Goal: Transaction & Acquisition: Purchase product/service

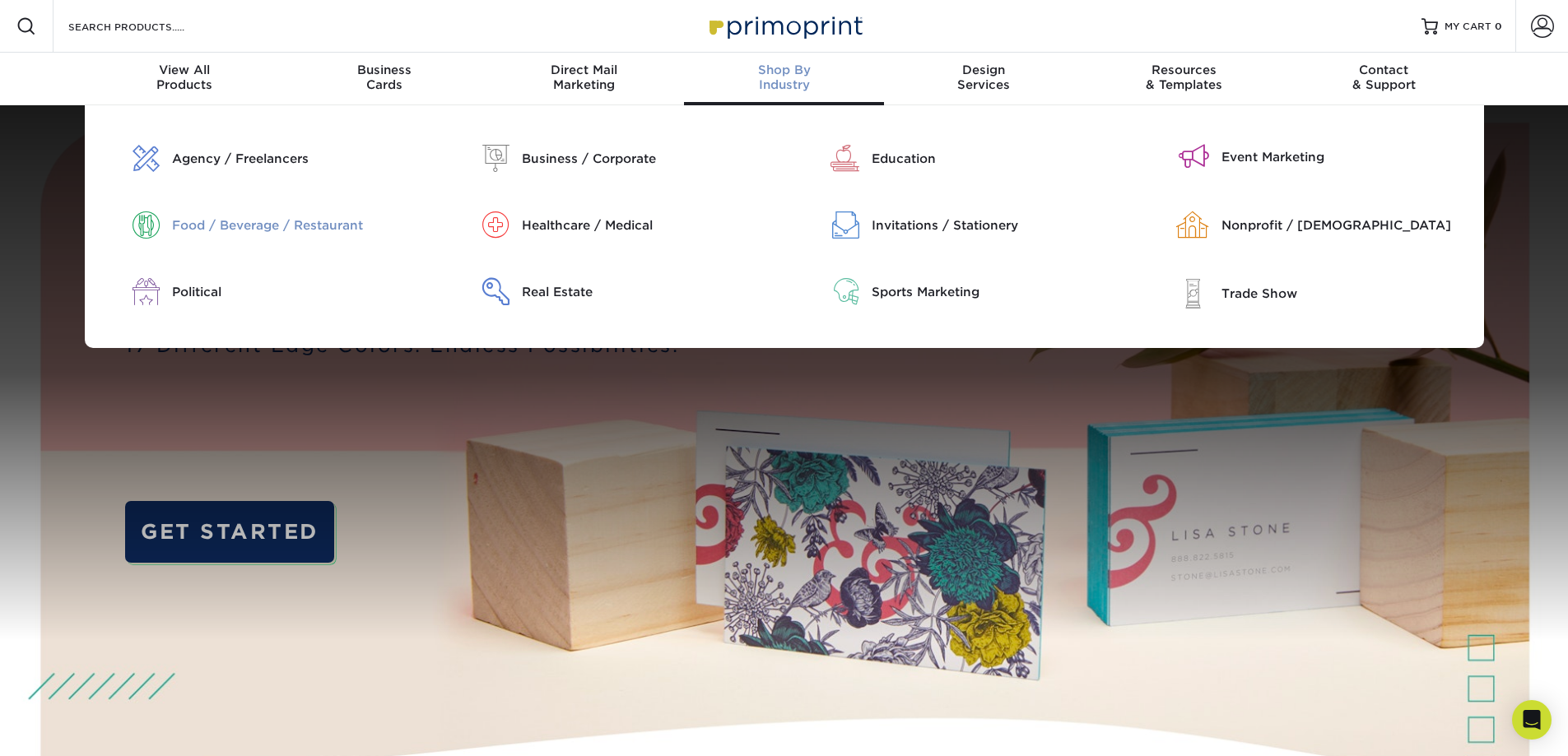
click at [329, 219] on div "Food / Beverage / Restaurant" at bounding box center [297, 225] width 250 height 18
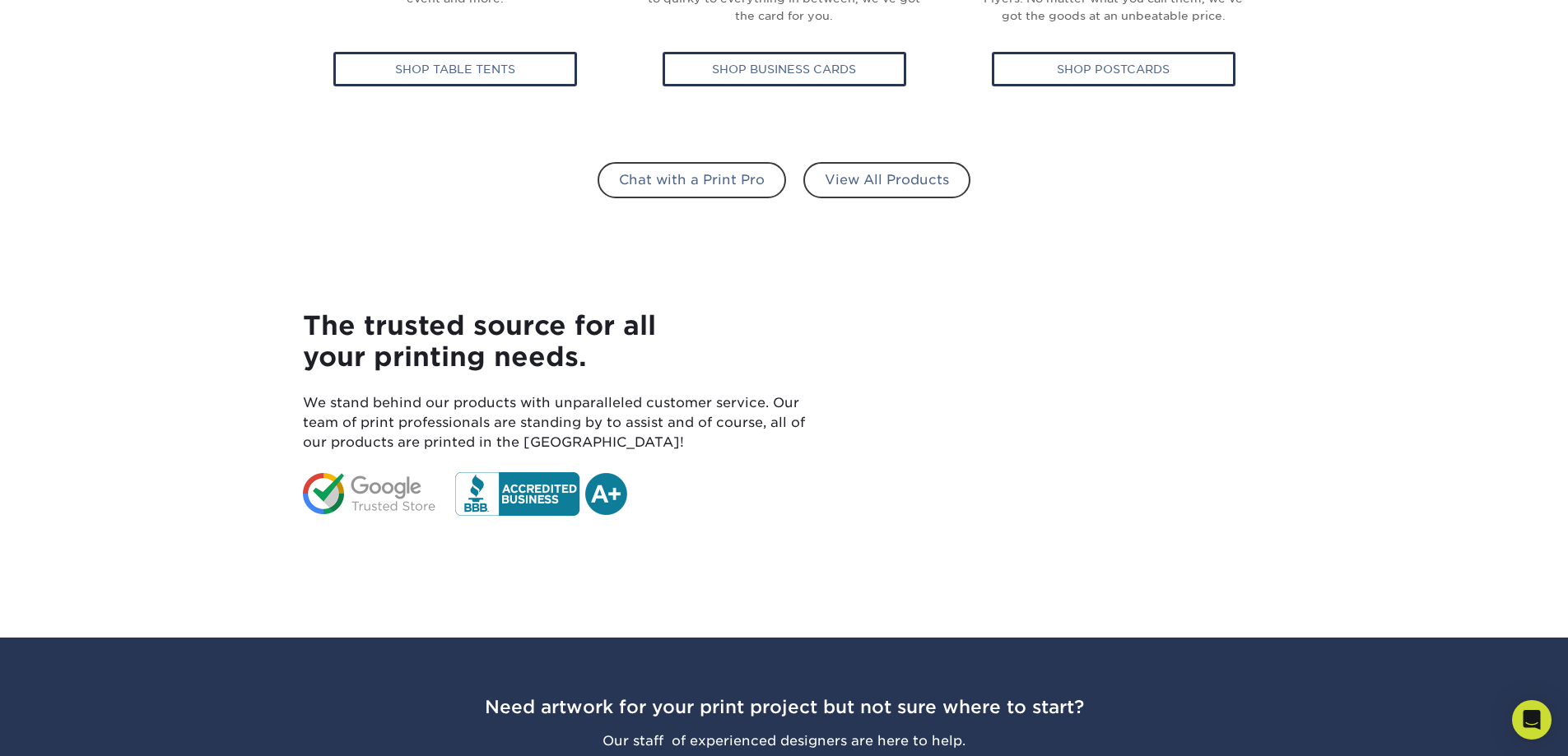
scroll to position [823, 0]
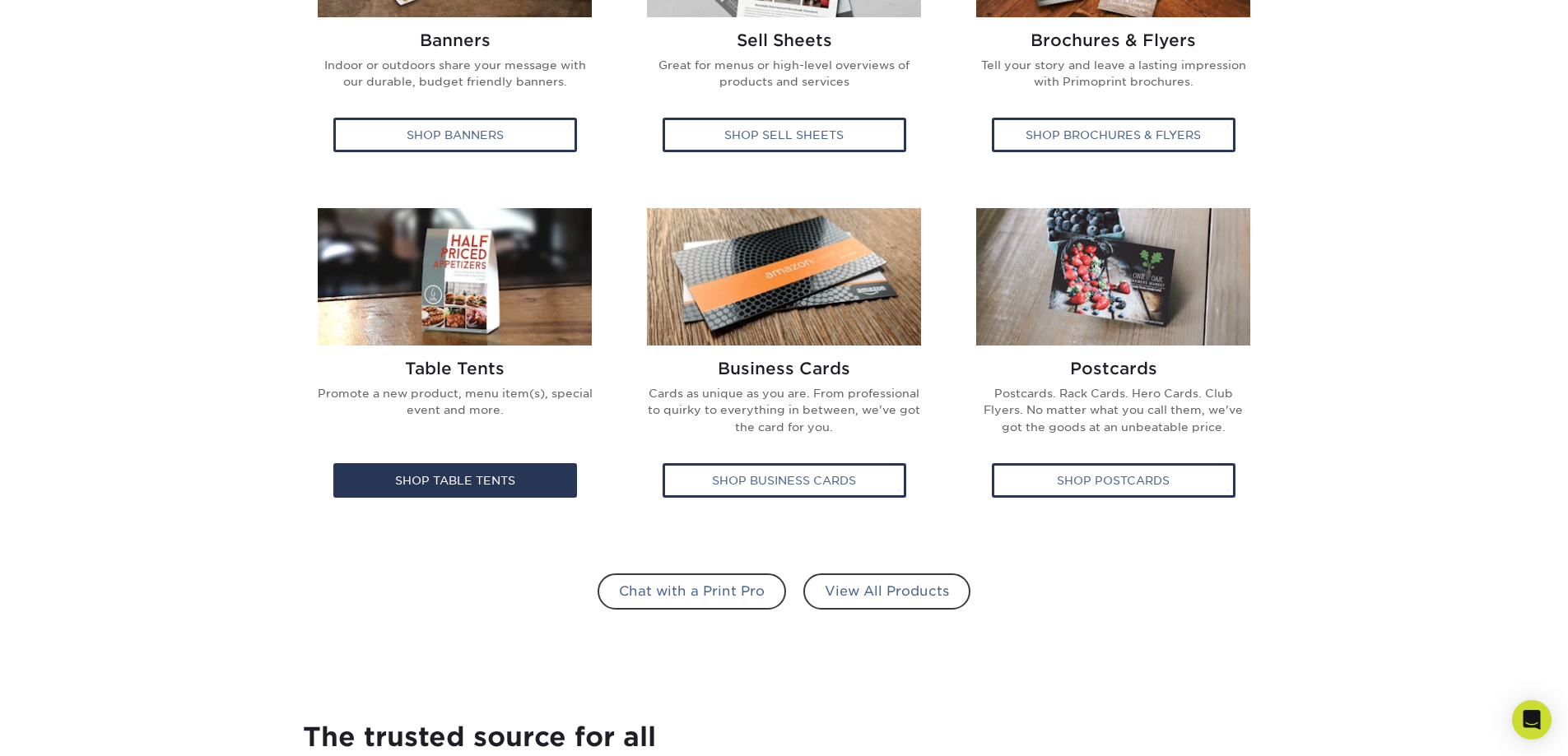
click at [445, 279] on img at bounding box center [455, 277] width 274 height 138
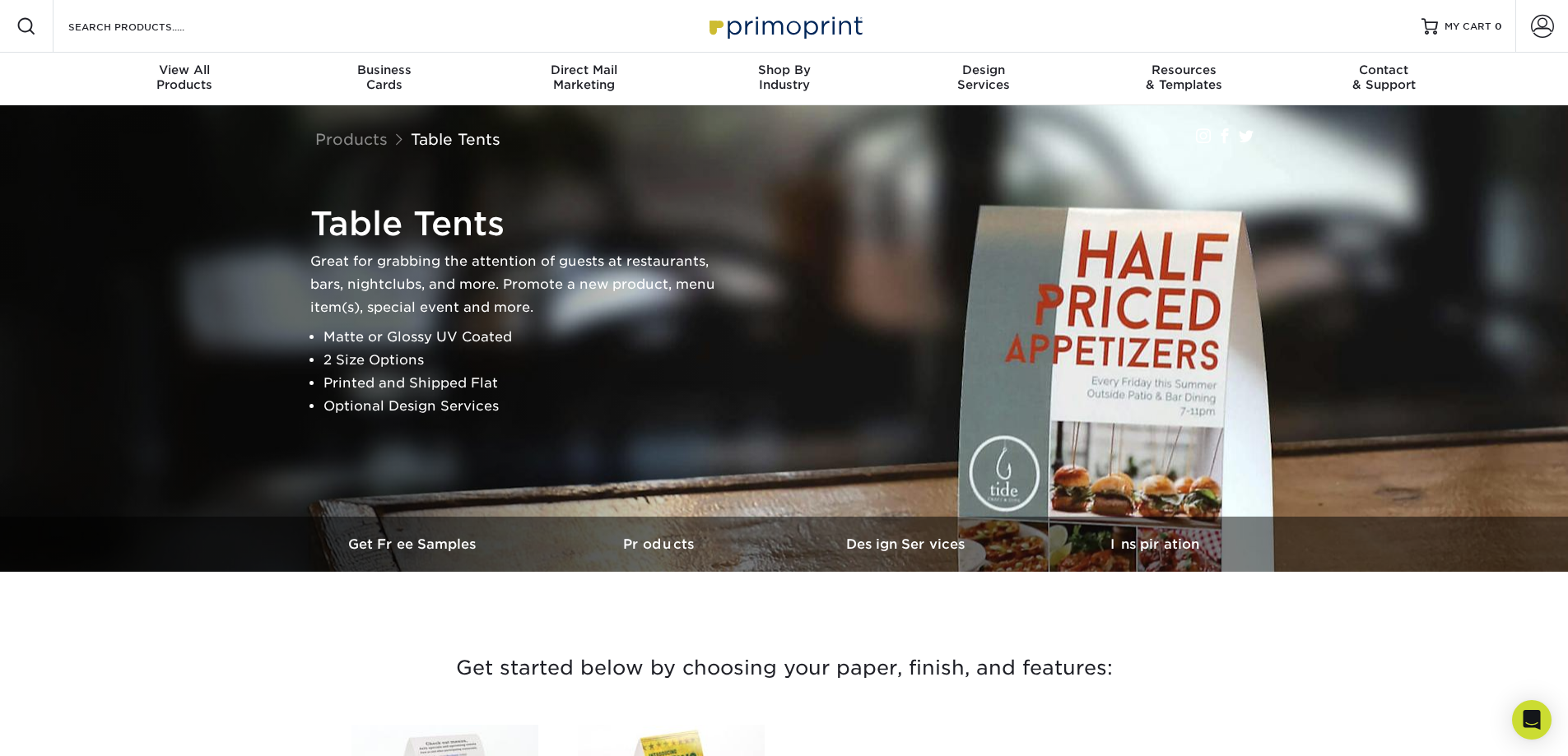
scroll to position [412, 0]
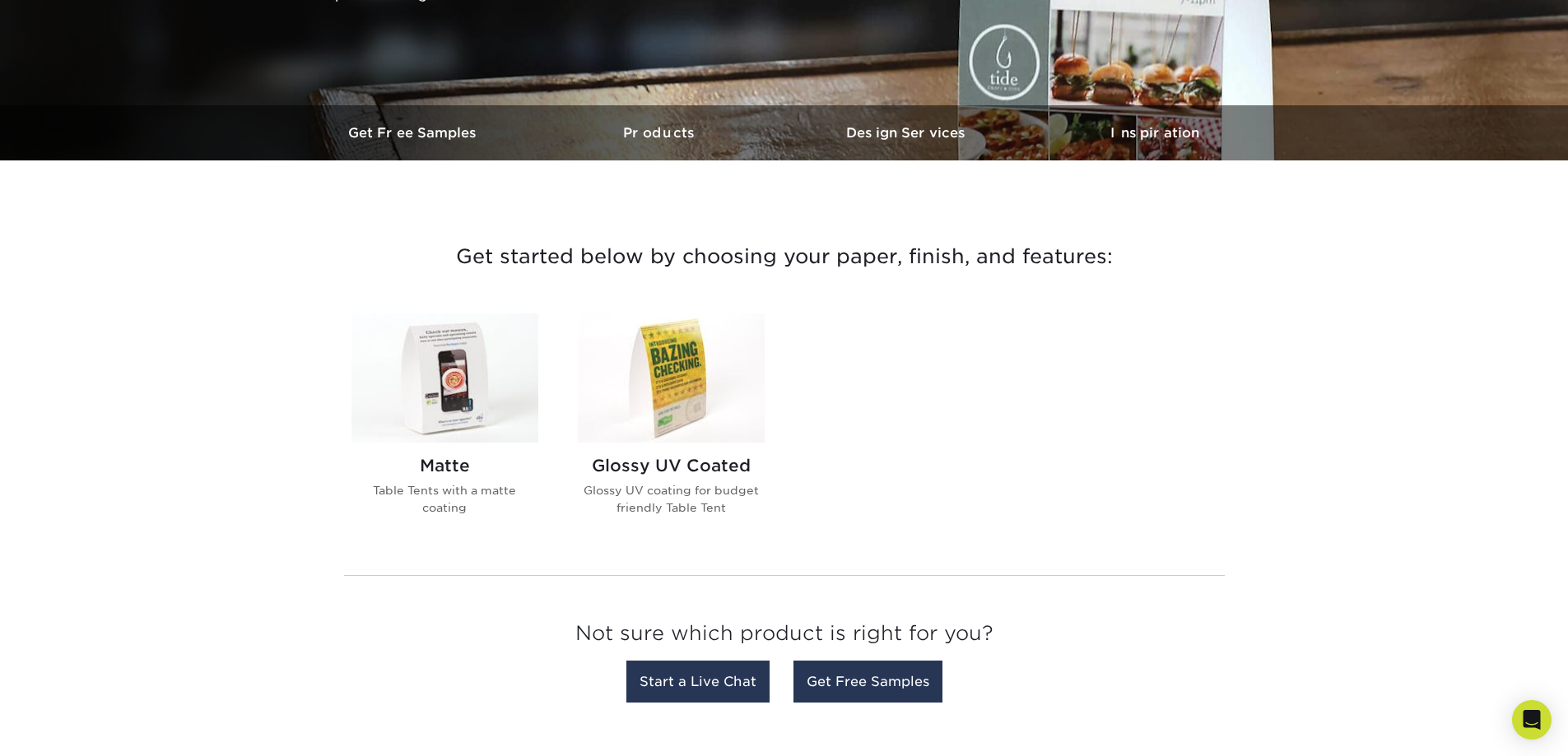
click at [491, 362] on img at bounding box center [445, 378] width 187 height 129
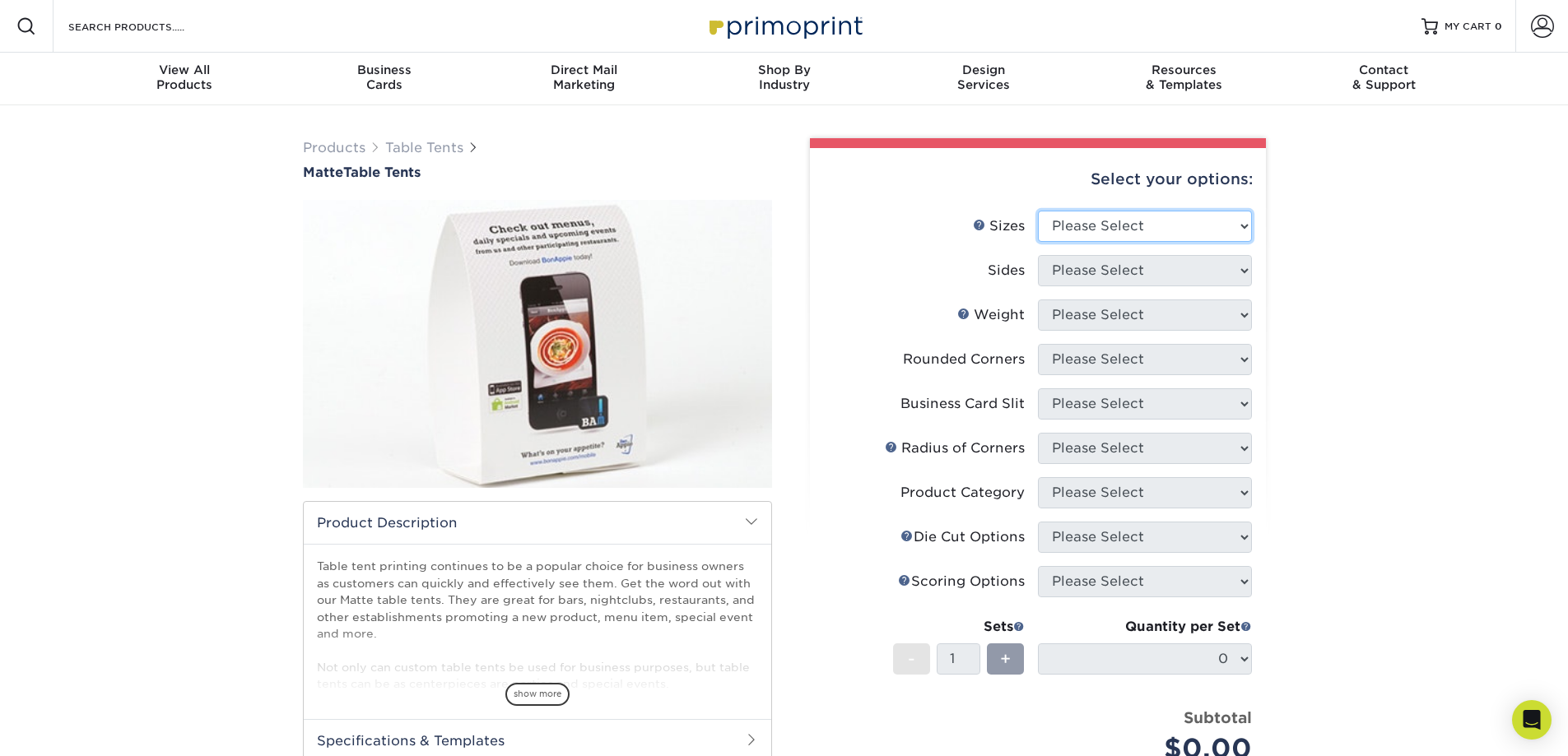
click at [1211, 220] on select "Please Select 1.5" x 3.5" 1.75" x 3.5" 2" x 3.5" 2.12" x 5" 2.5" x 2.5" 3.5" x …" at bounding box center [1145, 226] width 214 height 31
select select "1.50x3.50"
click at [1038, 211] on select "Please Select 1.5" x 3.5" 1.75" x 3.5" 2" x 3.5" 2.12" x 5" 2.5" x 2.5" 3.5" x …" at bounding box center [1145, 226] width 214 height 31
click at [1157, 268] on select "Please Select Print Both Sides Print Front Only" at bounding box center [1145, 270] width 214 height 31
select select "32d3c223-f82c-492b-b915-ba065a00862f"
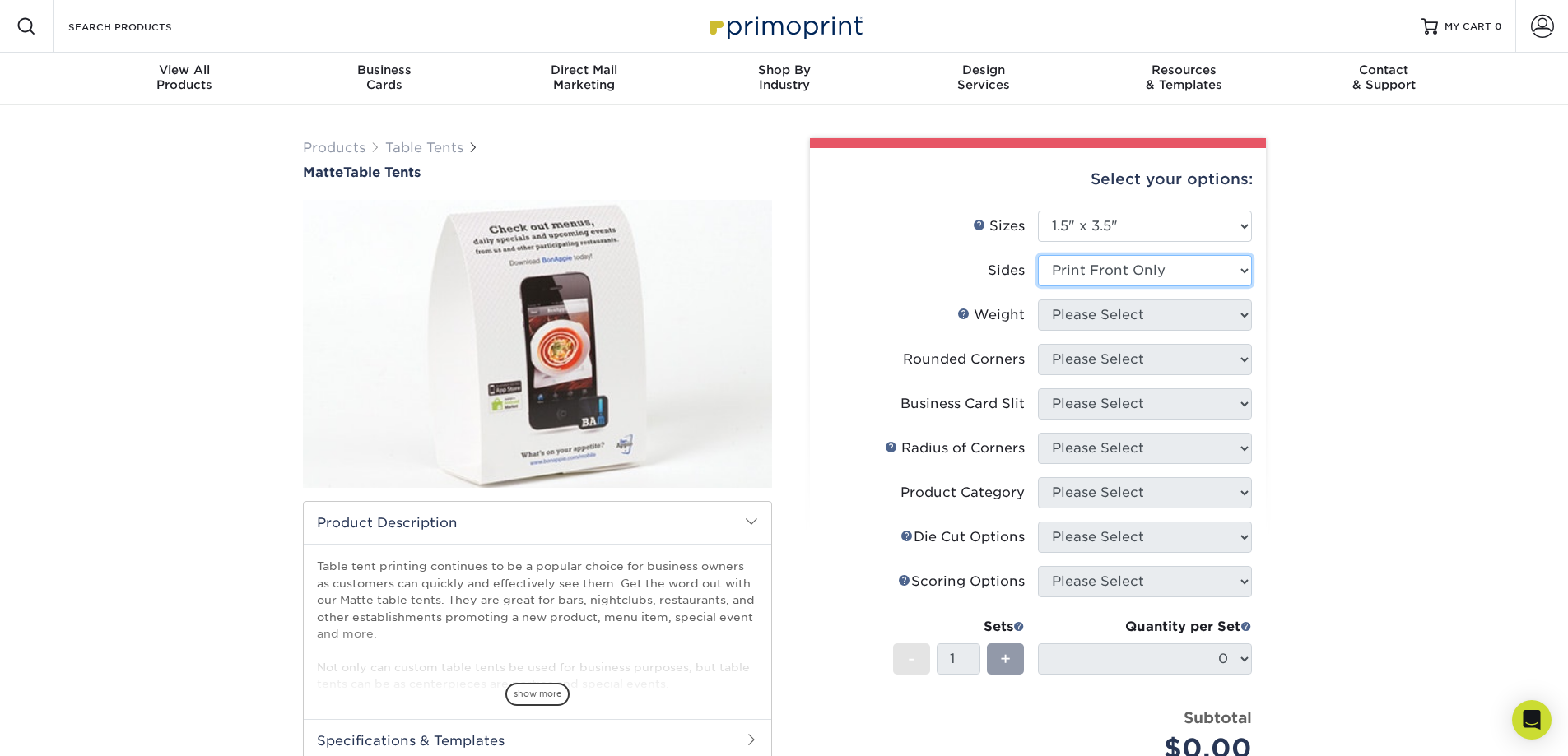
click at [1038, 255] on select "Please Select Print Both Sides Print Front Only" at bounding box center [1145, 270] width 214 height 31
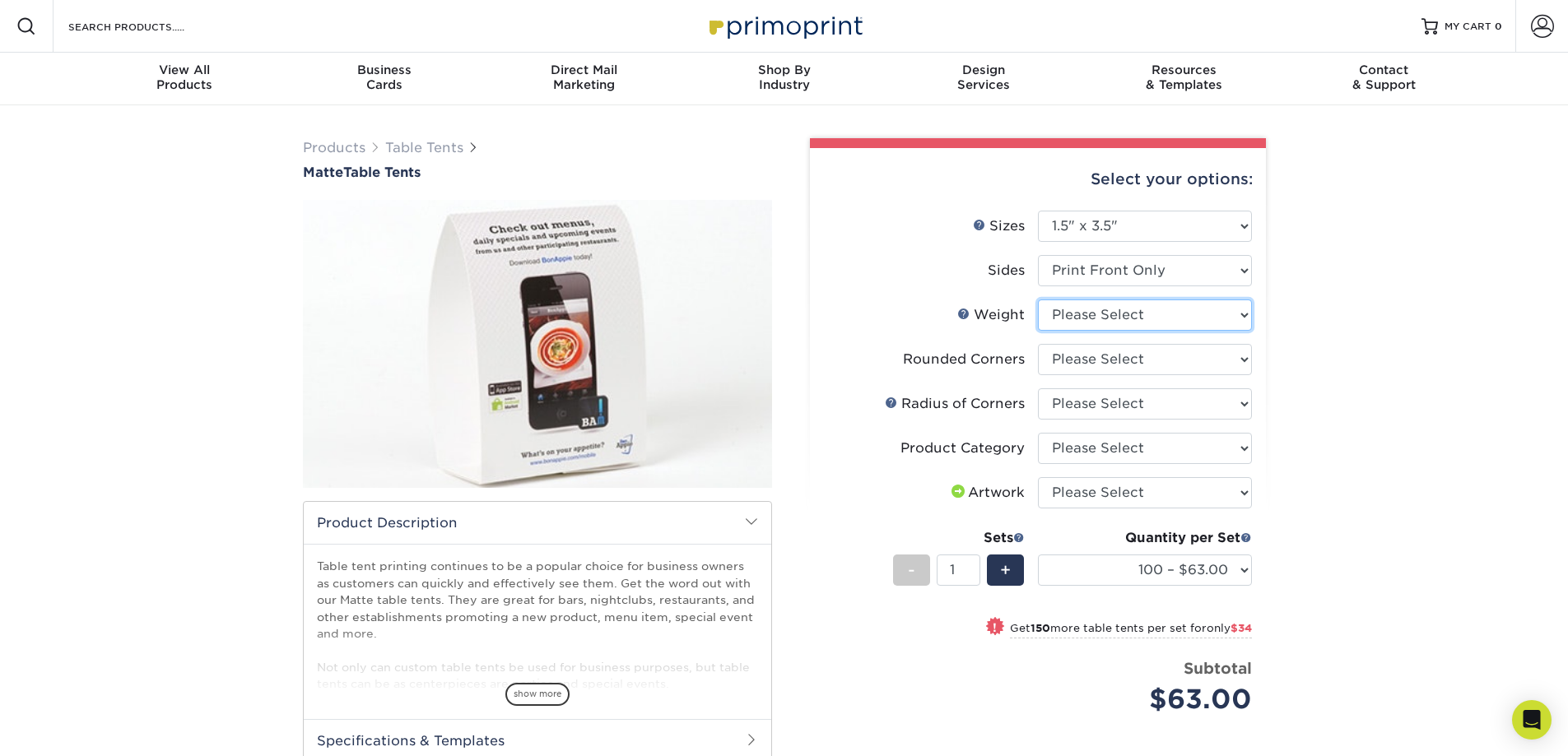
click at [1163, 315] on select "Please Select 16PT" at bounding box center [1145, 315] width 214 height 31
select select "16PT"
click at [1038, 299] on select "Please Select 16PT" at bounding box center [1145, 315] width 214 height 31
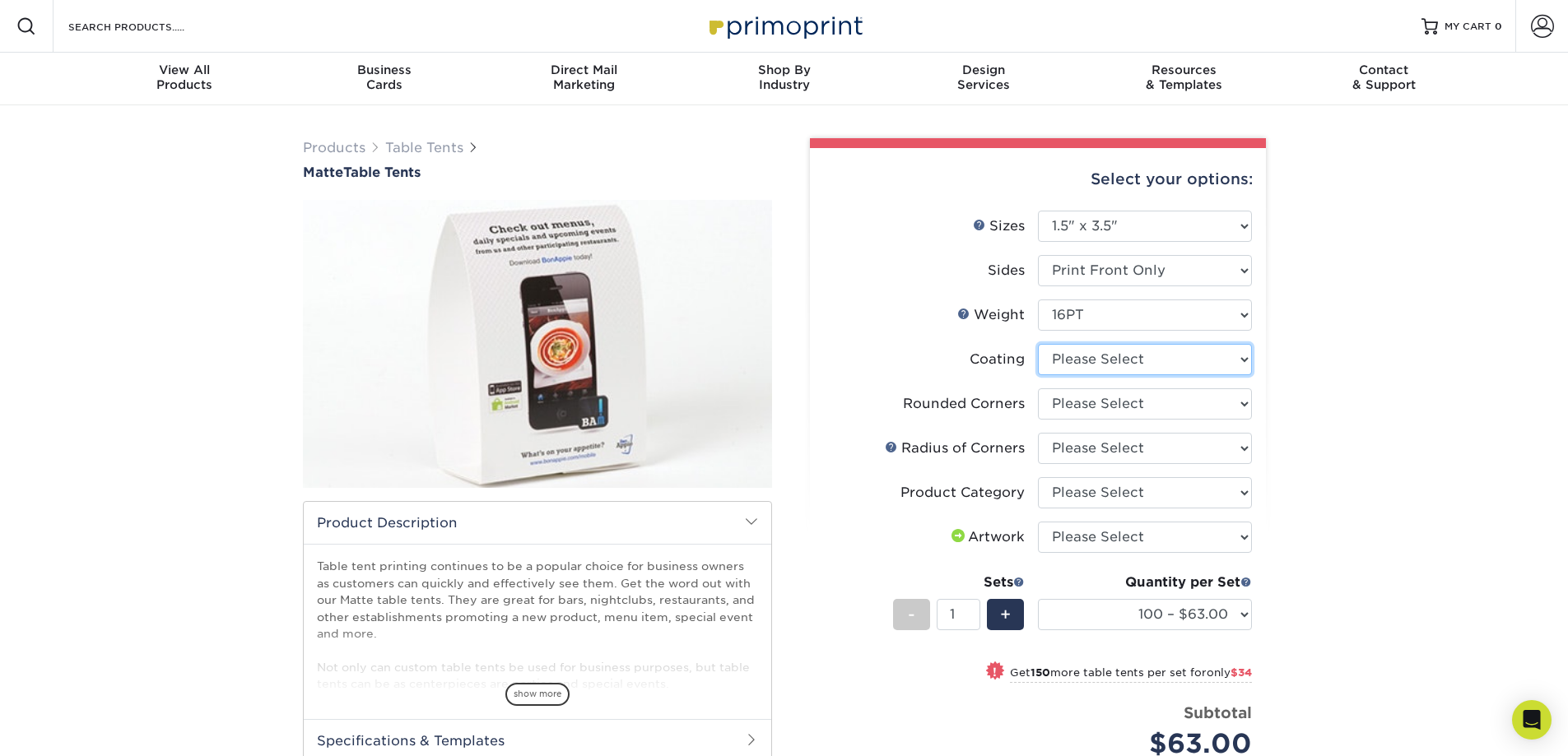
click at [1131, 359] on select at bounding box center [1145, 359] width 214 height 31
select select "121bb7b5-3b4d-429f-bd8d-bbf80e953313"
click at [1038, 344] on select at bounding box center [1145, 359] width 214 height 31
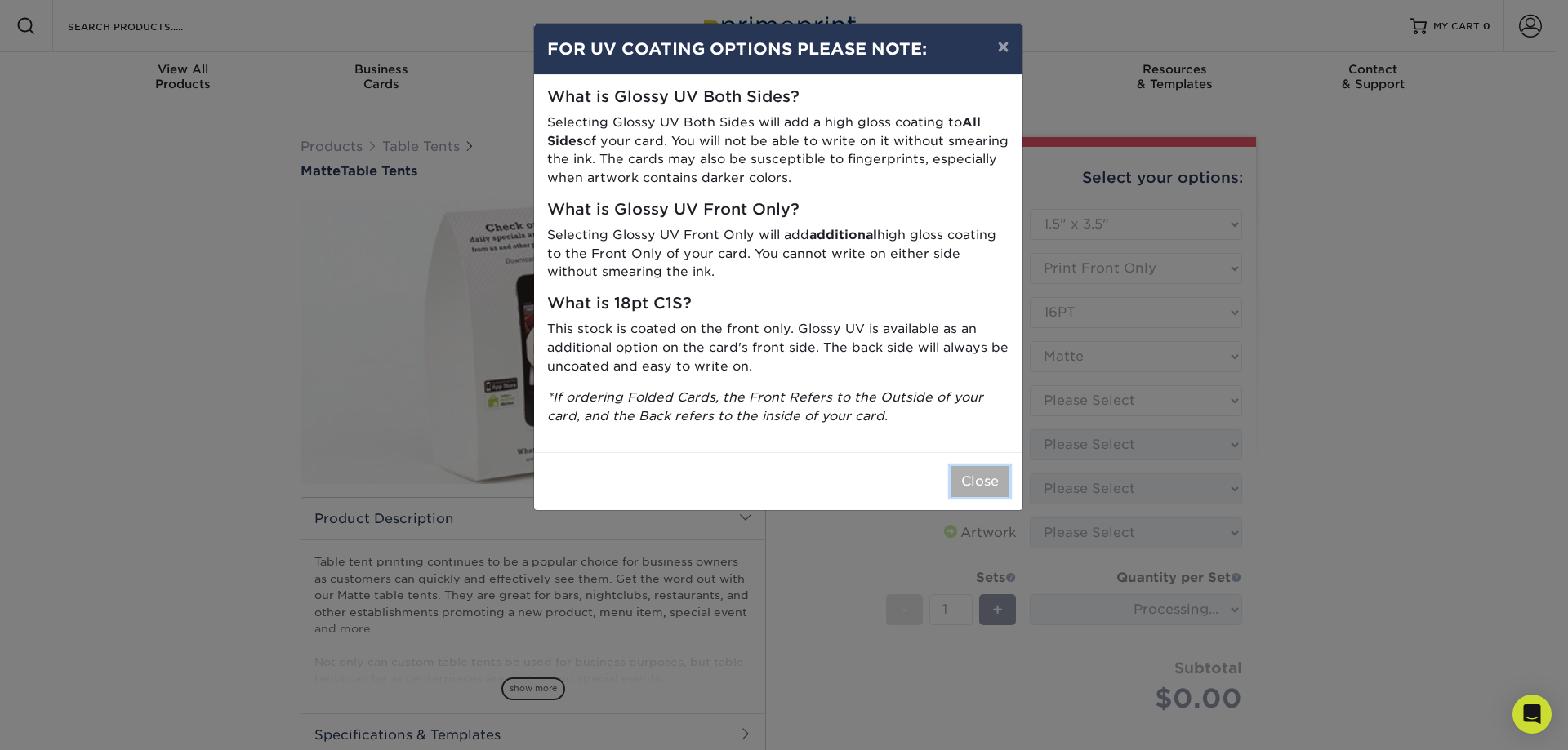
click at [992, 481] on button "Close" at bounding box center [980, 482] width 59 height 31
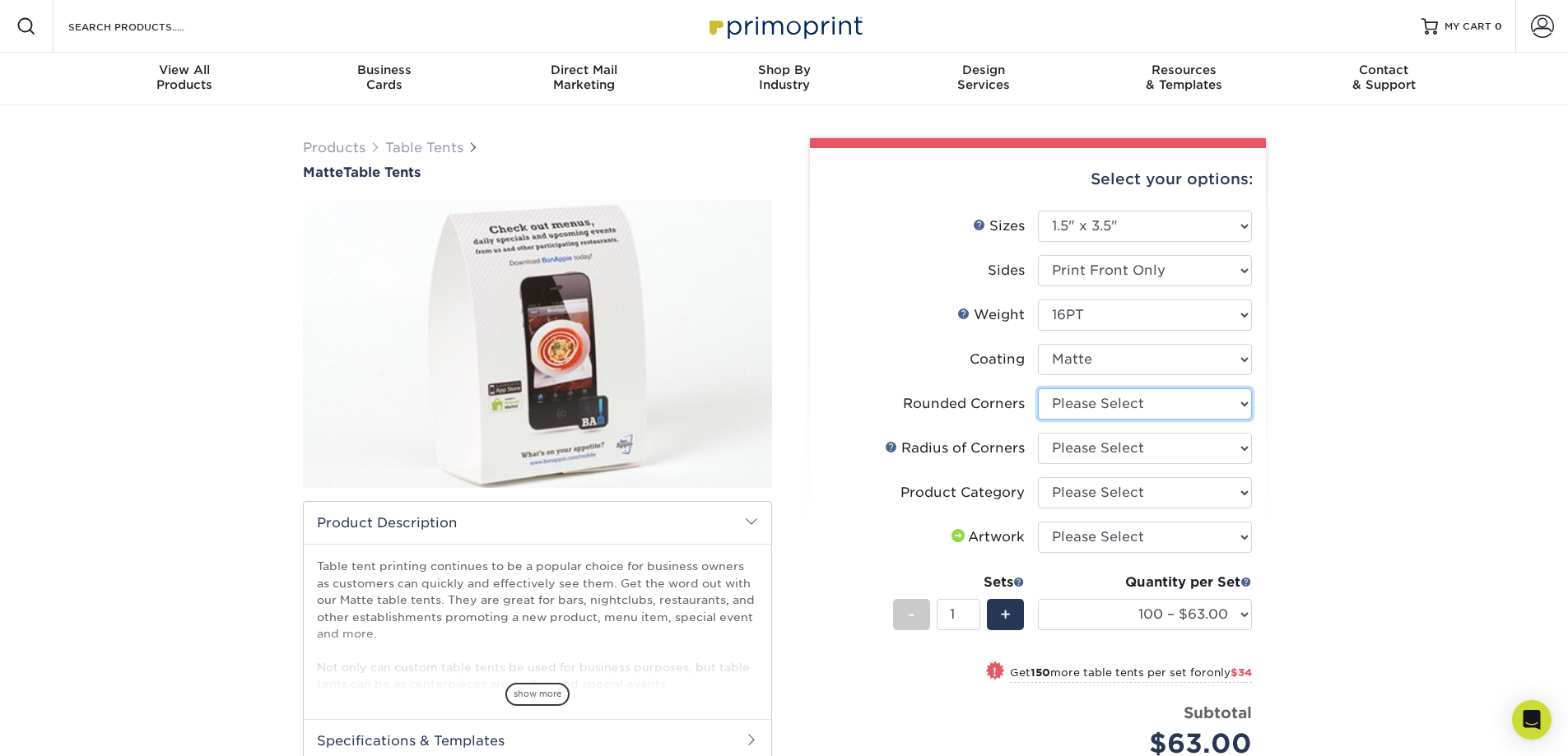
click at [1138, 402] on select "Please Select Yes - Round 4 Corners No" at bounding box center [1145, 404] width 214 height 31
select select "0"
click at [1038, 389] on select "Please Select Yes - Round 4 Corners No" at bounding box center [1145, 404] width 214 height 31
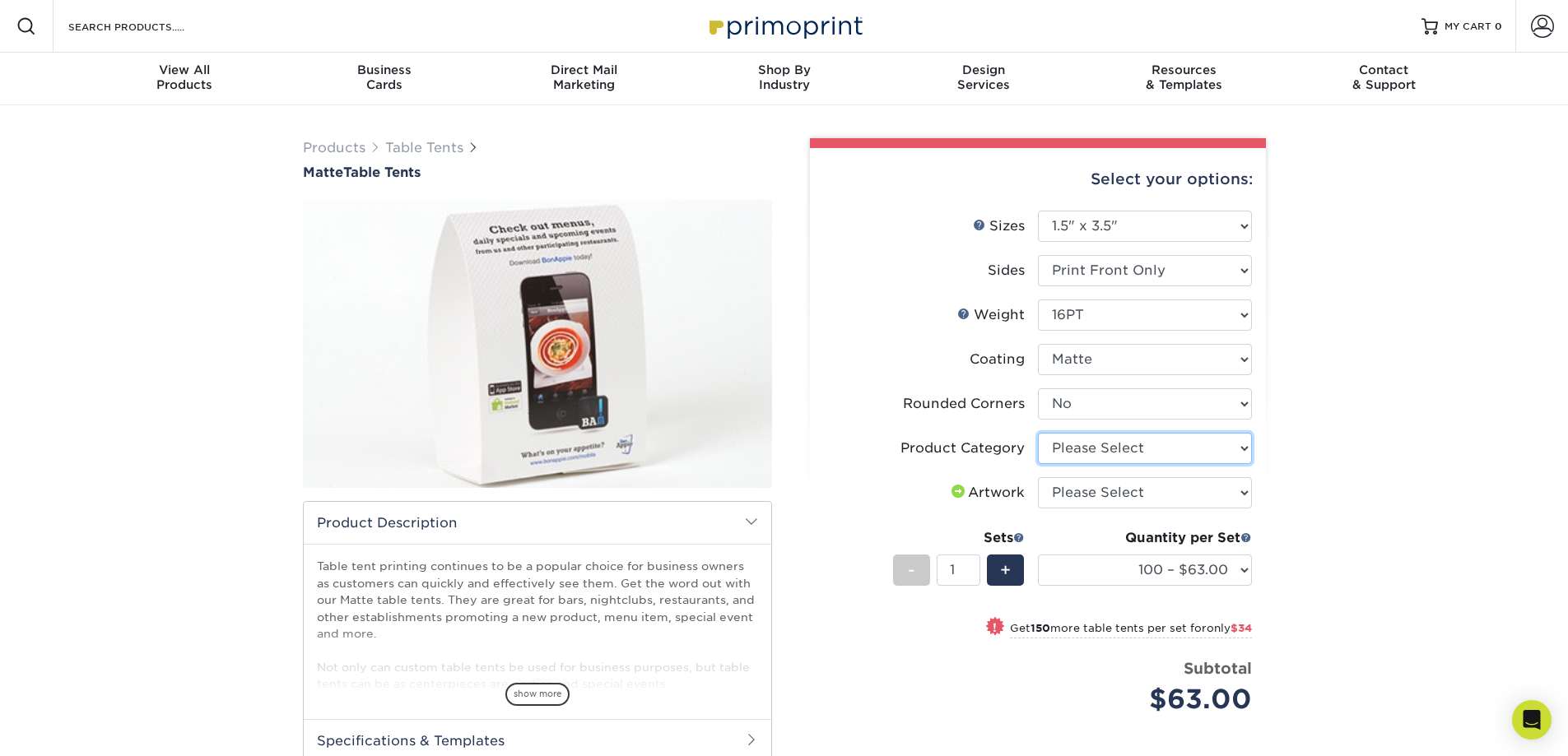
click at [1115, 446] on select "Please Select Hang Tags" at bounding box center [1145, 448] width 214 height 31
select select "428aa75b-4ae7-4398-9e0a-74f4b33909ed"
click at [1038, 433] on select "Please Select Hang Tags" at bounding box center [1145, 448] width 214 height 31
click at [1084, 487] on select "Please Select I will upload files I need a design - $75" at bounding box center [1145, 492] width 214 height 31
select select "design"
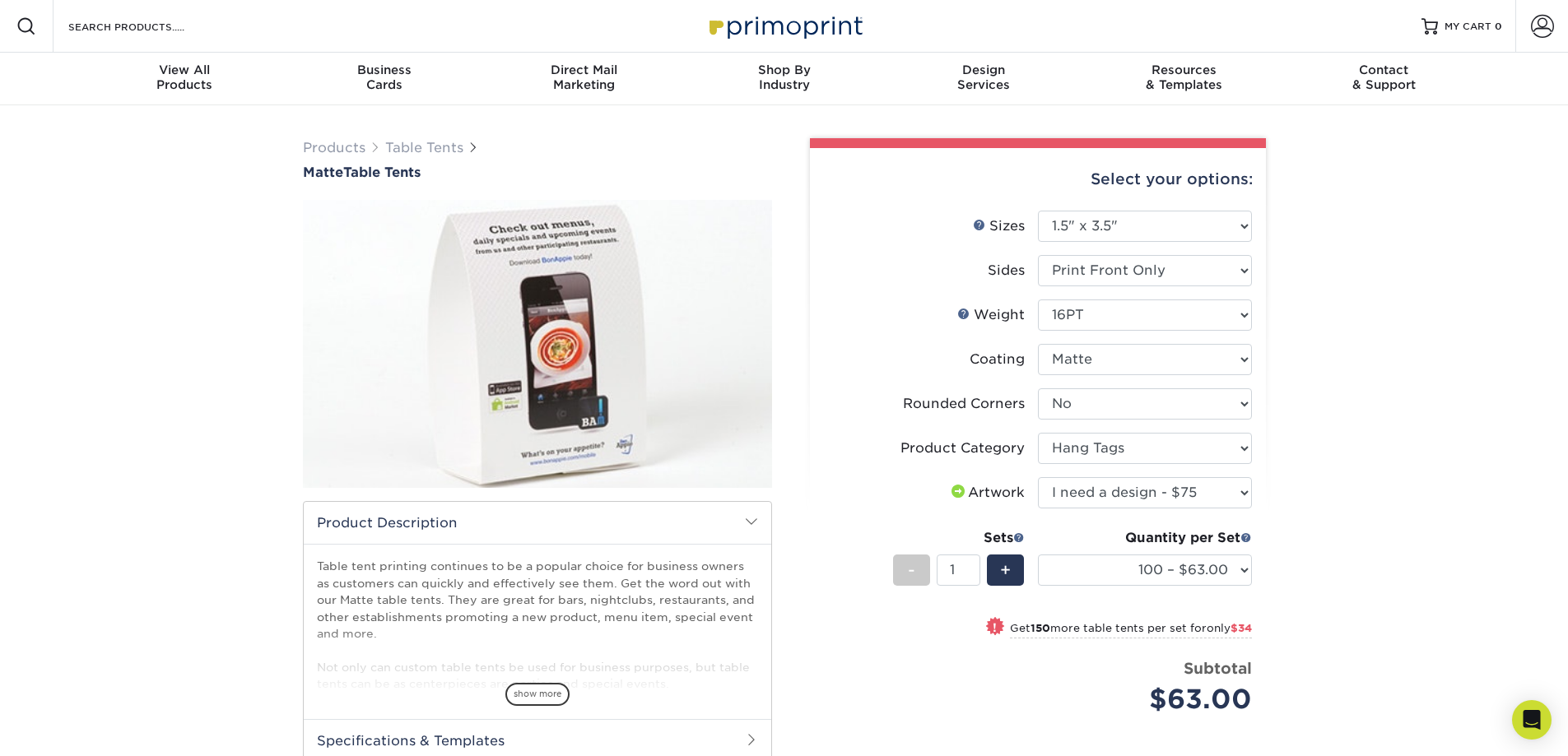
click at [1038, 477] on select "Please Select I will upload files I need a design - $75" at bounding box center [1145, 492] width 214 height 31
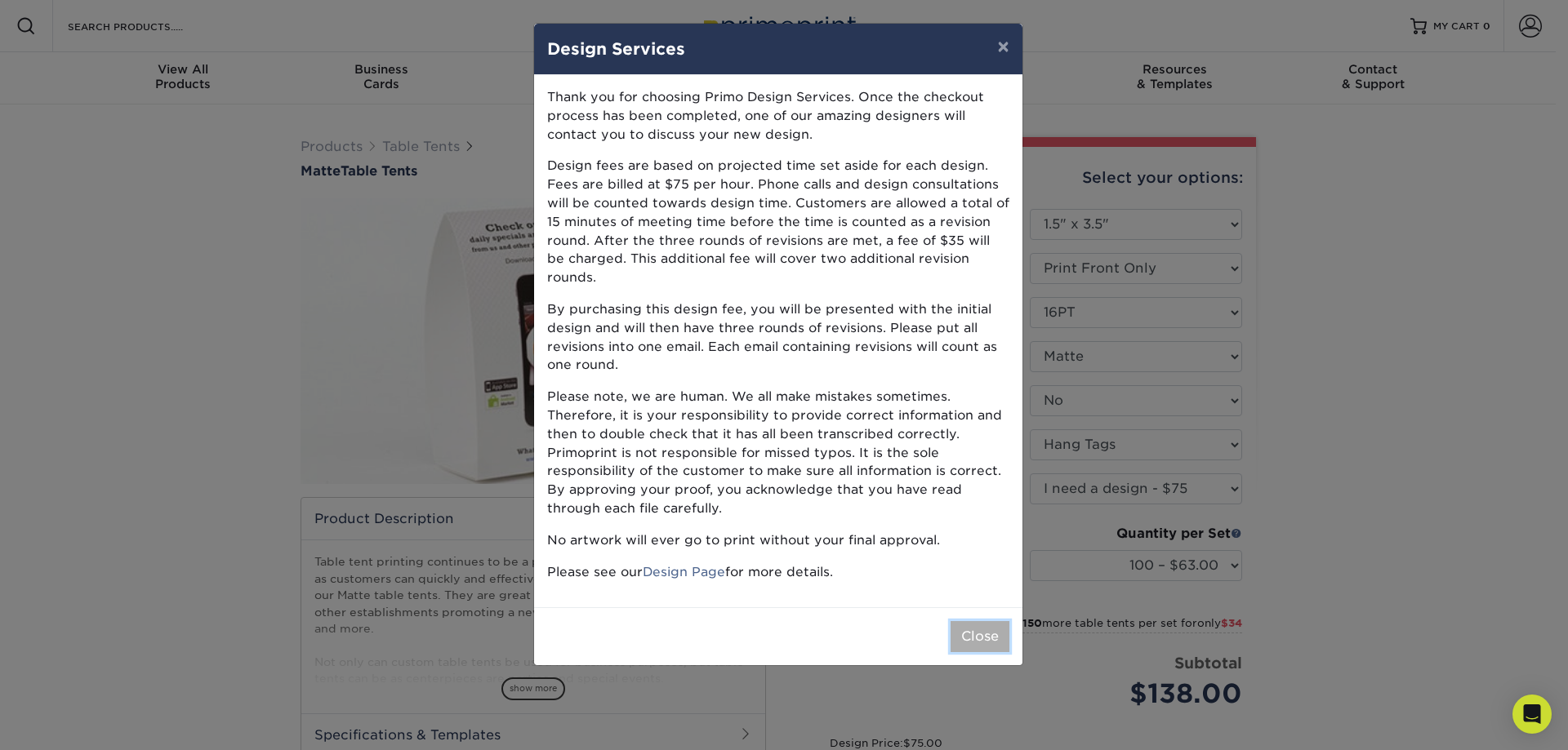
click at [968, 621] on button "Close" at bounding box center [980, 636] width 59 height 31
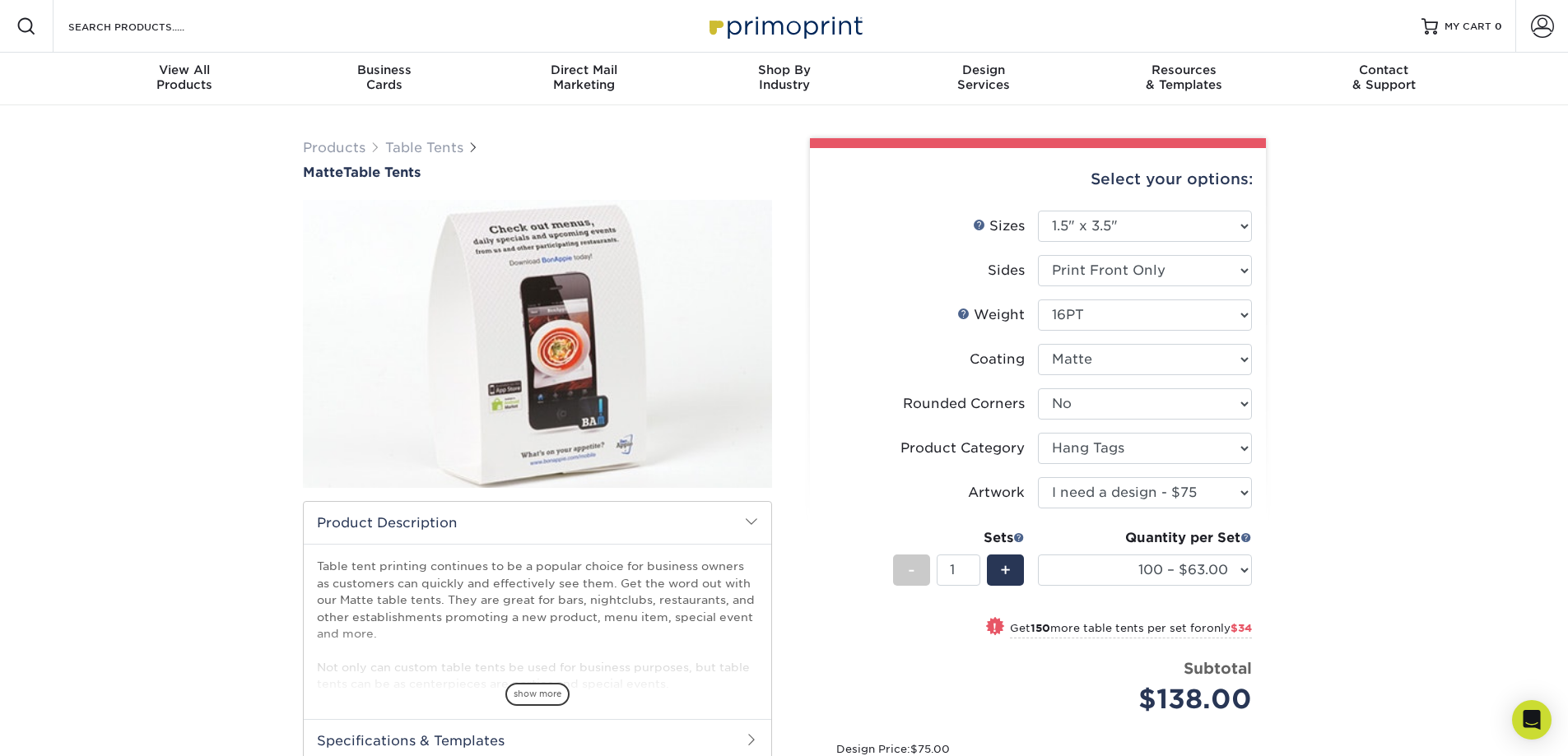
click at [1326, 412] on div "Products Table Tents Matte Table Tents /" at bounding box center [784, 544] width 1568 height 878
click at [978, 566] on input "2" at bounding box center [958, 570] width 43 height 31
drag, startPoint x: 955, startPoint y: 568, endPoint x: 863, endPoint y: 575, distance: 92.3
click at [863, 575] on li "Sets - 2 + Quantity per Set 100 – $63.00 250 – $97.00 500 – $133.00 1000 – $155…" at bounding box center [1038, 569] width 428 height 96
type input "50"
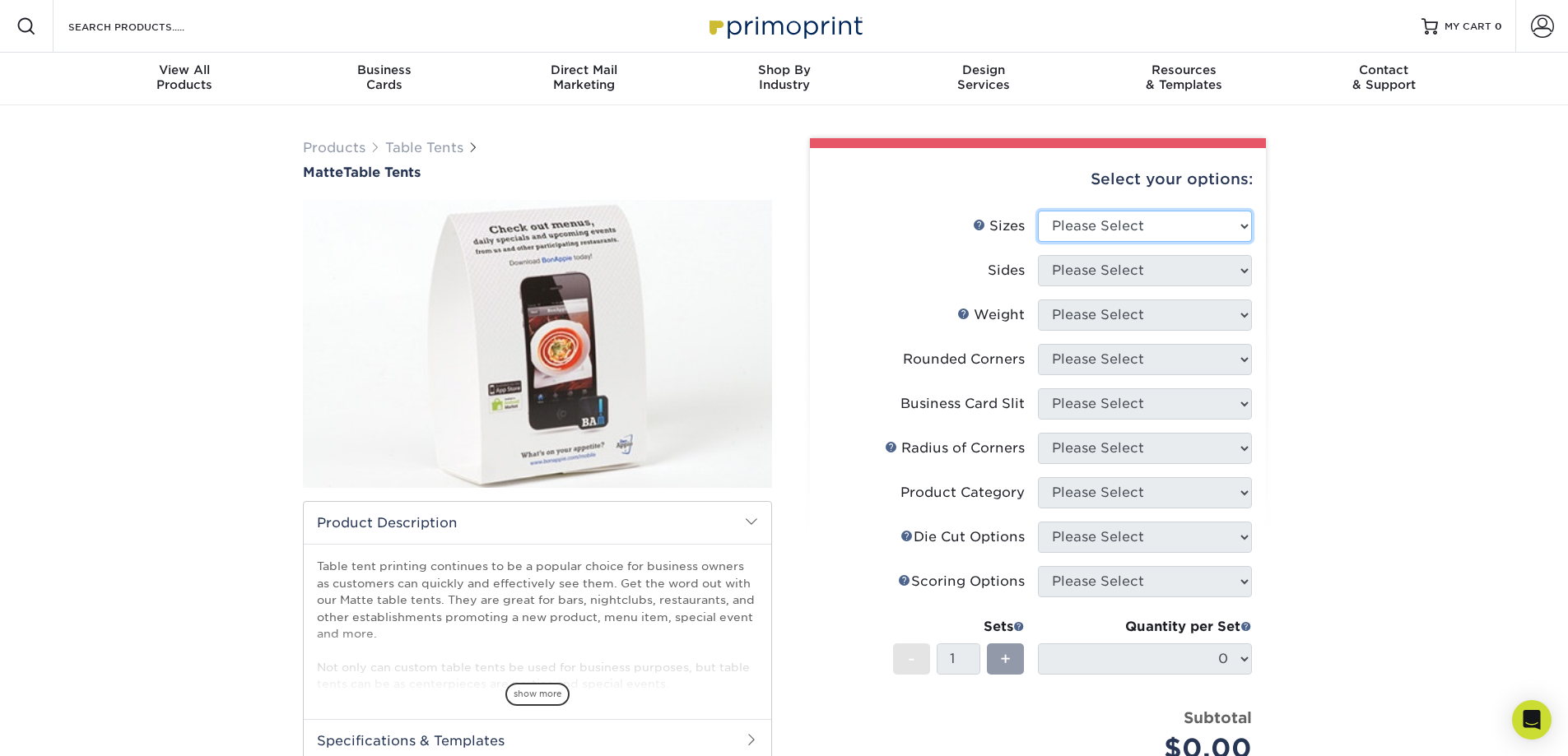
click at [1158, 225] on select "Please Select 1.5" x 3.5" 1.75" x 3.5" 2" x 3.5" 2.12" x 5" 2.5" x 2.5" 3.5" x …" at bounding box center [1145, 226] width 214 height 31
select select "1.50x3.50"
click at [1038, 211] on select "Please Select 1.5" x 3.5" 1.75" x 3.5" 2" x 3.5" 2.12" x 5" 2.5" x 2.5" 3.5" x …" at bounding box center [1145, 226] width 214 height 31
click at [1132, 270] on select "Please Select Print Both Sides Print Front Only" at bounding box center [1145, 270] width 214 height 31
select select "32d3c223-f82c-492b-b915-ba065a00862f"
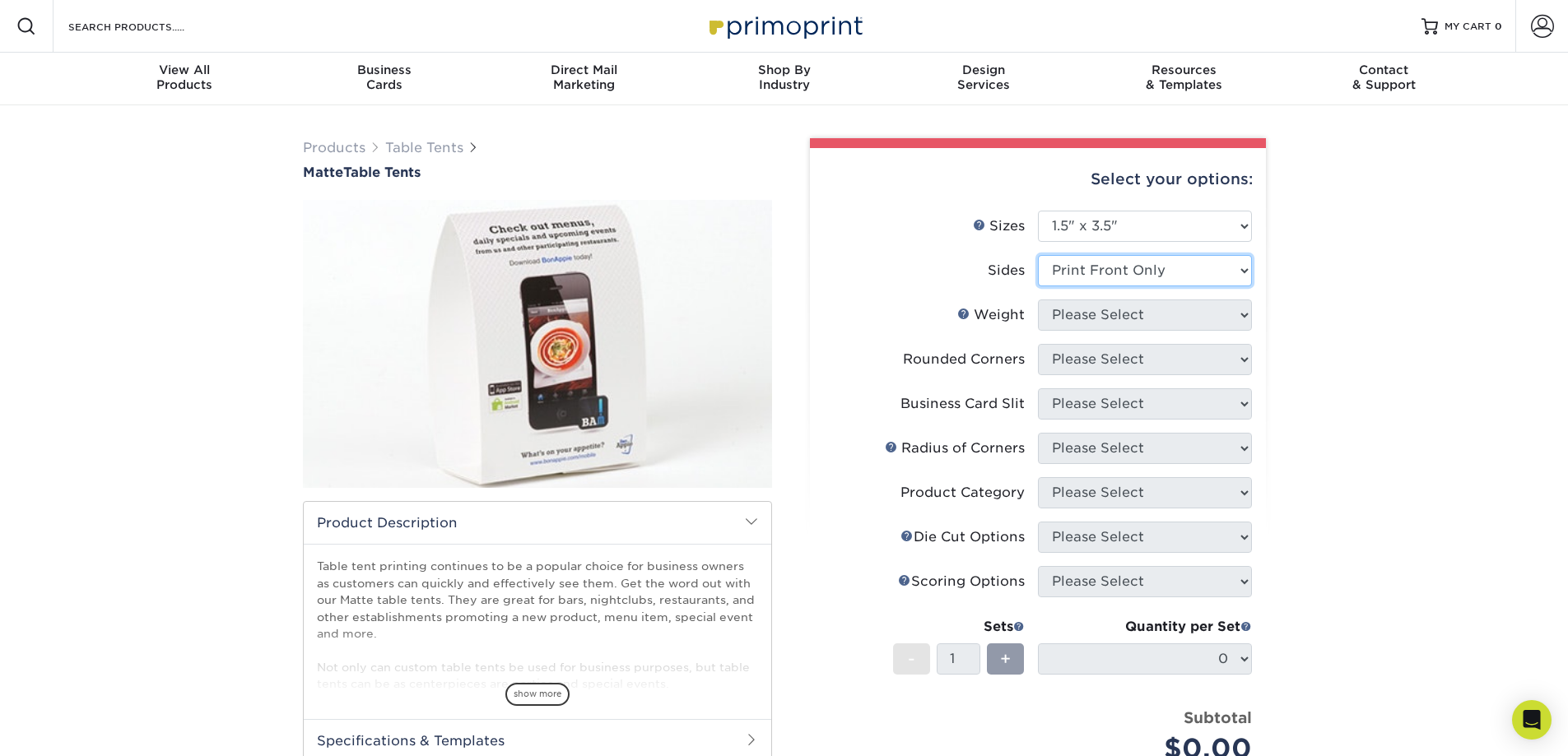
click at [1038, 255] on select "Please Select Print Both Sides Print Front Only" at bounding box center [1145, 270] width 214 height 31
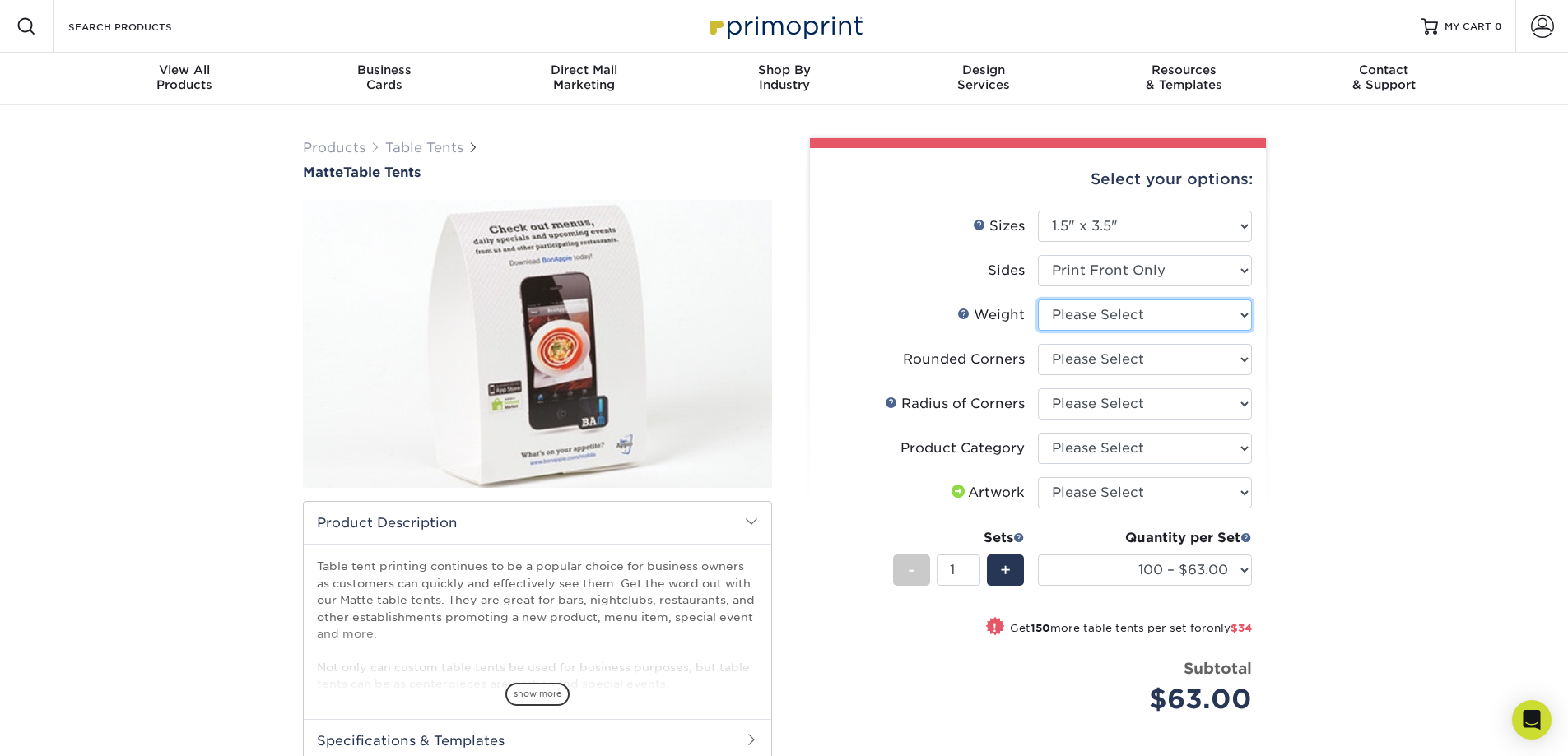
click at [1181, 323] on select "Please Select 16PT" at bounding box center [1145, 315] width 214 height 31
select select "16PT"
click at [1038, 299] on select "Please Select 16PT" at bounding box center [1145, 315] width 214 height 31
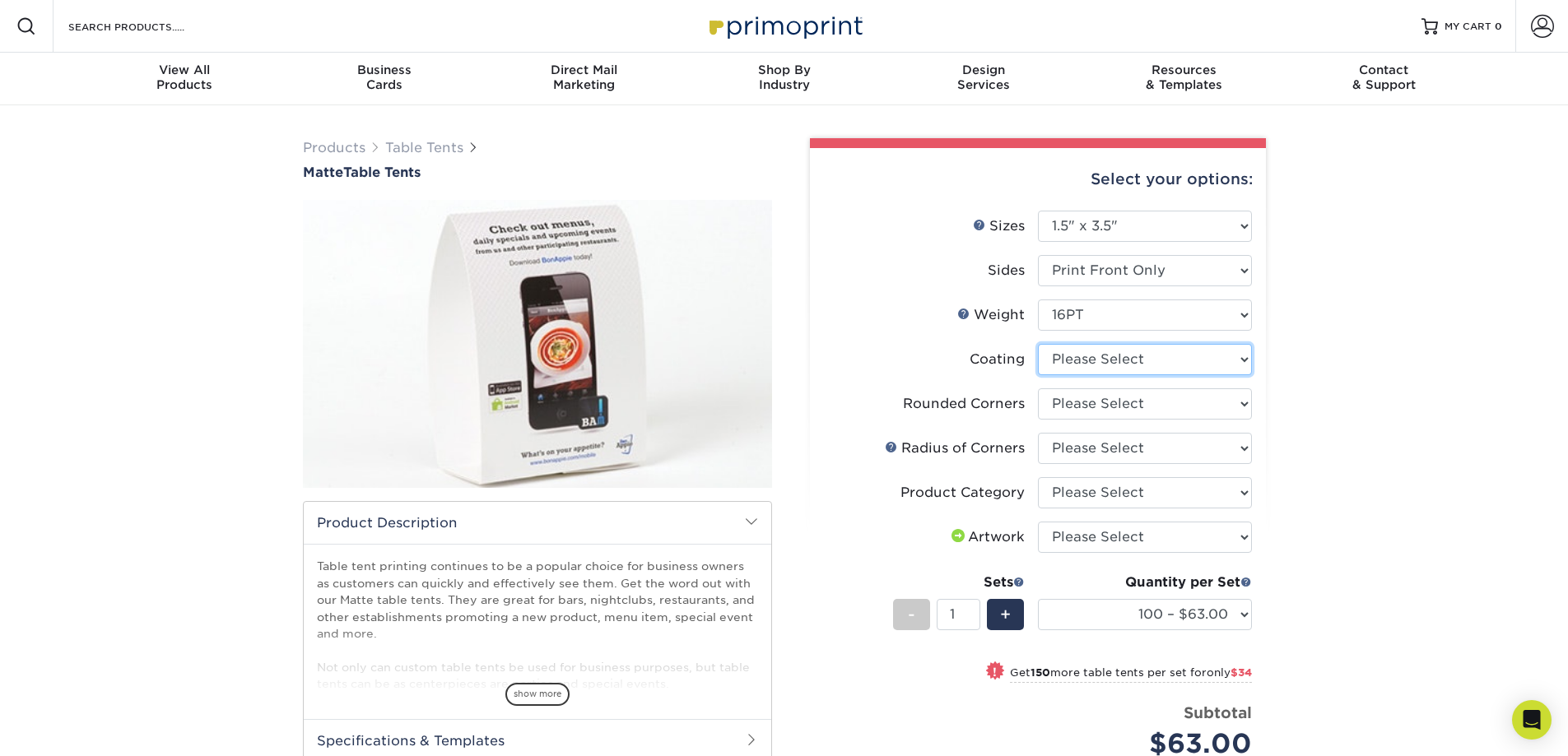
click at [1151, 356] on select at bounding box center [1145, 359] width 214 height 31
select select "121bb7b5-3b4d-429f-bd8d-bbf80e953313"
click at [1038, 344] on select at bounding box center [1145, 359] width 214 height 31
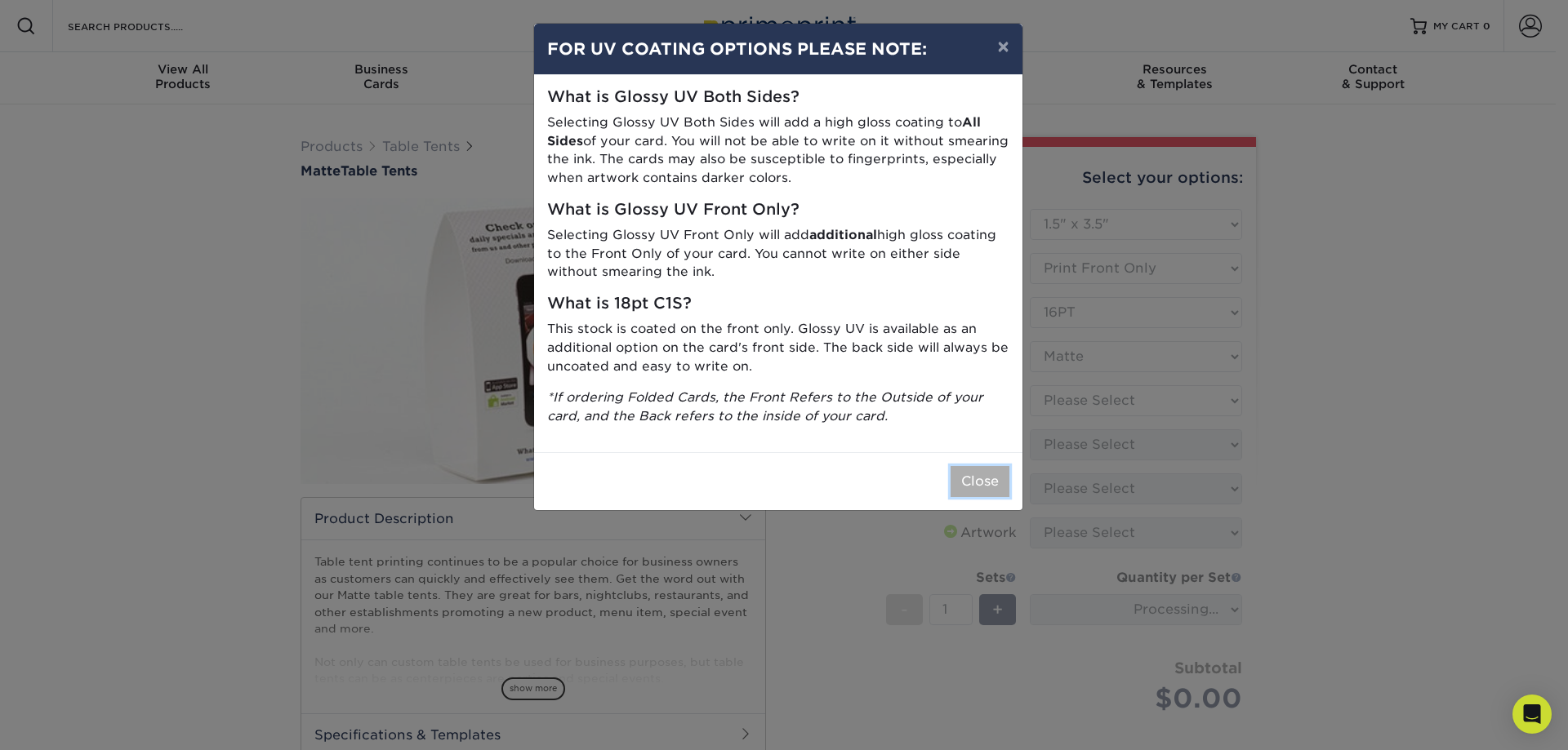
click at [989, 478] on button "Close" at bounding box center [980, 482] width 59 height 31
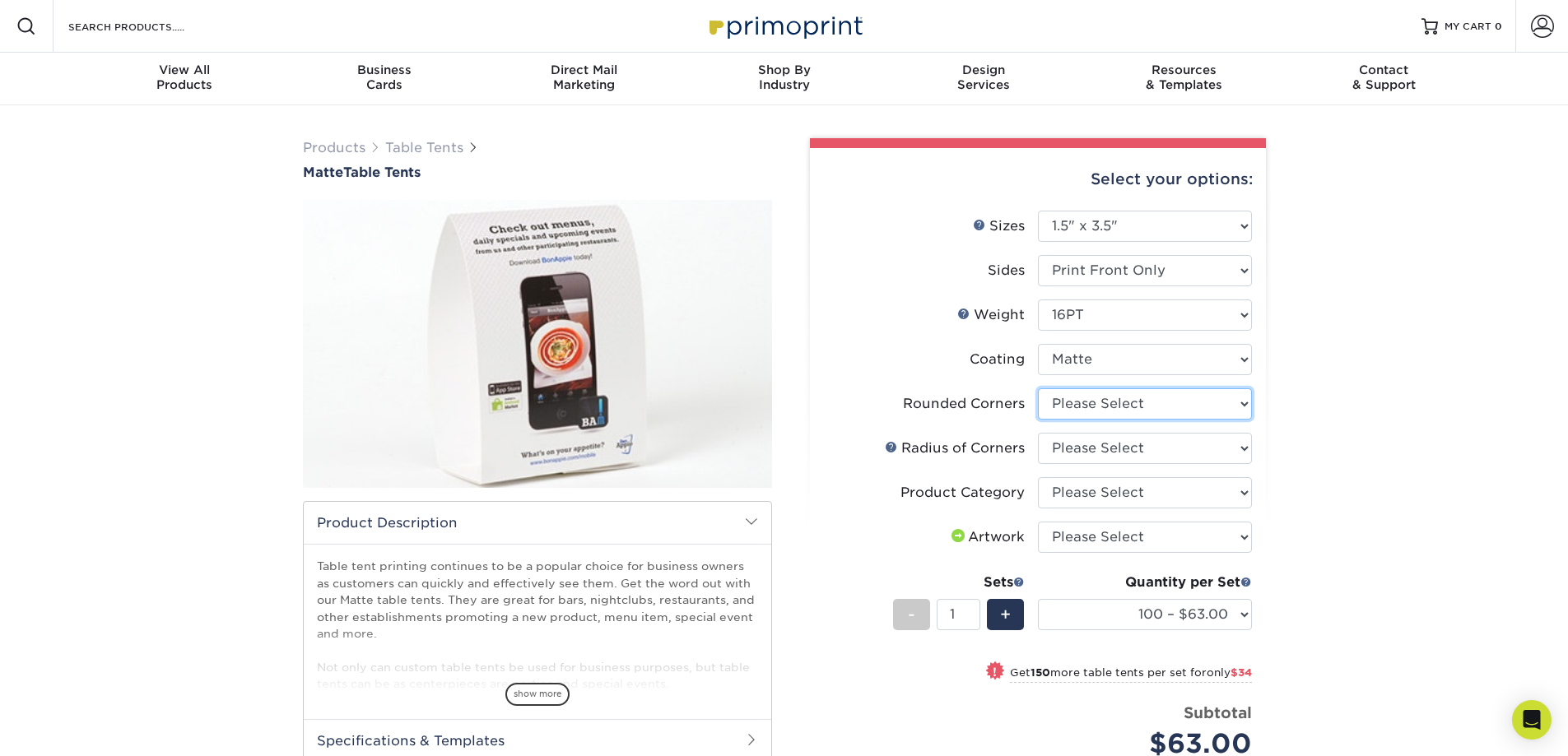
click at [1128, 401] on select "Please Select Yes - Round 4 Corners No" at bounding box center [1145, 404] width 214 height 31
select select "0"
click at [1038, 389] on select "Please Select Yes - Round 4 Corners No" at bounding box center [1145, 404] width 214 height 31
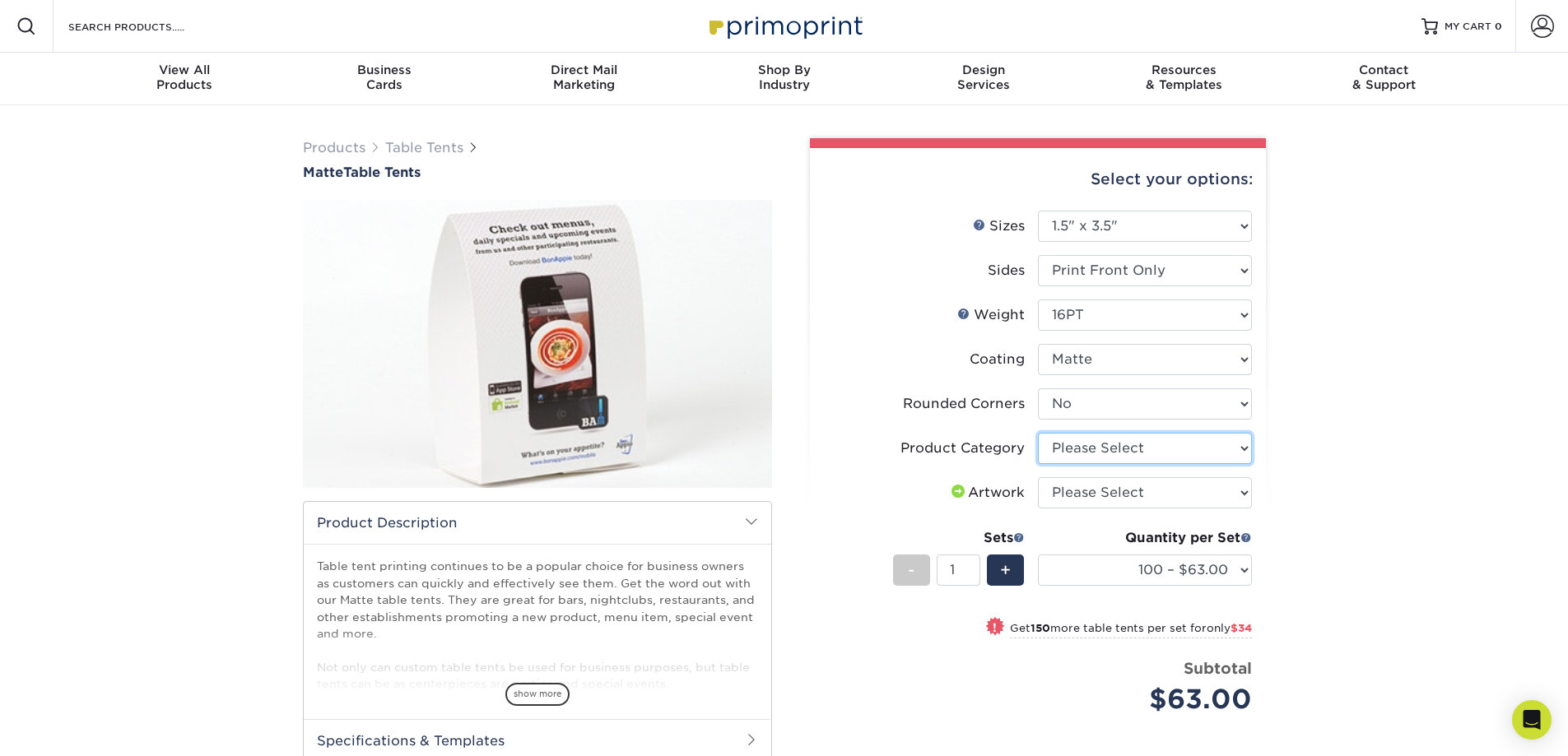
click at [1130, 444] on select "Please Select Hang Tags" at bounding box center [1145, 448] width 214 height 31
select select "428aa75b-4ae7-4398-9e0a-74f4b33909ed"
click at [1038, 433] on select "Please Select Hang Tags" at bounding box center [1145, 448] width 214 height 31
click at [1117, 493] on select "Please Select I will upload files I need a design - $75" at bounding box center [1145, 492] width 214 height 31
select select "design"
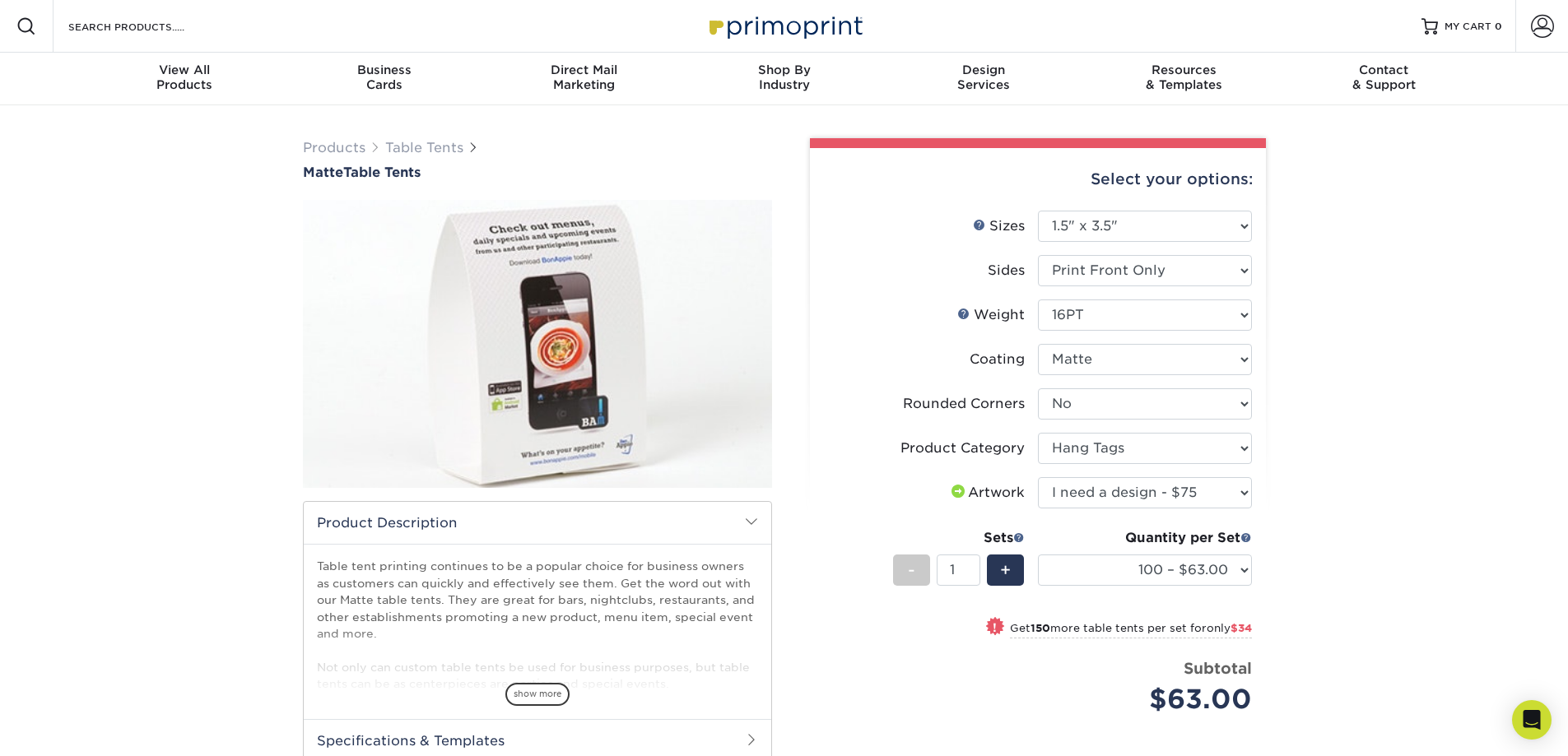
click at [1038, 477] on select "Please Select I will upload files I need a design - $75" at bounding box center [1145, 492] width 214 height 31
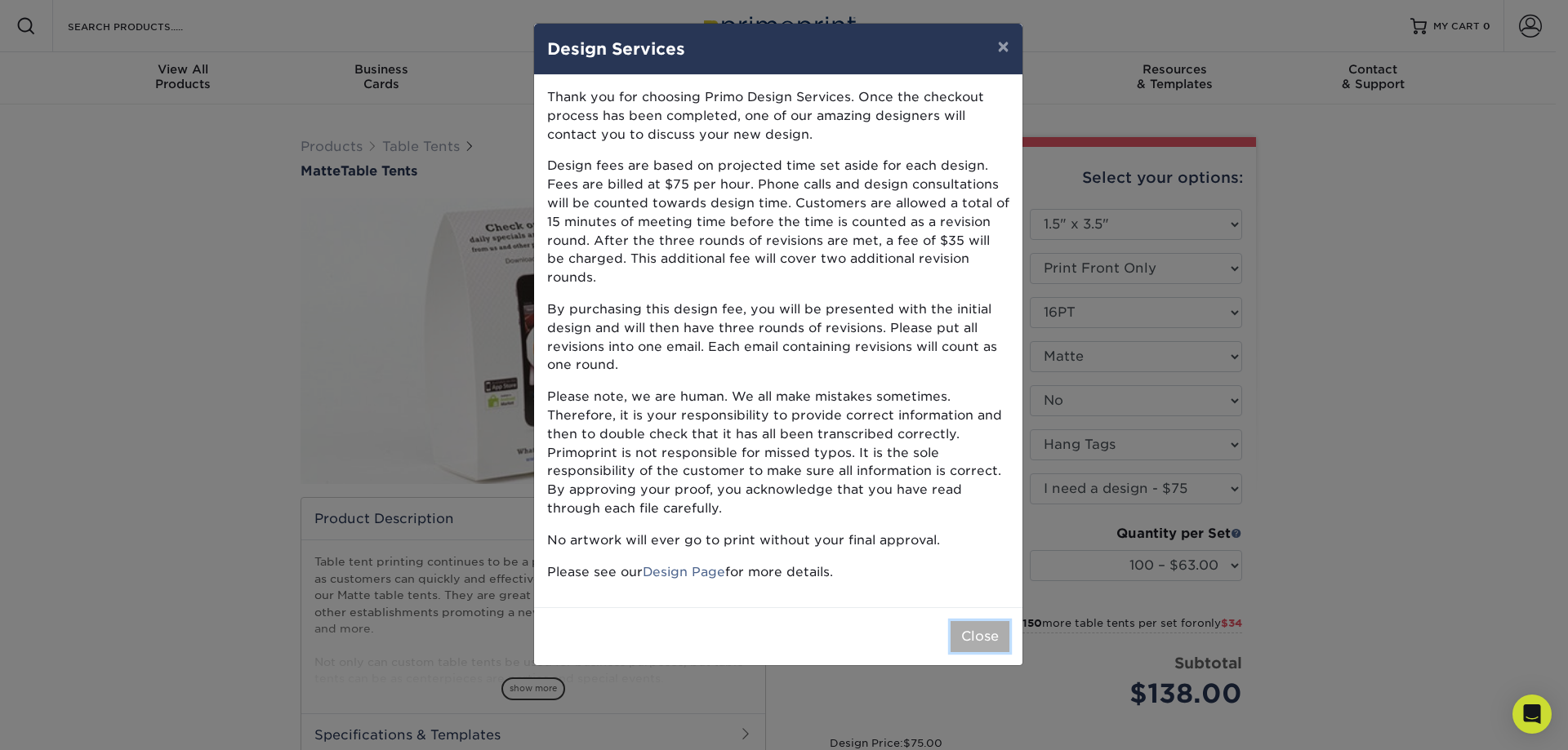
click at [981, 621] on button "Close" at bounding box center [980, 636] width 59 height 31
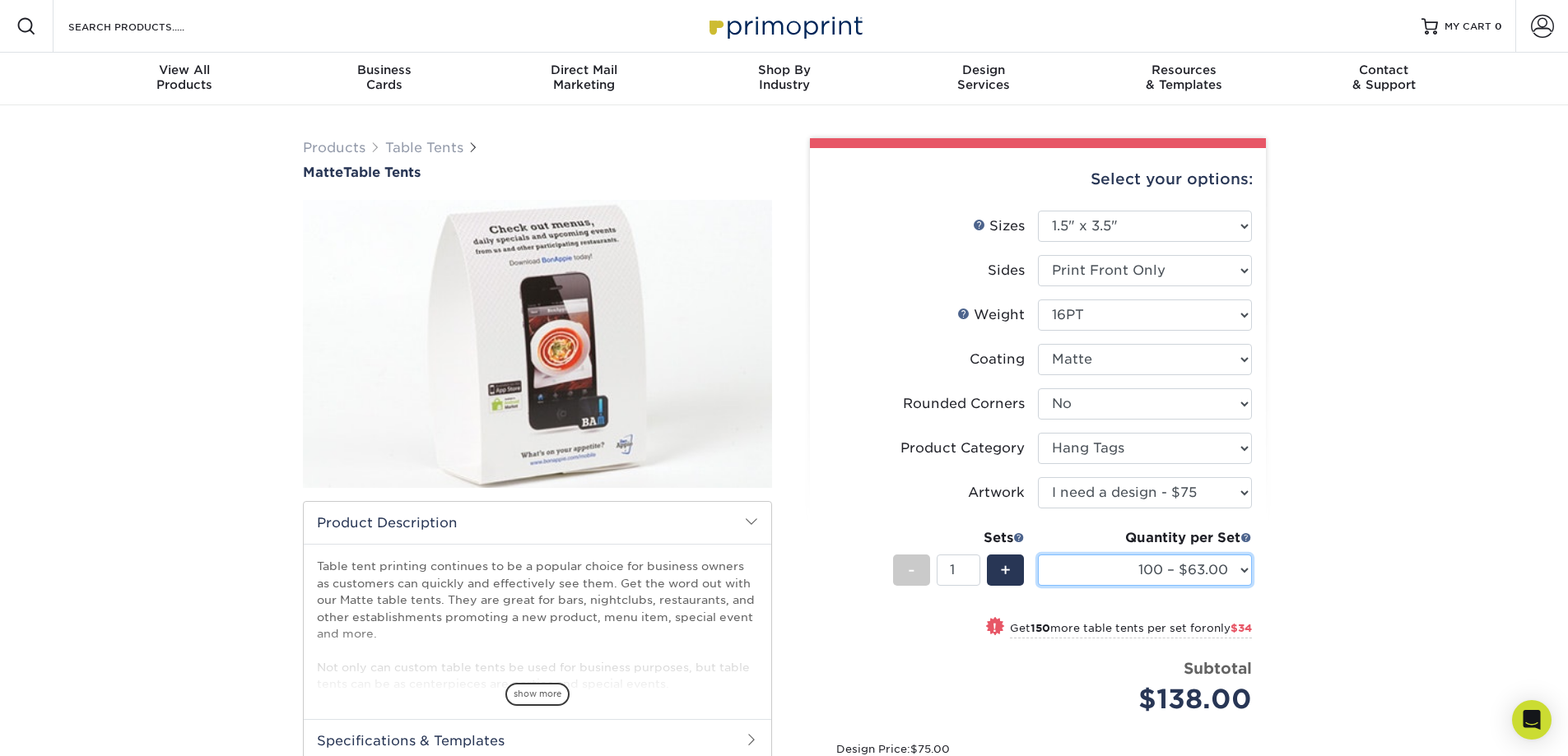
click at [1210, 561] on select "100 – $63.00 250 – $97.00 500 – $133.00 1000 – $155.00 2500 – $250.00 5000 – $4…" at bounding box center [1145, 570] width 214 height 31
click at [1324, 441] on div "Products Table Tents Matte Table Tents /" at bounding box center [784, 544] width 1568 height 878
click at [964, 571] on input "1" at bounding box center [958, 570] width 43 height 31
click at [1369, 510] on div "Products Table Tents Matte Table Tents /" at bounding box center [784, 544] width 1568 height 878
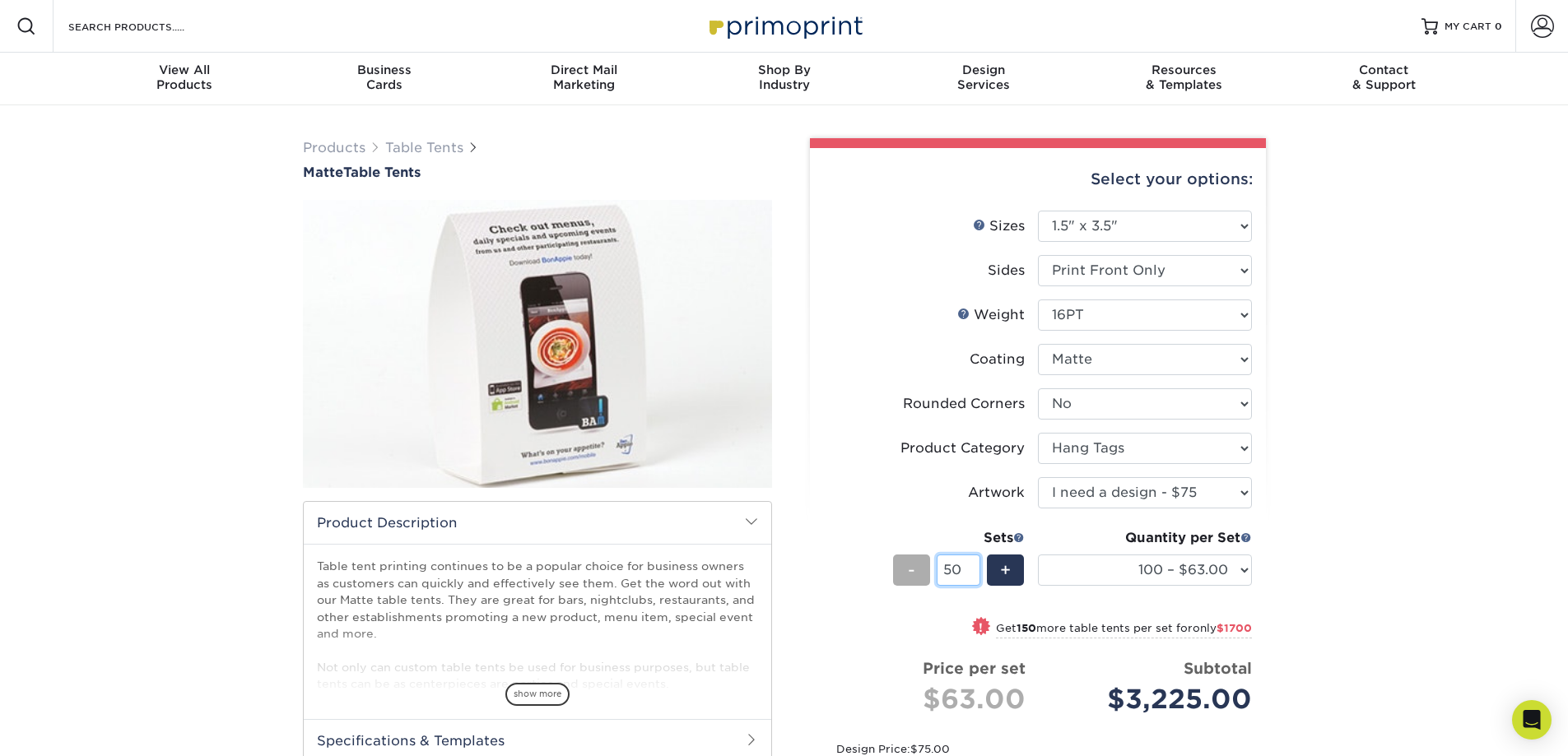
drag, startPoint x: 965, startPoint y: 567, endPoint x: 916, endPoint y: 566, distance: 49.0
click at [916, 566] on div "- 50 +" at bounding box center [959, 573] width 132 height 37
type input "1"
click at [1390, 477] on div "Products Table Tents Matte Table Tents /" at bounding box center [784, 544] width 1568 height 878
drag, startPoint x: 1566, startPoint y: 202, endPoint x: 1562, endPoint y: 281, distance: 79.1
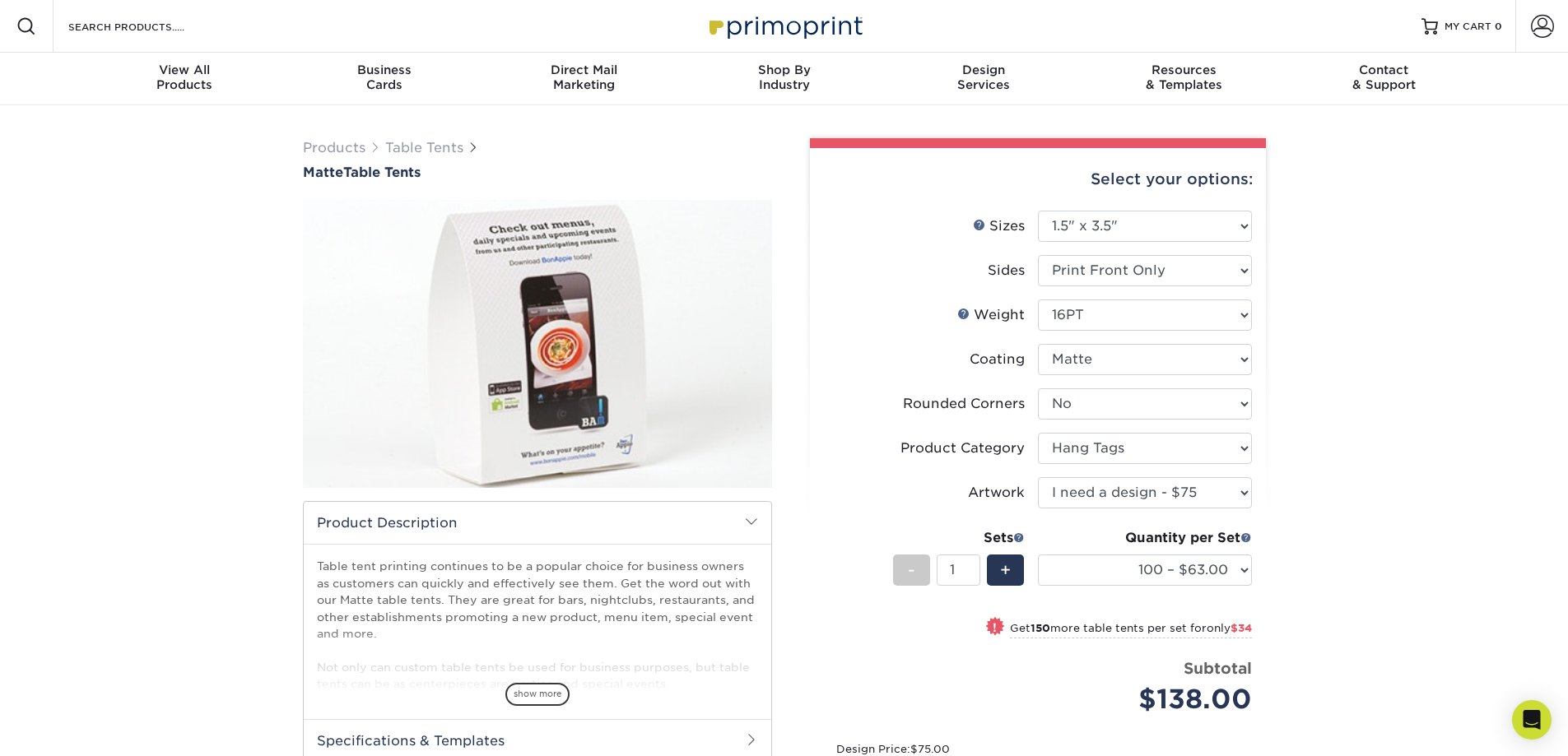
click at [1562, 281] on div "Products Table Tents Matte Table Tents /" at bounding box center [784, 544] width 1568 height 878
click at [1554, 195] on div "Products Table Tents Matte Table Tents /" at bounding box center [784, 544] width 1568 height 878
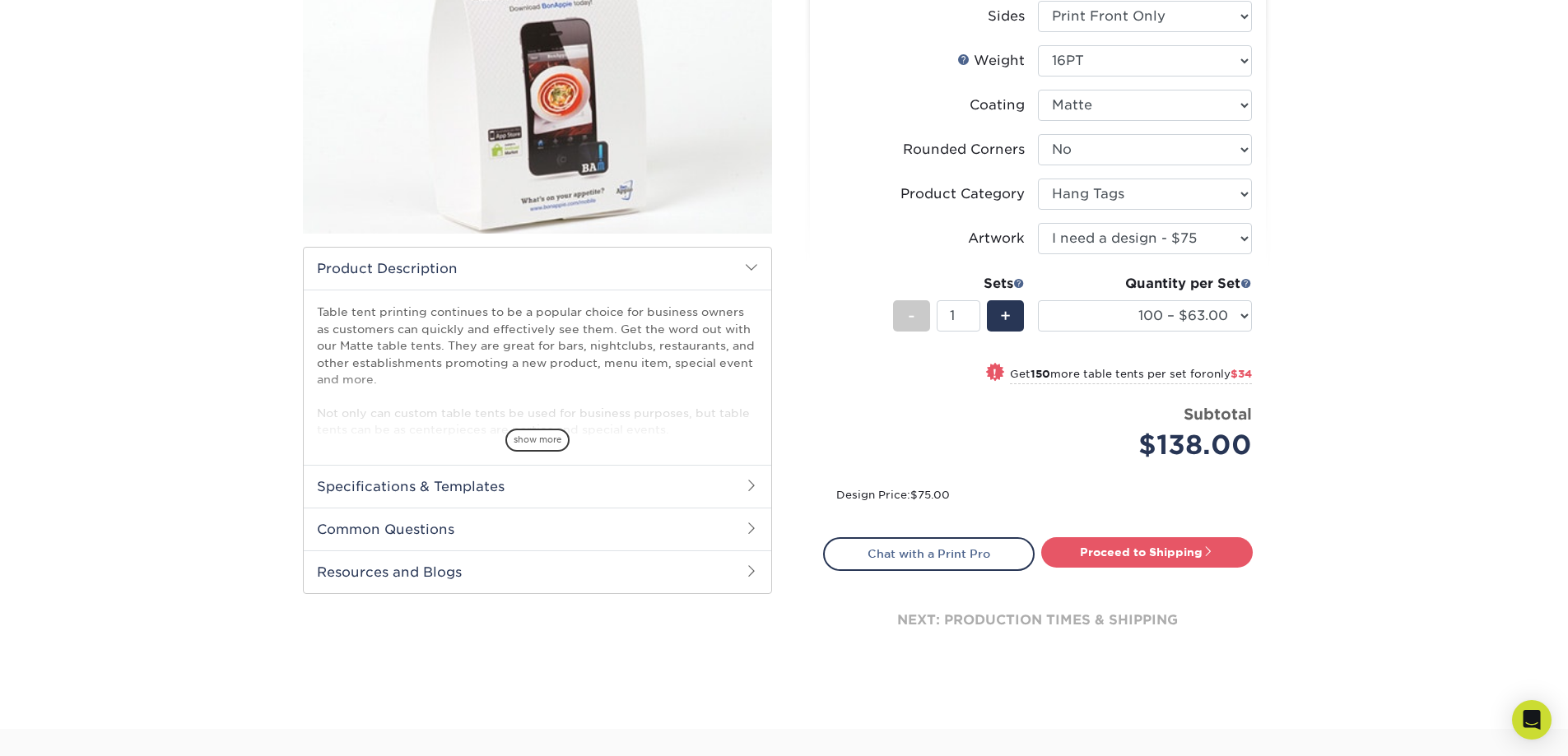
scroll to position [259, 0]
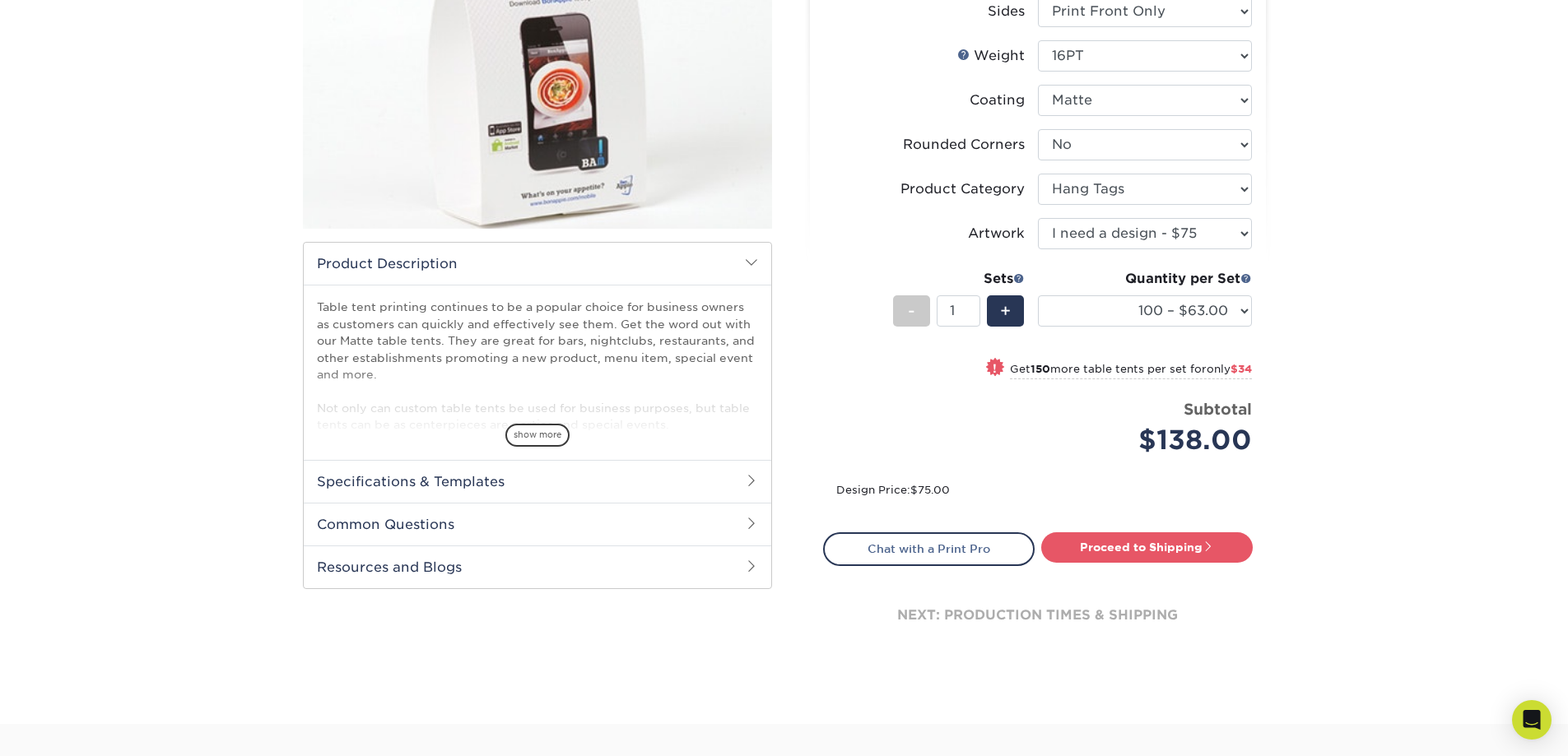
click at [704, 518] on h2 "Common Questions" at bounding box center [538, 524] width 468 height 43
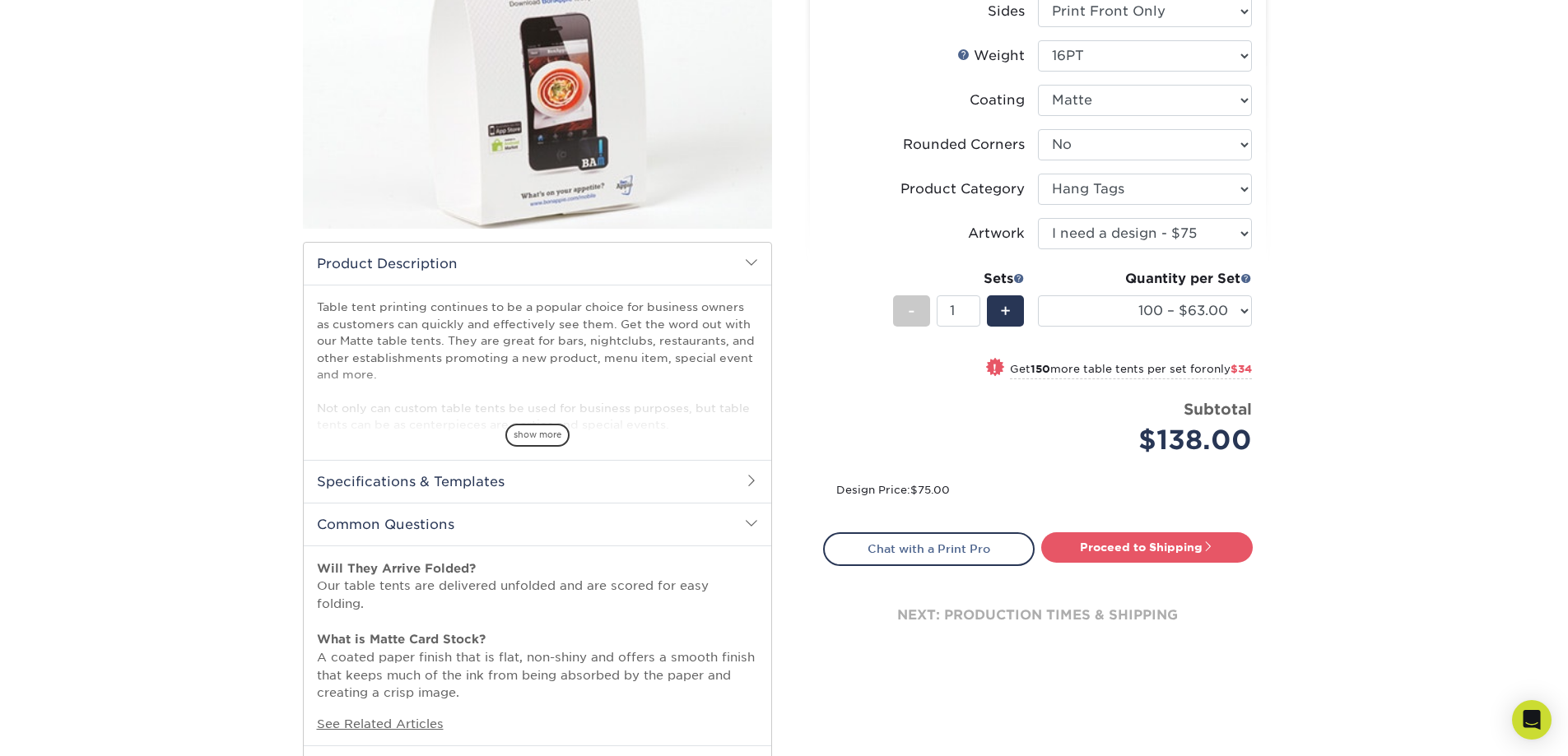
click at [721, 509] on h2 "Common Questions" at bounding box center [538, 524] width 468 height 43
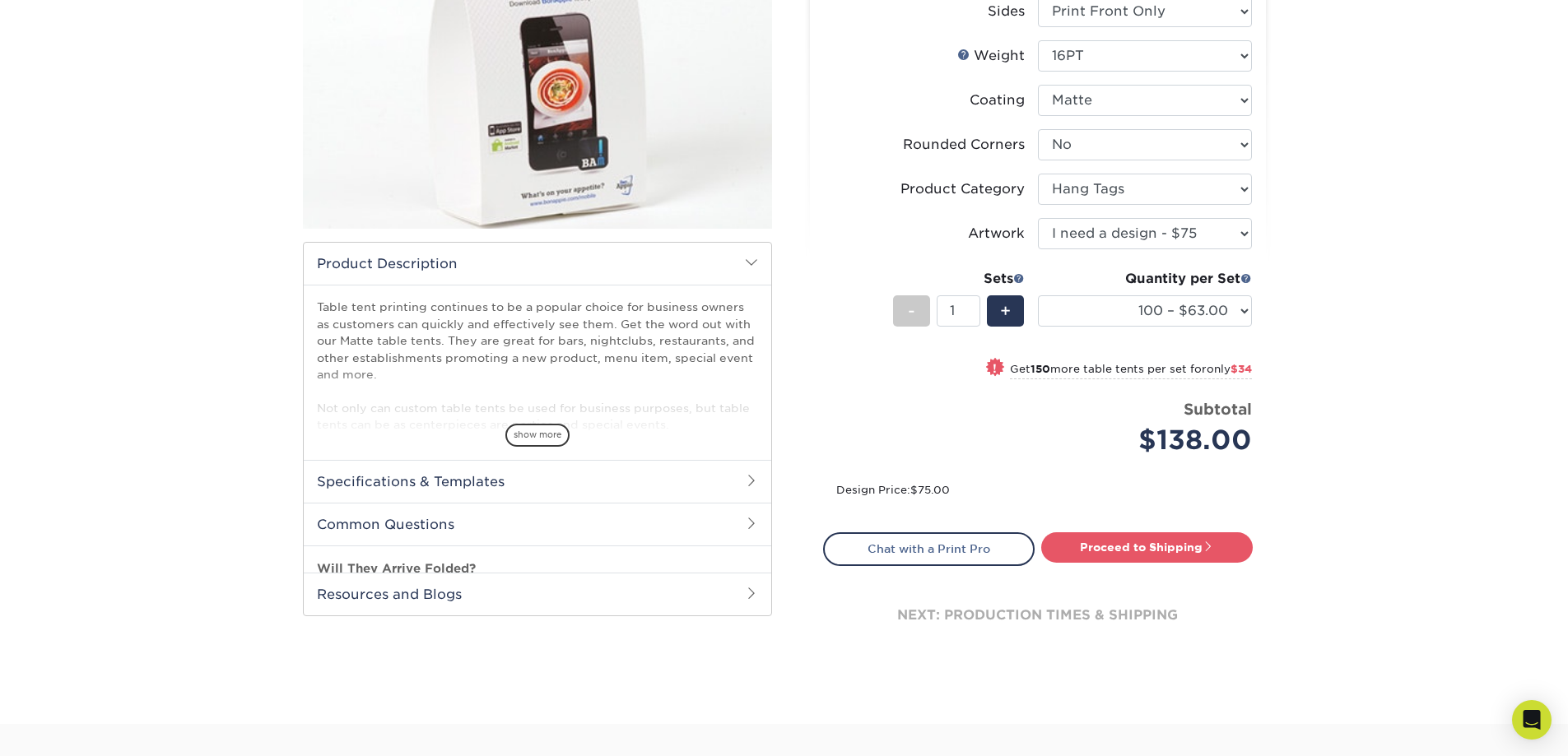
click at [730, 481] on h2 "Specifications & Templates" at bounding box center [538, 481] width 468 height 43
click at [716, 566] on h2 "Resources and Blogs" at bounding box center [538, 567] width 468 height 43
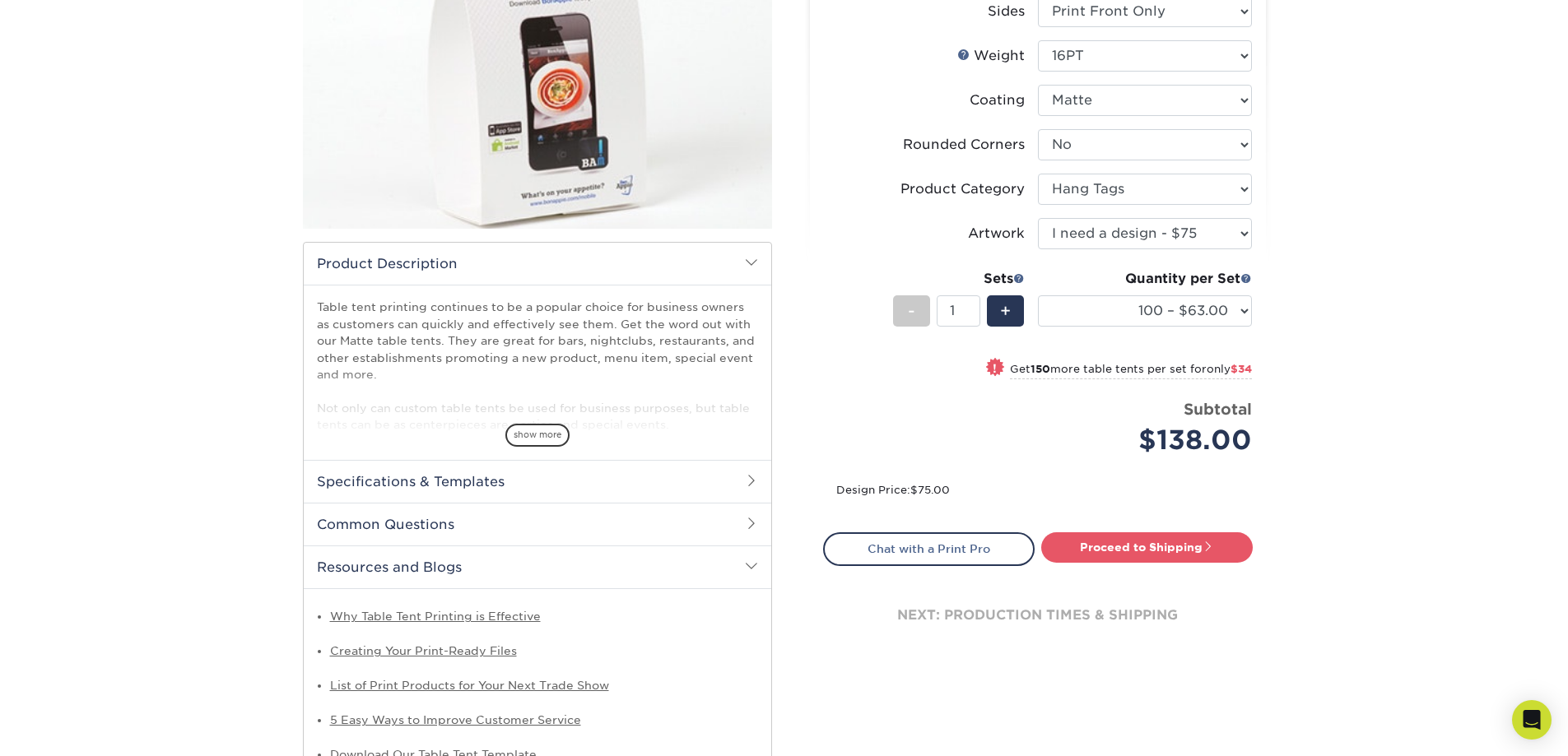
click at [716, 556] on h2 "Resources and Blogs" at bounding box center [538, 567] width 468 height 43
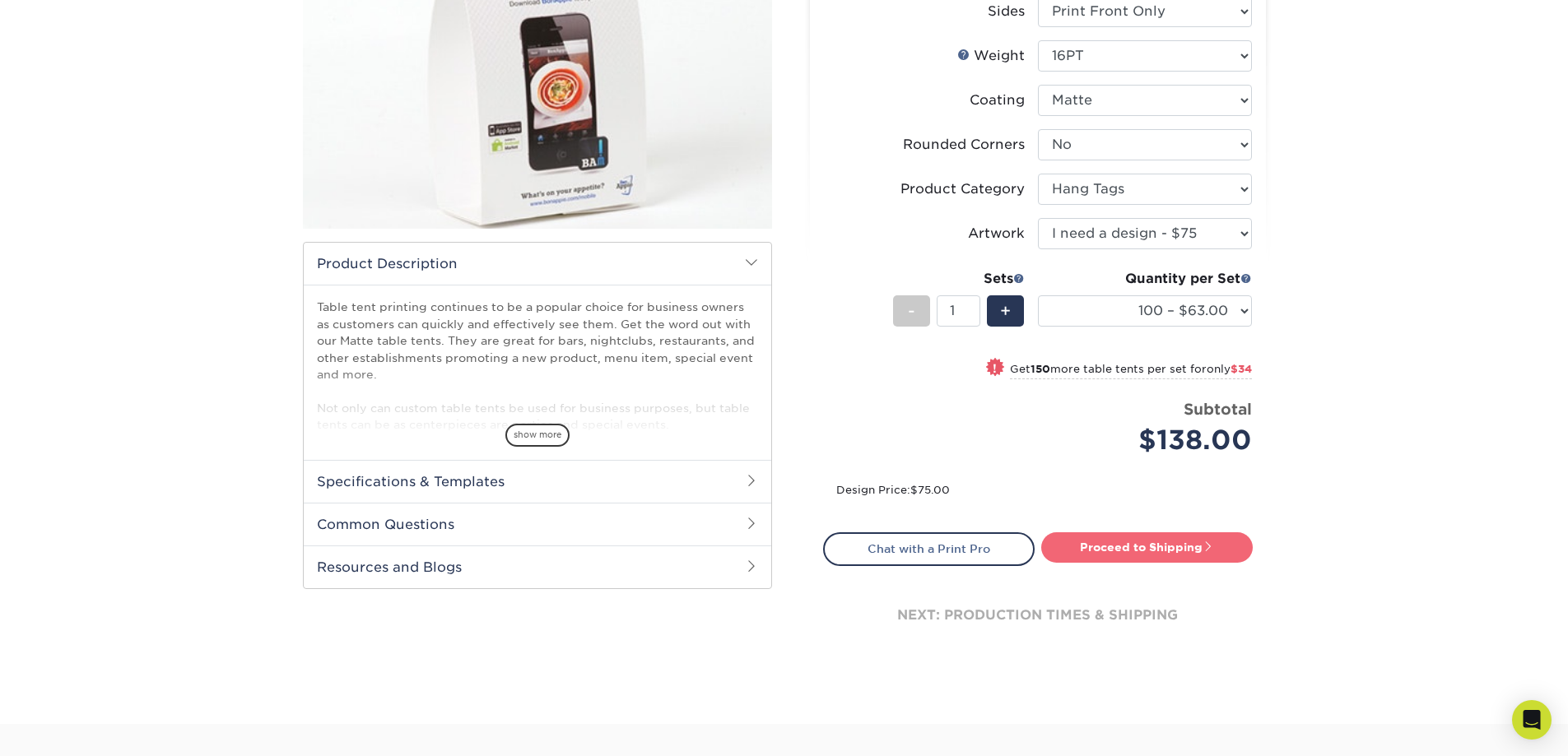
click at [1150, 549] on link "Proceed to Shipping" at bounding box center [1147, 547] width 212 height 30
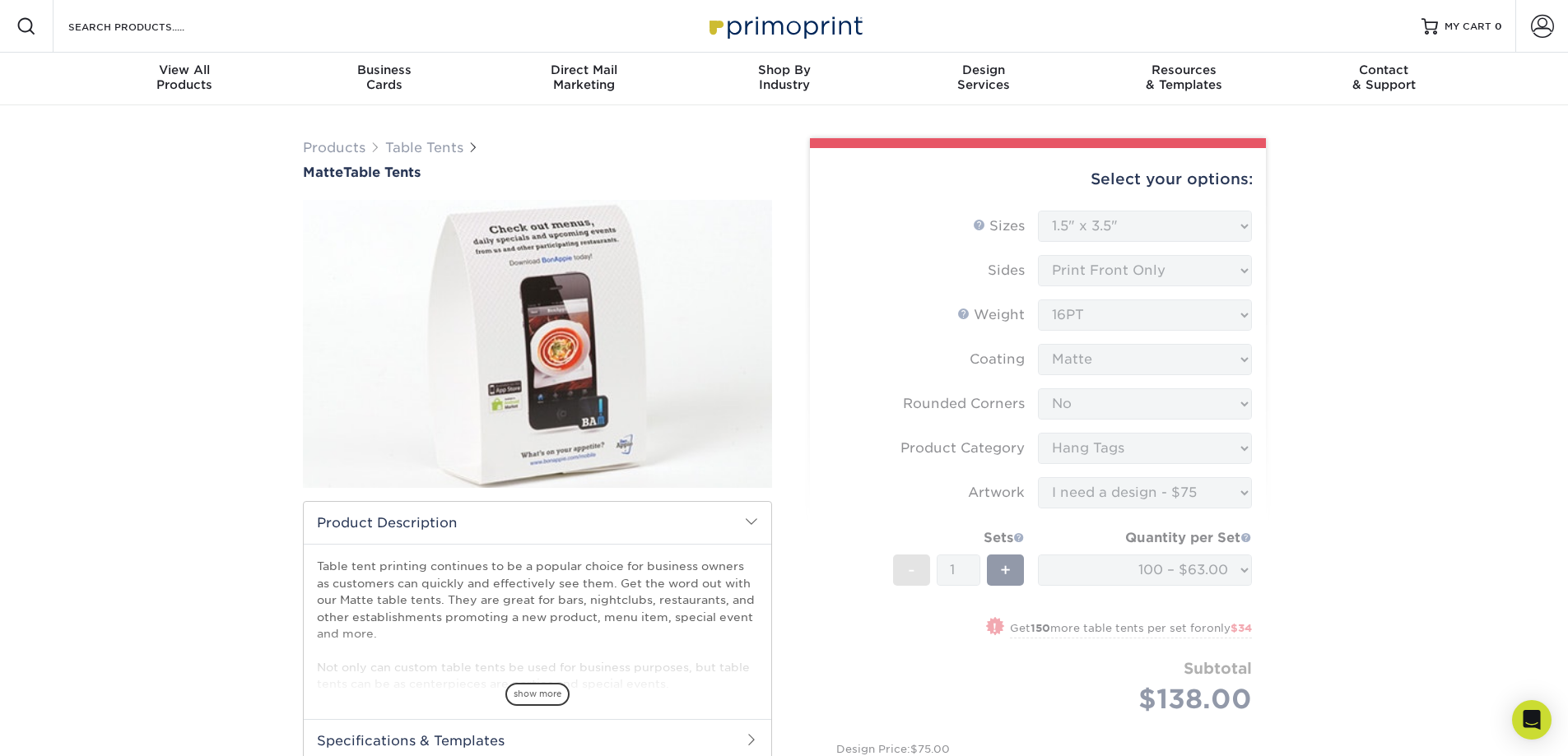
scroll to position [412, 0]
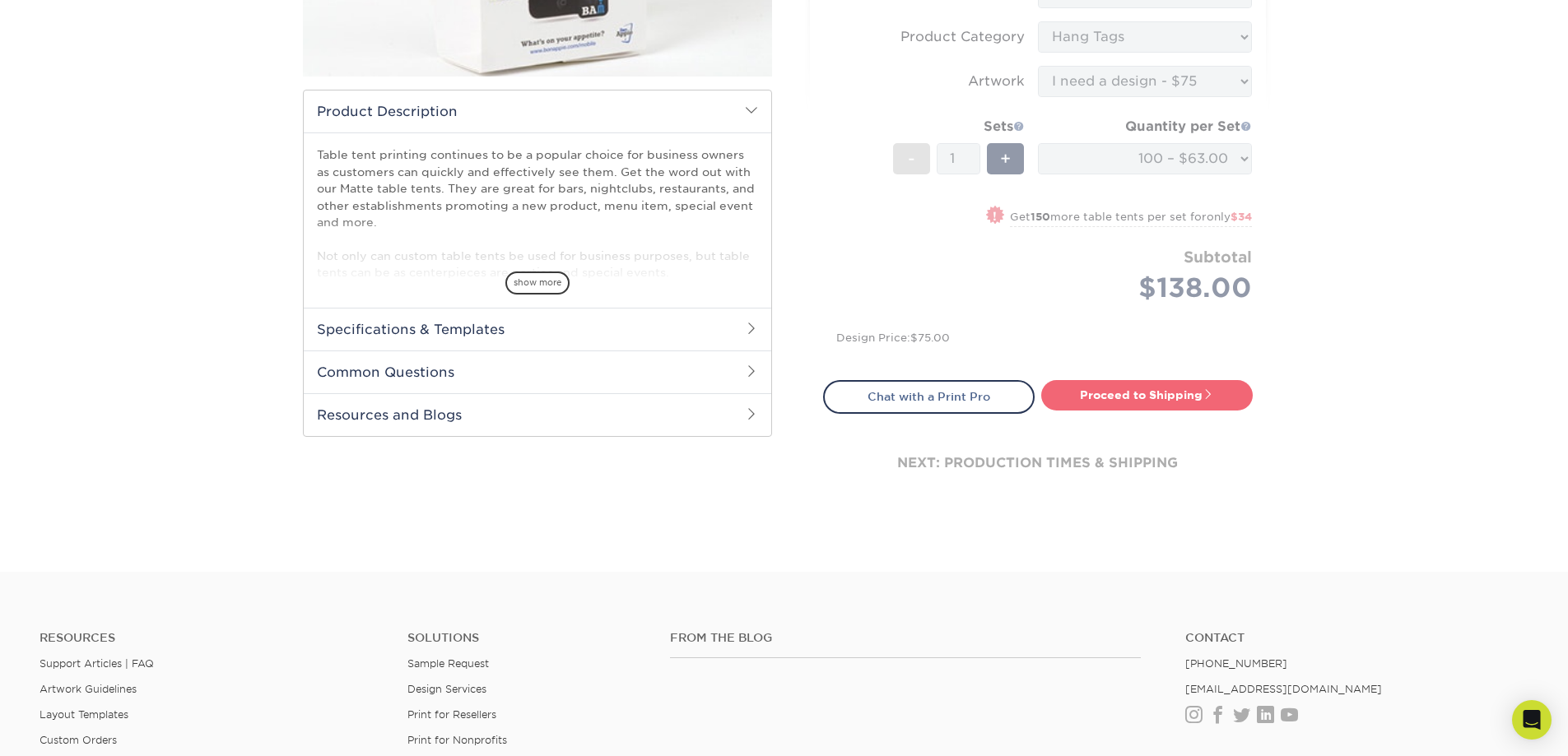
click at [1155, 388] on link "Proceed to Shipping" at bounding box center [1147, 395] width 212 height 30
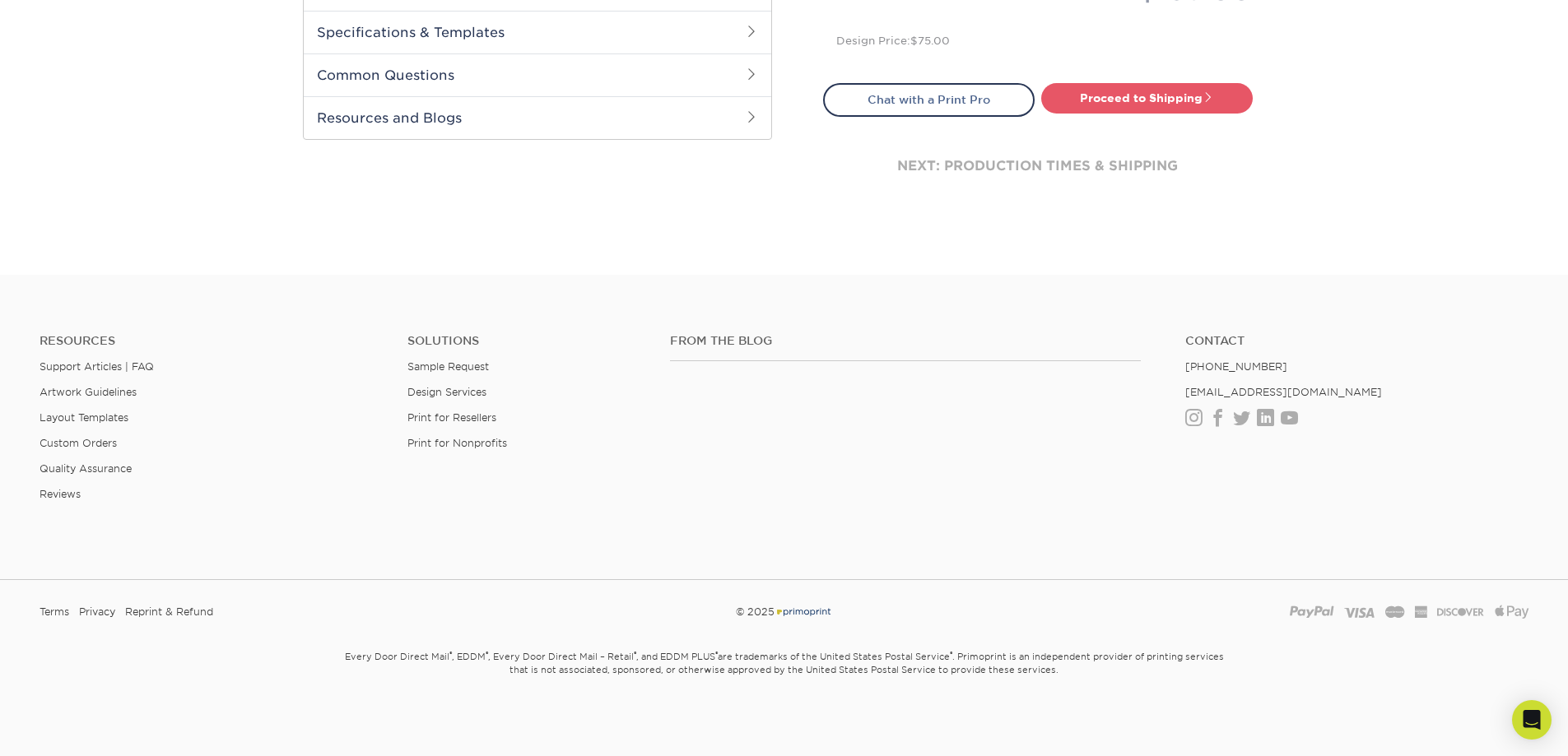
scroll to position [297, 0]
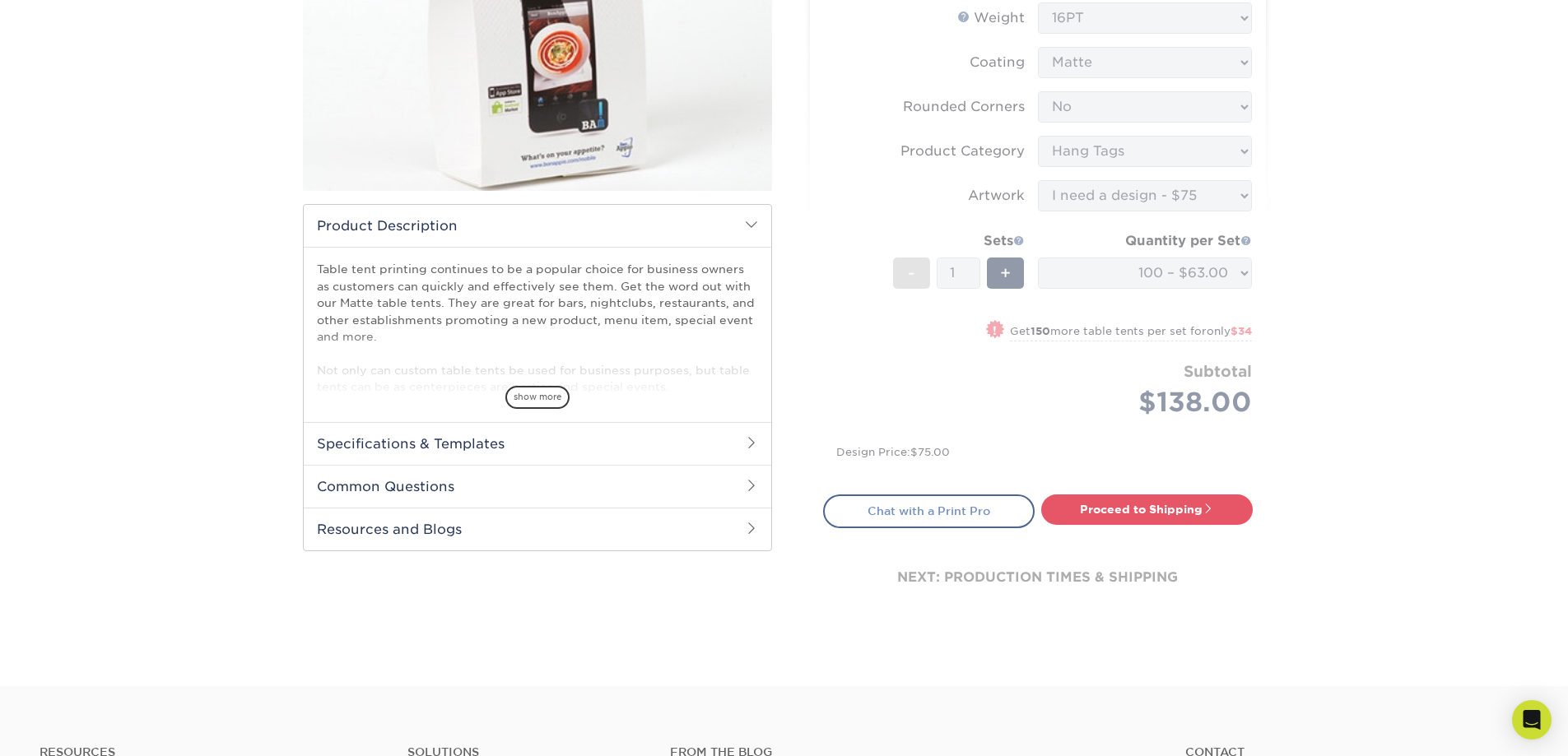
click at [898, 507] on link "Chat with a Print Pro" at bounding box center [929, 511] width 212 height 33
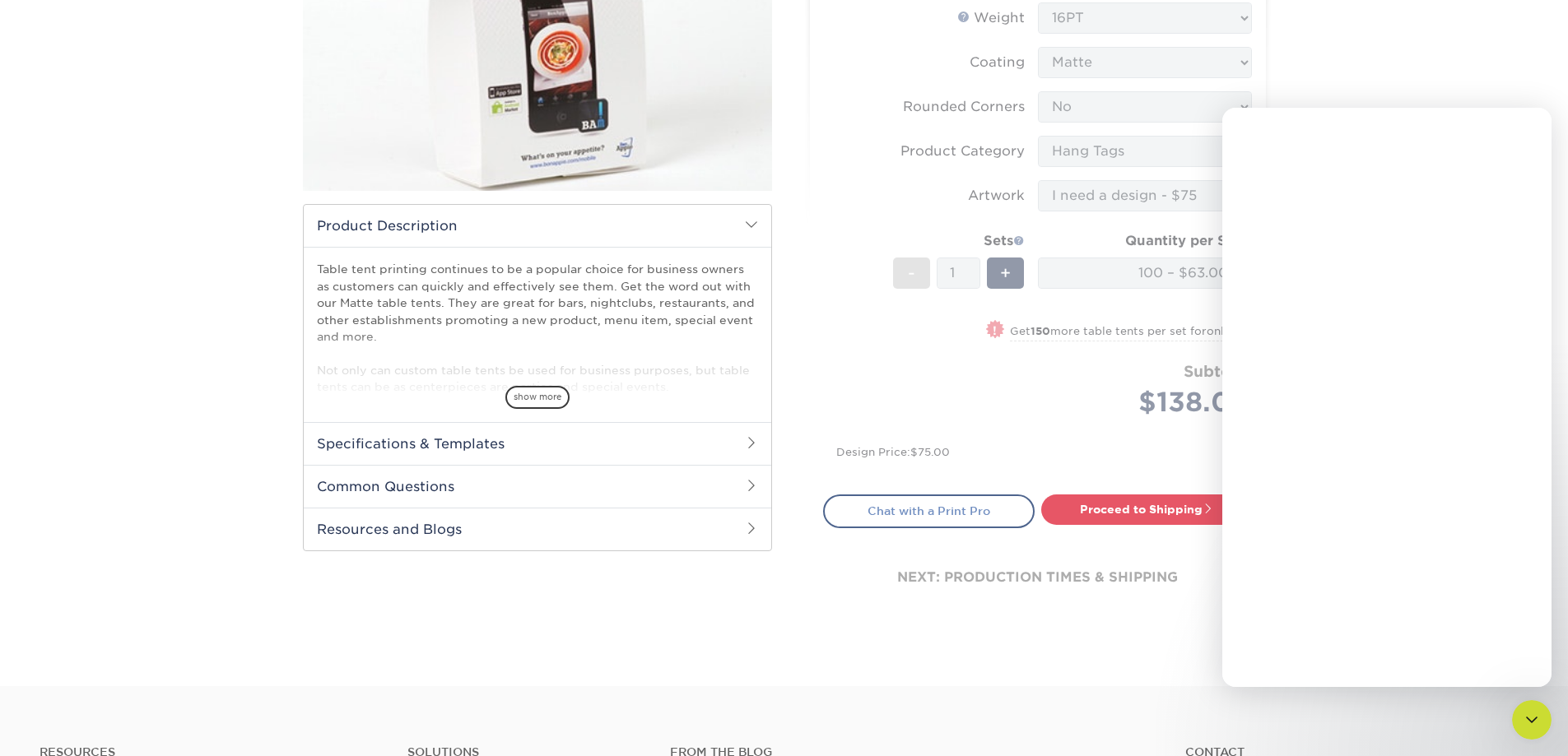
scroll to position [0, 0]
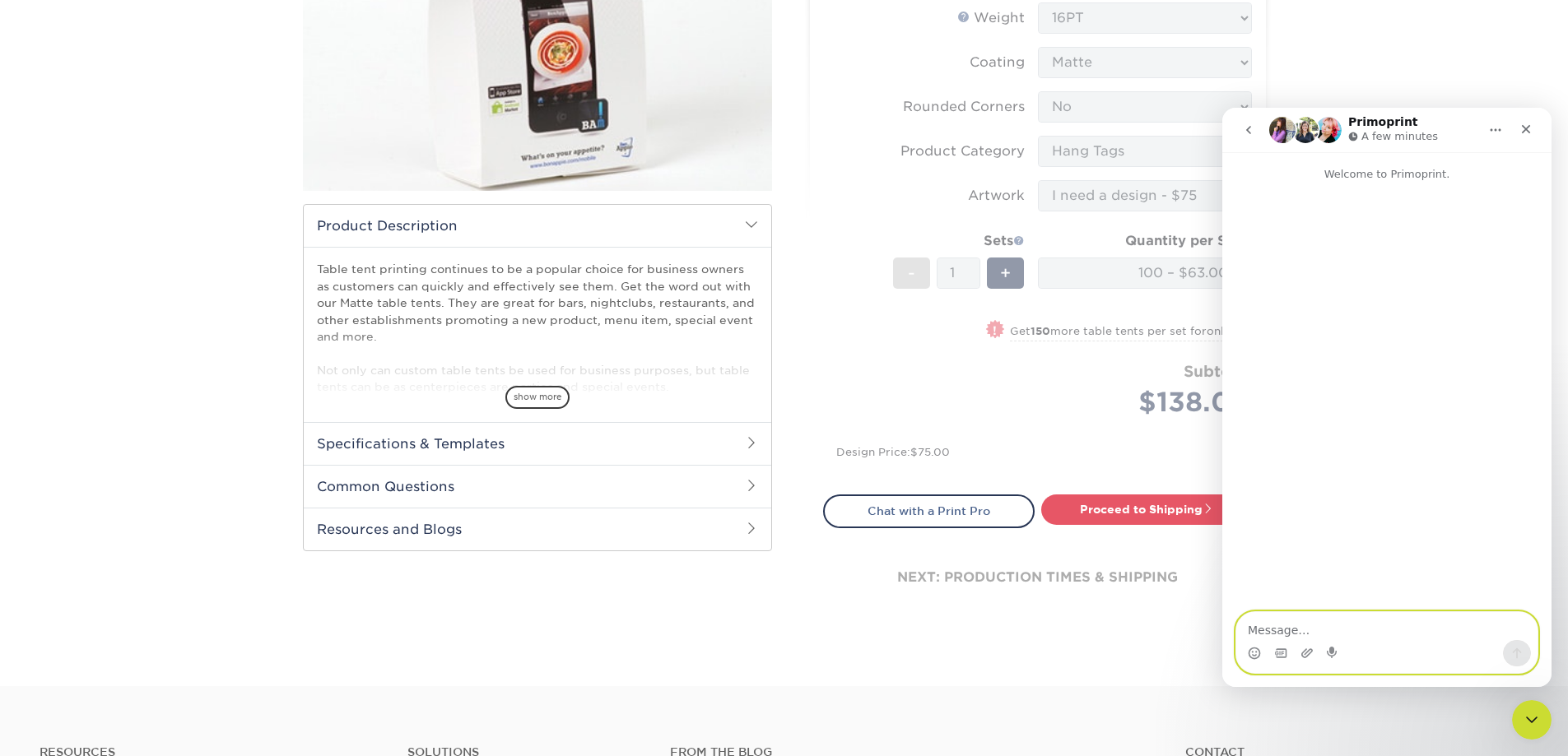
click at [1309, 623] on textarea "Message…" at bounding box center [1387, 626] width 301 height 28
type textarea "hi"
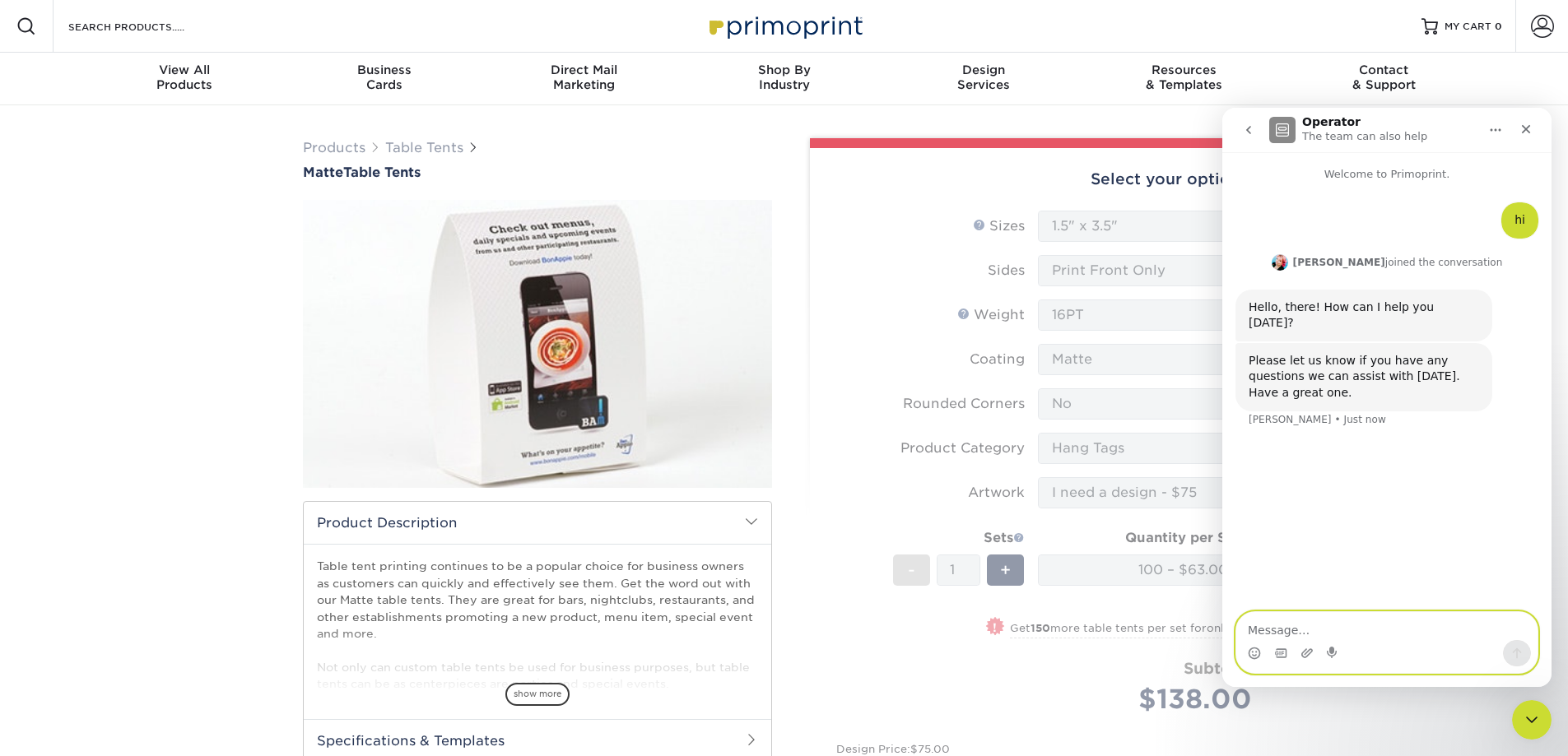
click at [1355, 623] on textarea "Message…" at bounding box center [1387, 626] width 301 height 28
type textarea "What do you mean by sets in the price calculation?"
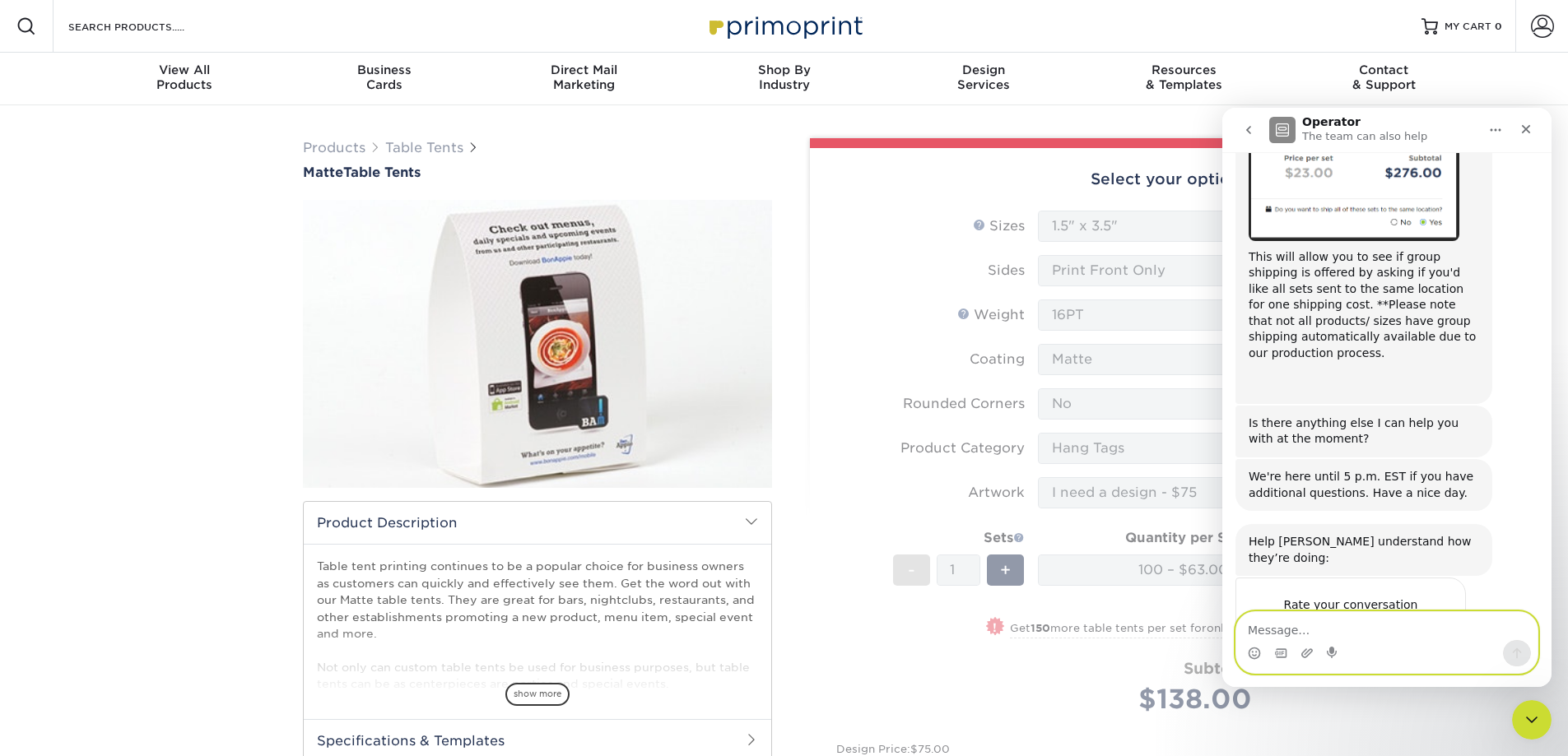
scroll to position [205, 0]
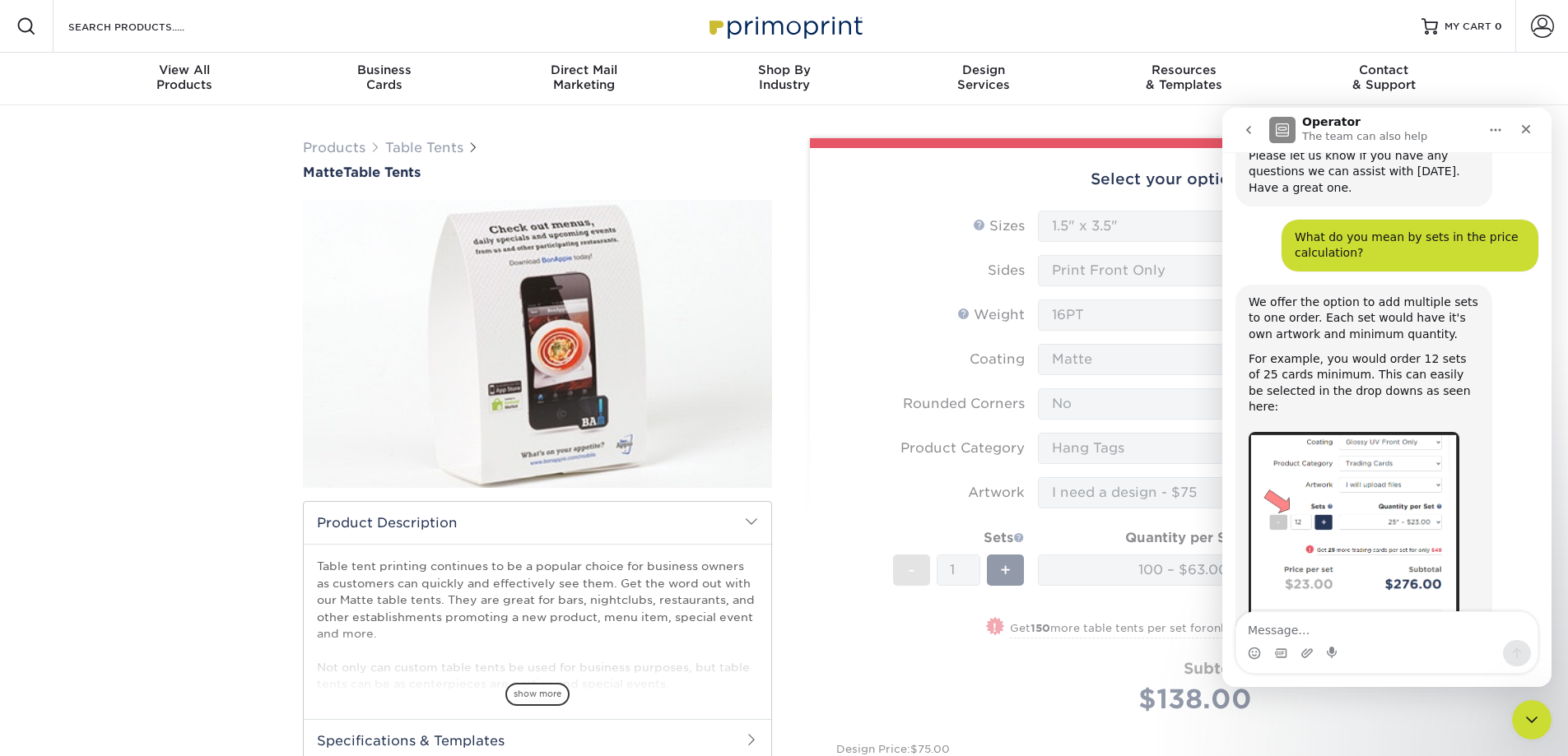
click at [927, 655] on form "Sizes Help Sizes Please Select 1.5" x 3.5" 1.75" x 3.5" 2" x 3.5" 2.12" x 5" 2.…" at bounding box center [1038, 492] width 430 height 562
click at [1539, 714] on div "Close Intercom Messenger" at bounding box center [1530, 718] width 39 height 39
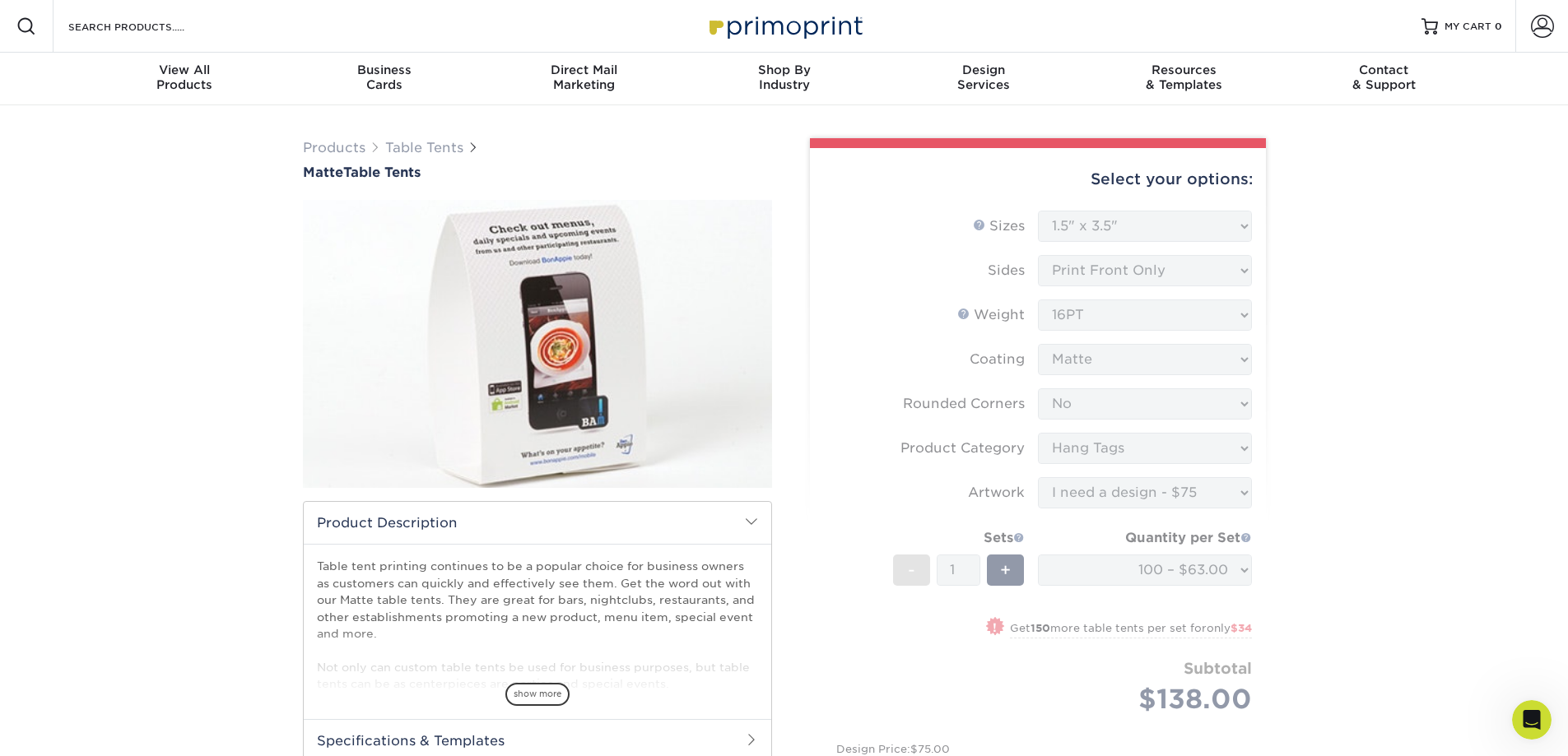
scroll to position [617, 0]
click at [954, 514] on form "Sizes Help Sizes Please Select 1.5" x 3.5" 1.75" x 3.5" 2" x 3.5" 2.12" x 5" 2.…" at bounding box center [1038, 492] width 430 height 562
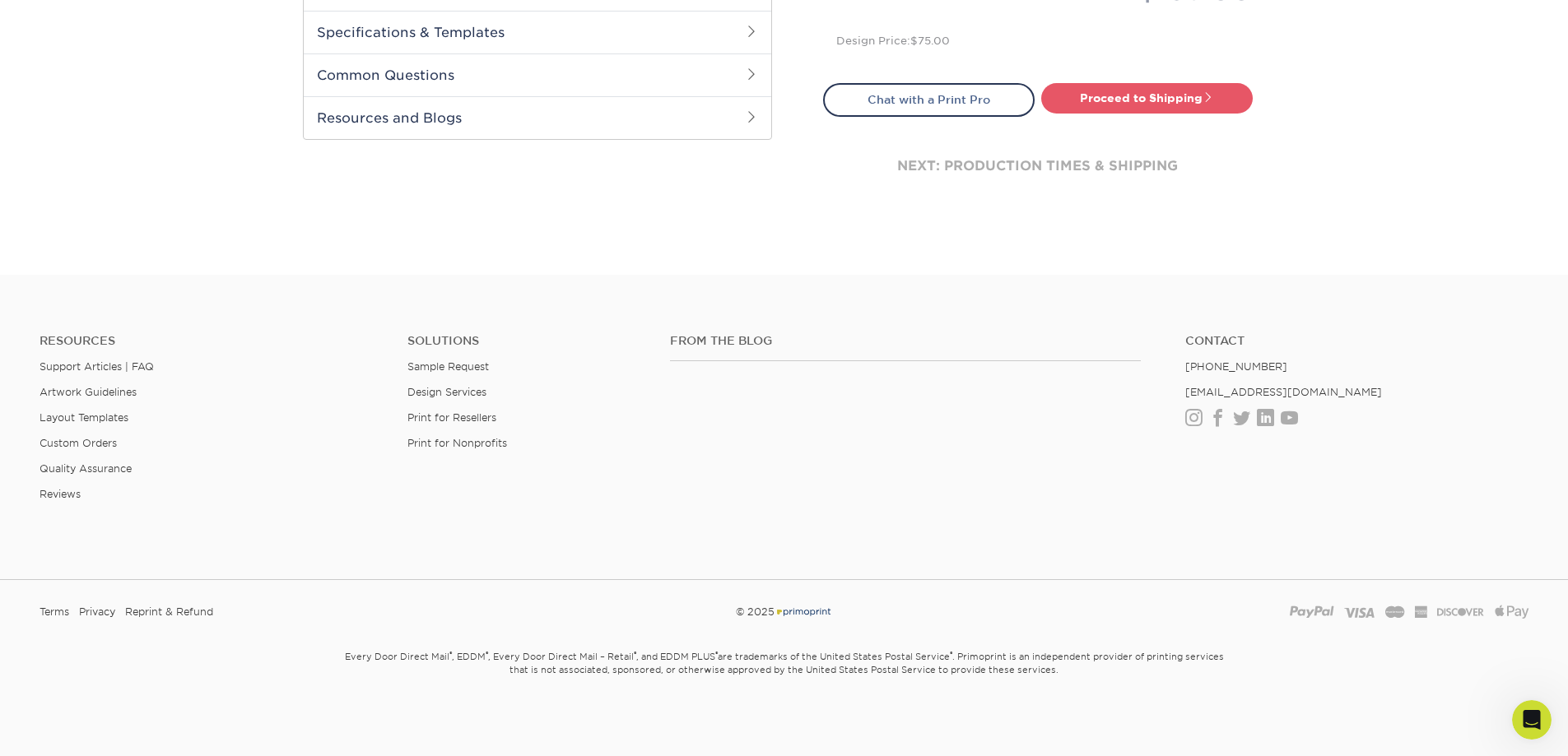
scroll to position [297, 0]
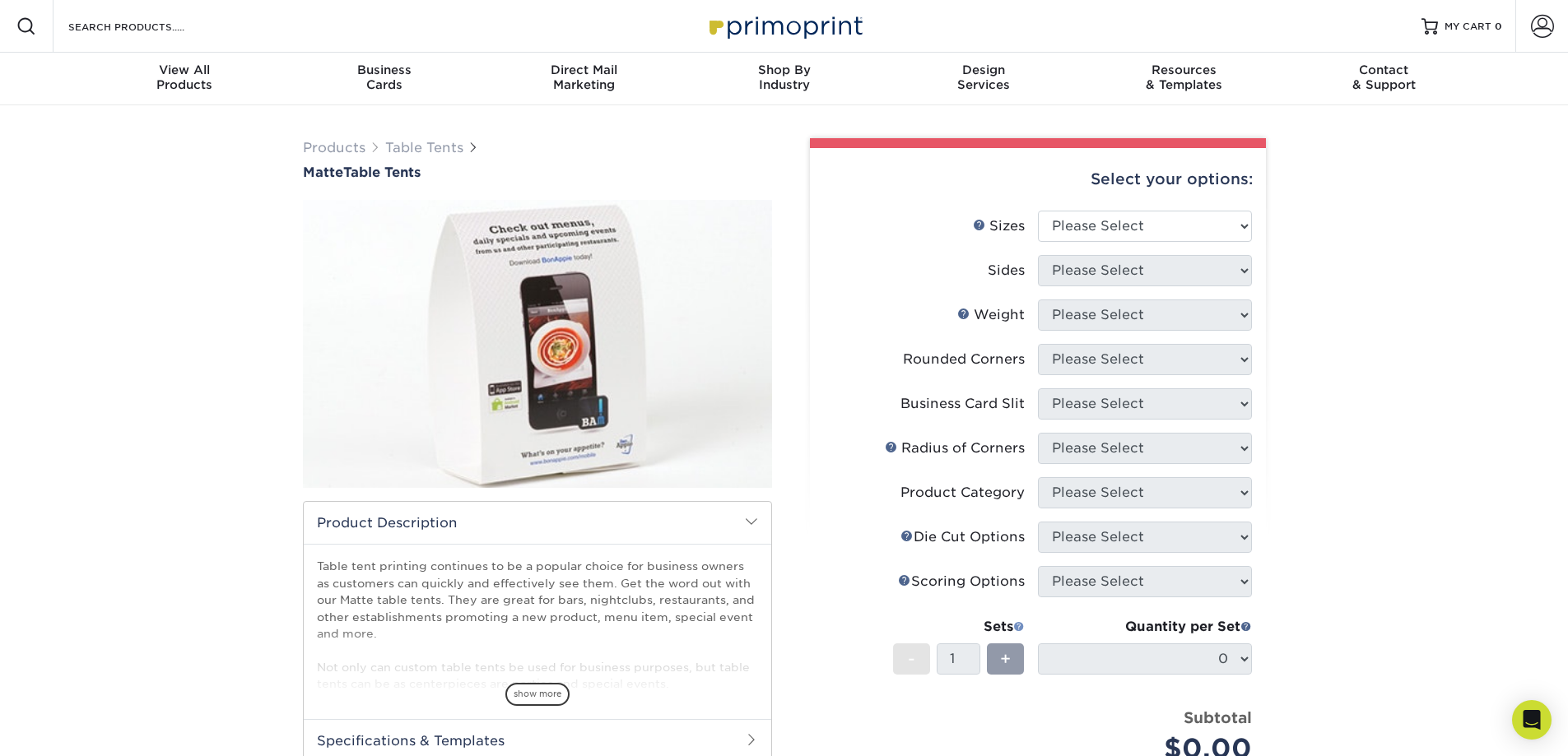
click at [1018, 628] on span at bounding box center [1019, 627] width 12 height 12
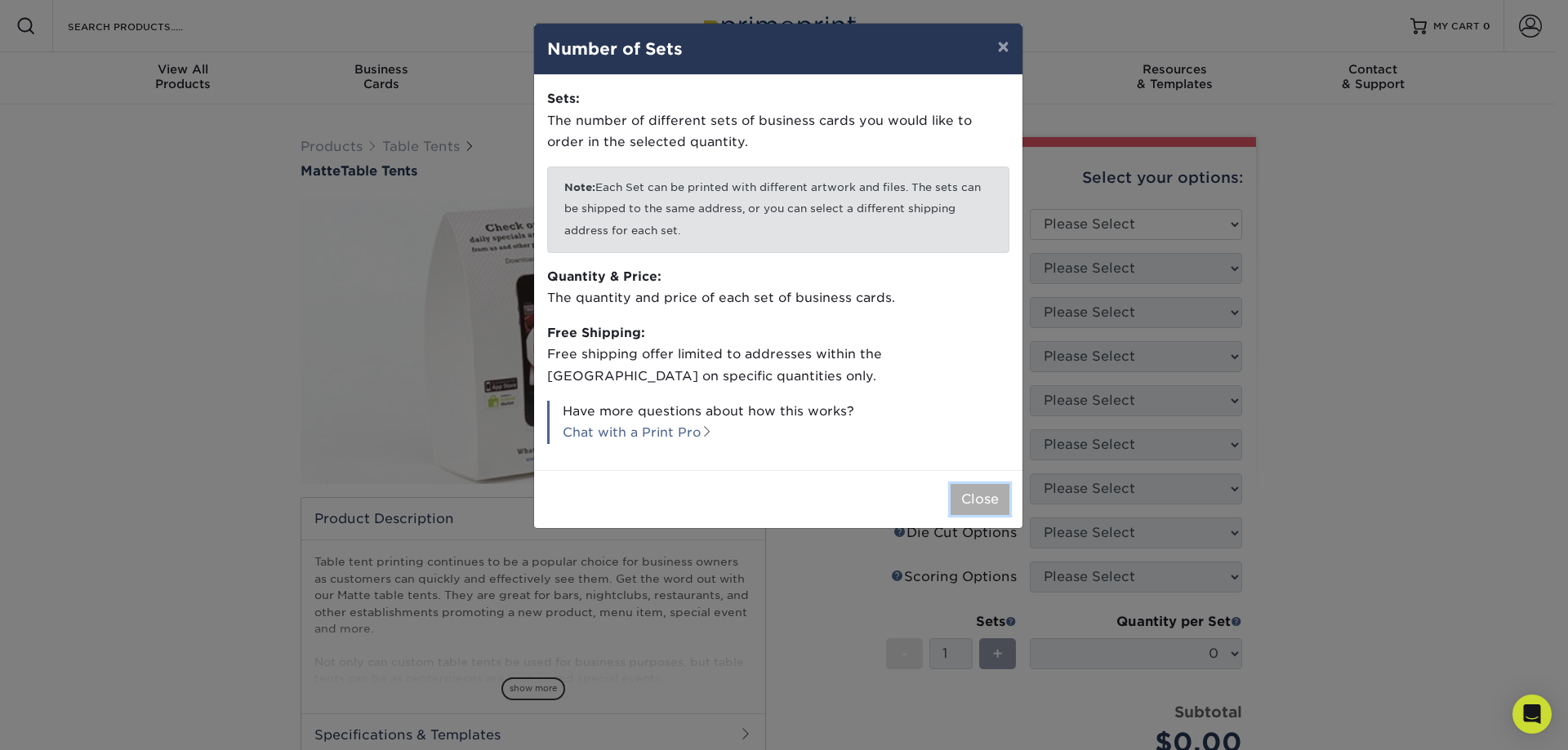
click at [993, 502] on button "Close" at bounding box center [980, 499] width 59 height 31
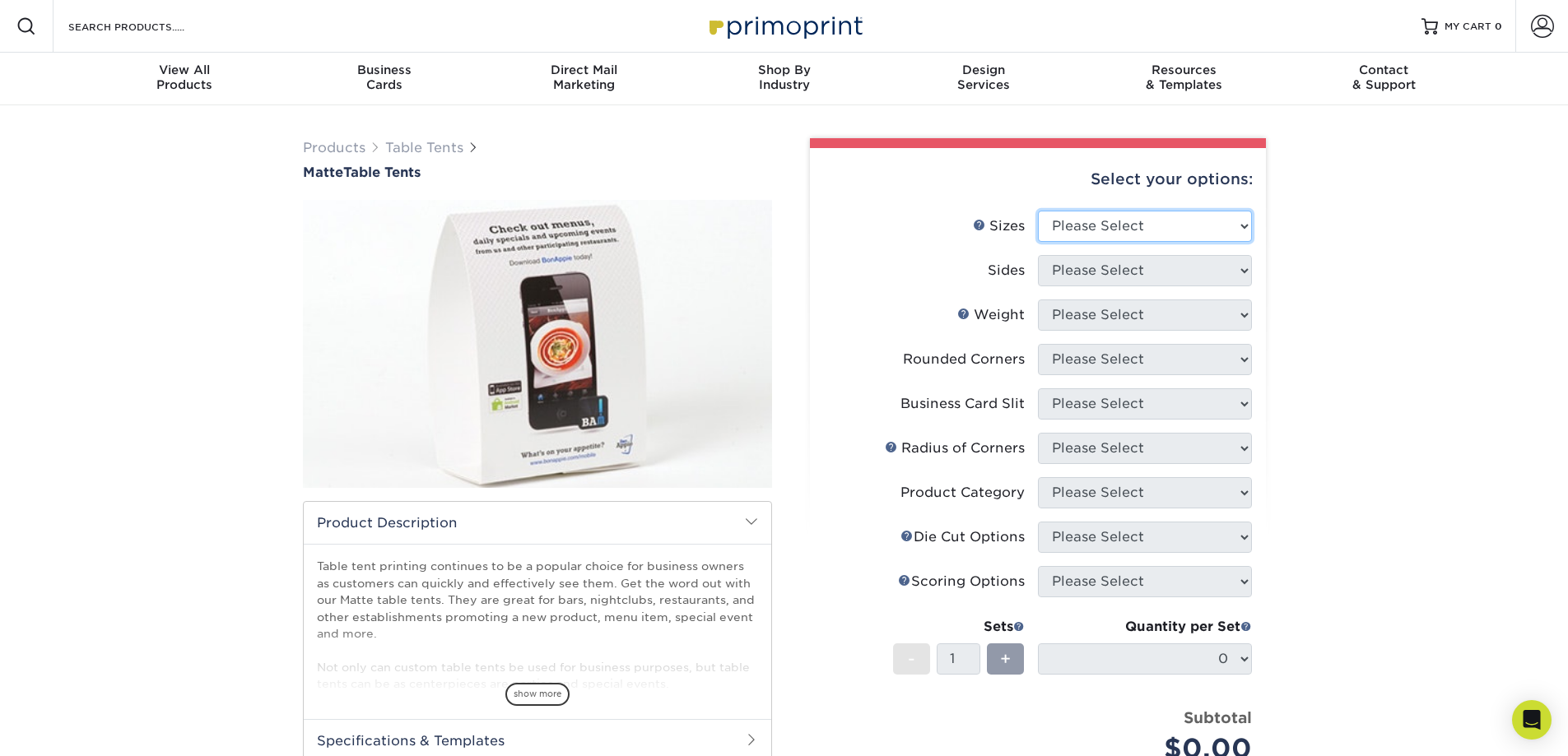
click at [1105, 221] on select "Please Select 1.5" x 3.5" 1.75" x 3.5" 2" x 3.5" 2.12" x 5" 2.5" x 2.5" 3.5" x …" at bounding box center [1145, 226] width 214 height 31
select select "1.50x3.50"
click at [1038, 211] on select "Please Select 1.5" x 3.5" 1.75" x 3.5" 2" x 3.5" 2.12" x 5" 2.5" x 2.5" 3.5" x …" at bounding box center [1145, 226] width 214 height 31
click at [1119, 267] on select "Please Select Print Both Sides Print Front Only" at bounding box center [1145, 270] width 214 height 31
select select "32d3c223-f82c-492b-b915-ba065a00862f"
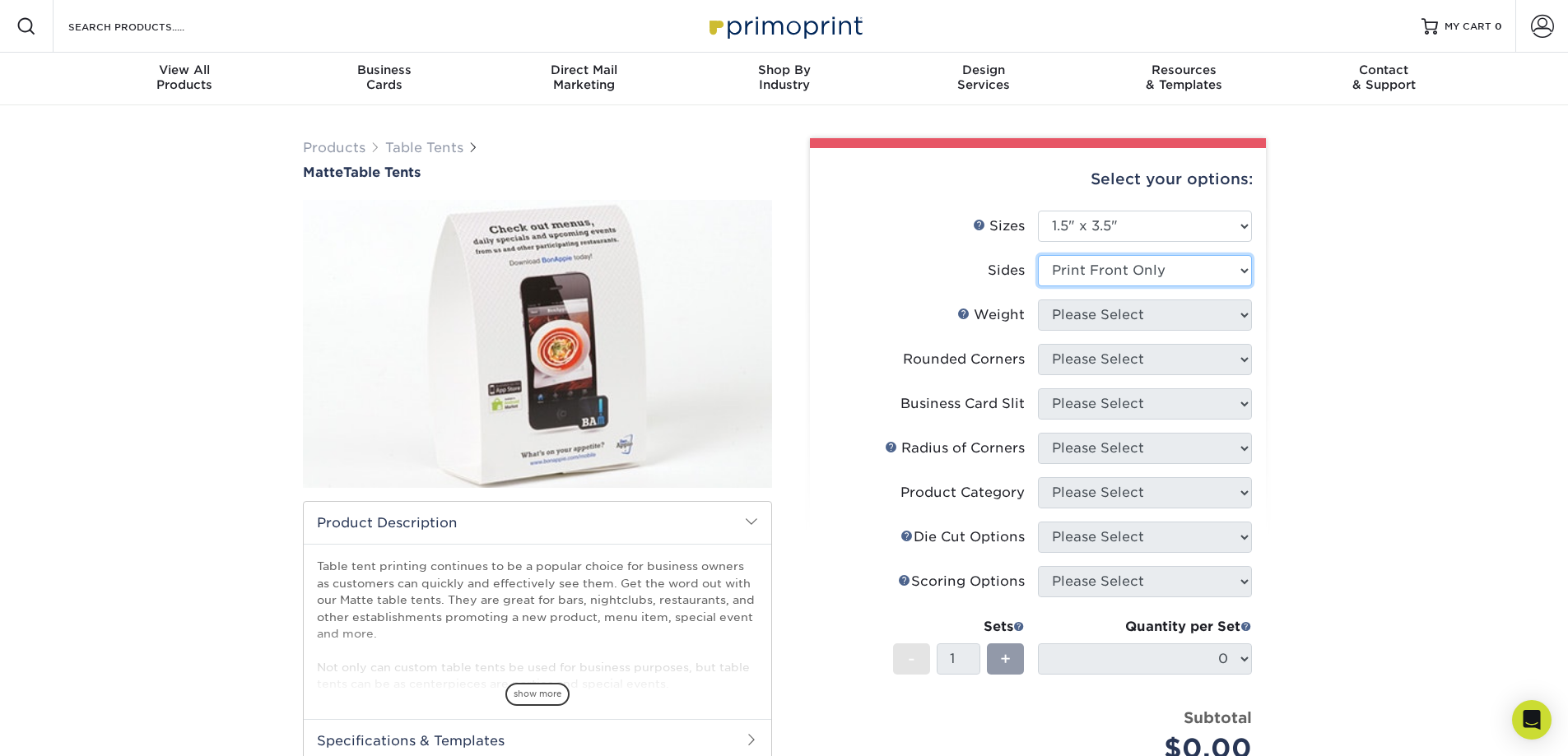
click at [1038, 255] on select "Please Select Print Both Sides Print Front Only" at bounding box center [1145, 270] width 214 height 31
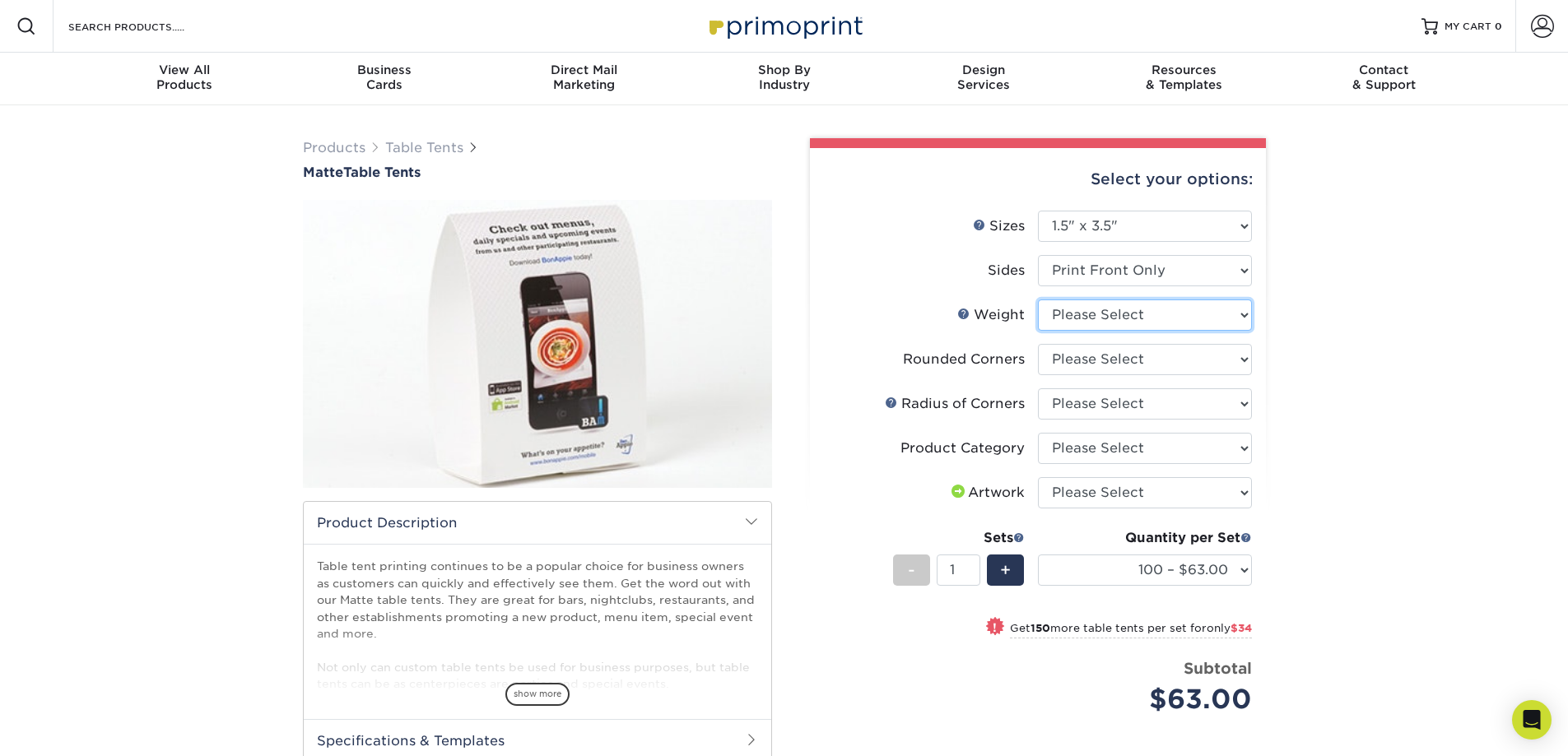
click at [1132, 312] on select "Please Select 16PT" at bounding box center [1145, 315] width 214 height 31
select select "16PT"
click at [1038, 299] on select "Please Select 16PT" at bounding box center [1145, 315] width 214 height 31
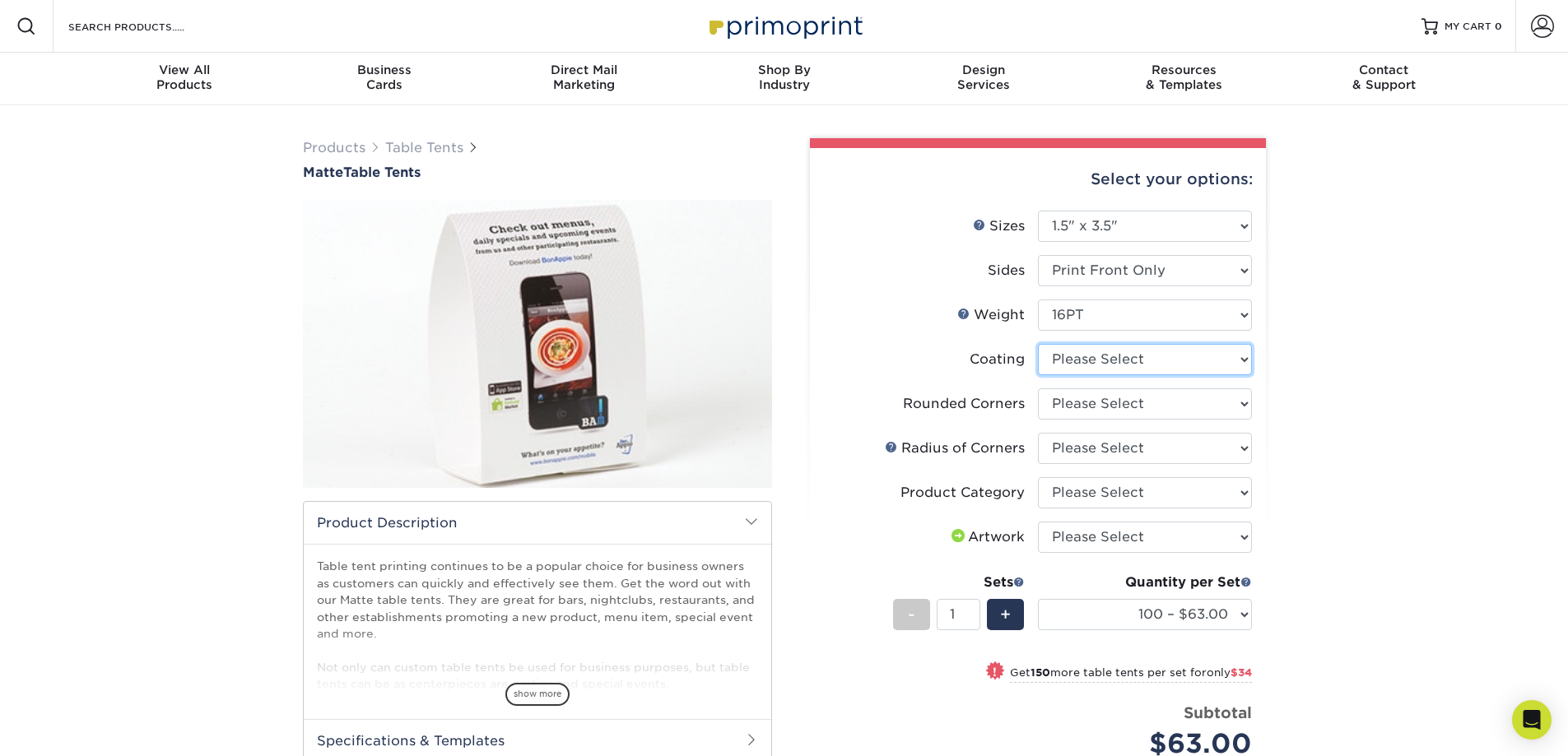
click at [1132, 357] on select at bounding box center [1145, 359] width 214 height 31
select select "121bb7b5-3b4d-429f-bd8d-bbf80e953313"
click at [1038, 344] on select at bounding box center [1145, 359] width 214 height 31
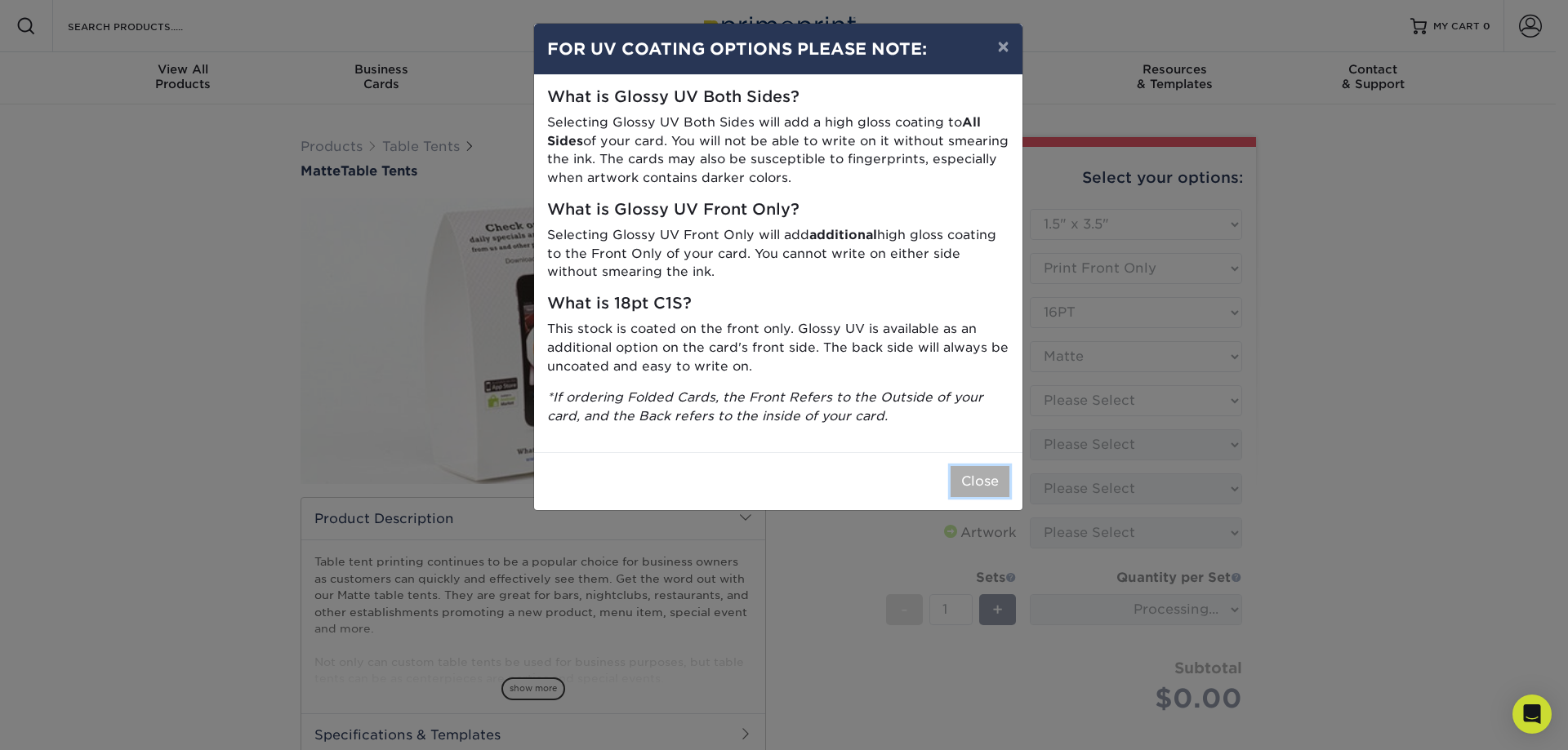
click at [977, 481] on button "Close" at bounding box center [980, 482] width 59 height 31
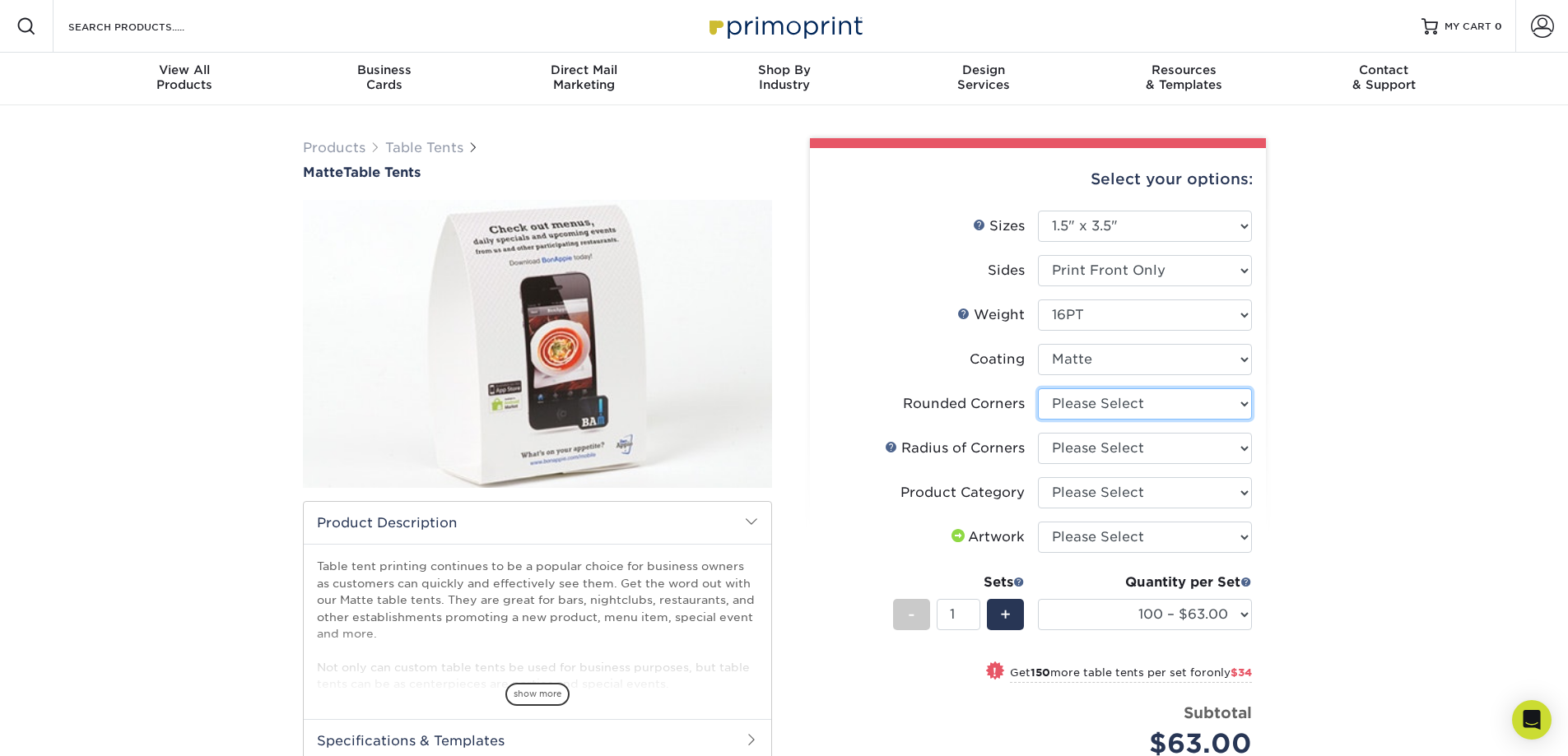
click at [1129, 406] on select "Please Select Yes - Round 4 Corners No" at bounding box center [1145, 404] width 214 height 31
select select "0"
click at [1038, 389] on select "Please Select Yes - Round 4 Corners No" at bounding box center [1145, 404] width 214 height 31
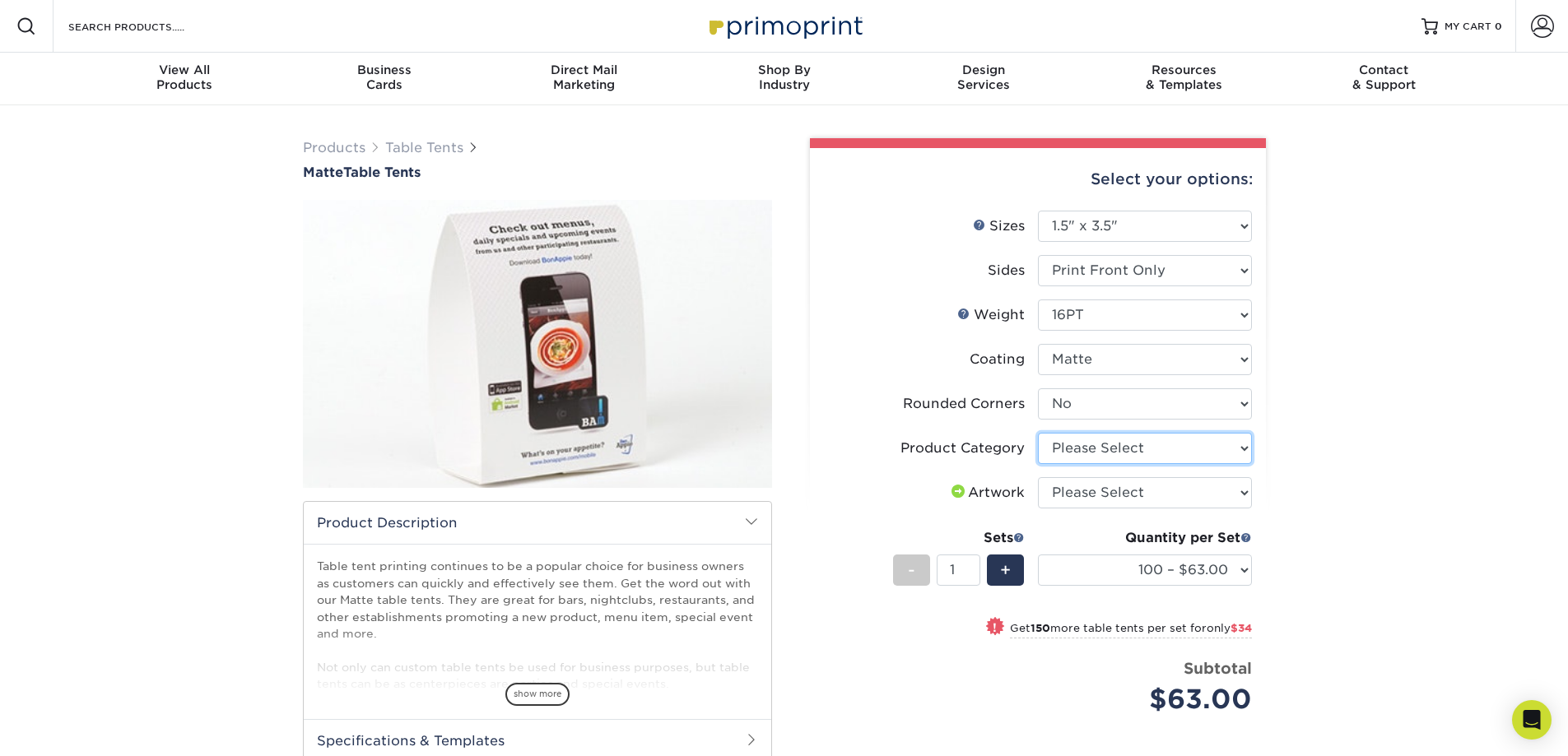
click at [1120, 450] on select "Please Select Hang Tags" at bounding box center [1145, 448] width 214 height 31
select select "428aa75b-4ae7-4398-9e0a-74f4b33909ed"
click at [1038, 433] on select "Please Select Hang Tags" at bounding box center [1145, 448] width 214 height 31
click at [1119, 490] on select "Please Select I will upload files I need a design - $75" at bounding box center [1145, 492] width 214 height 31
select select "design"
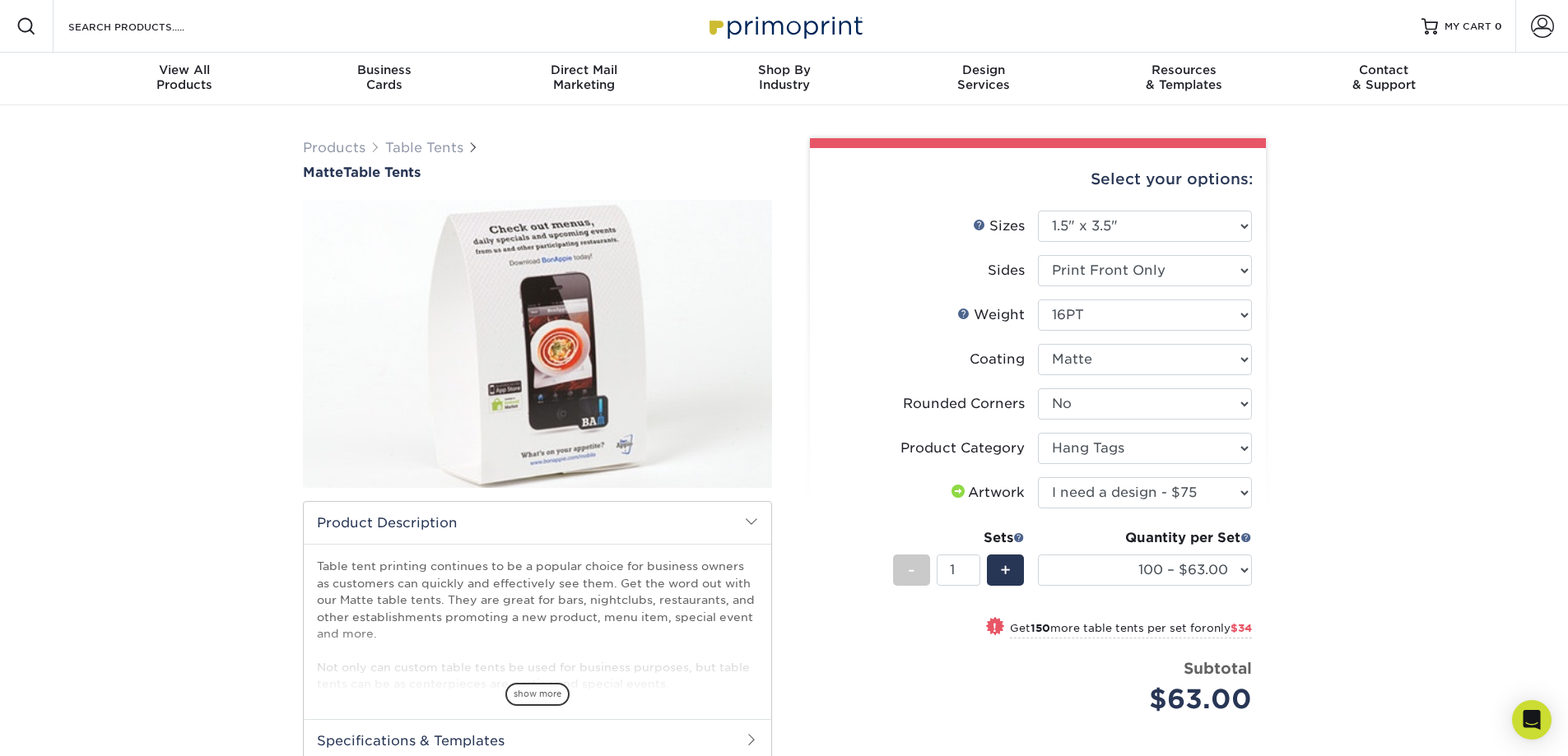
click at [1038, 477] on select "Please Select I will upload files I need a design - $75" at bounding box center [1145, 492] width 214 height 31
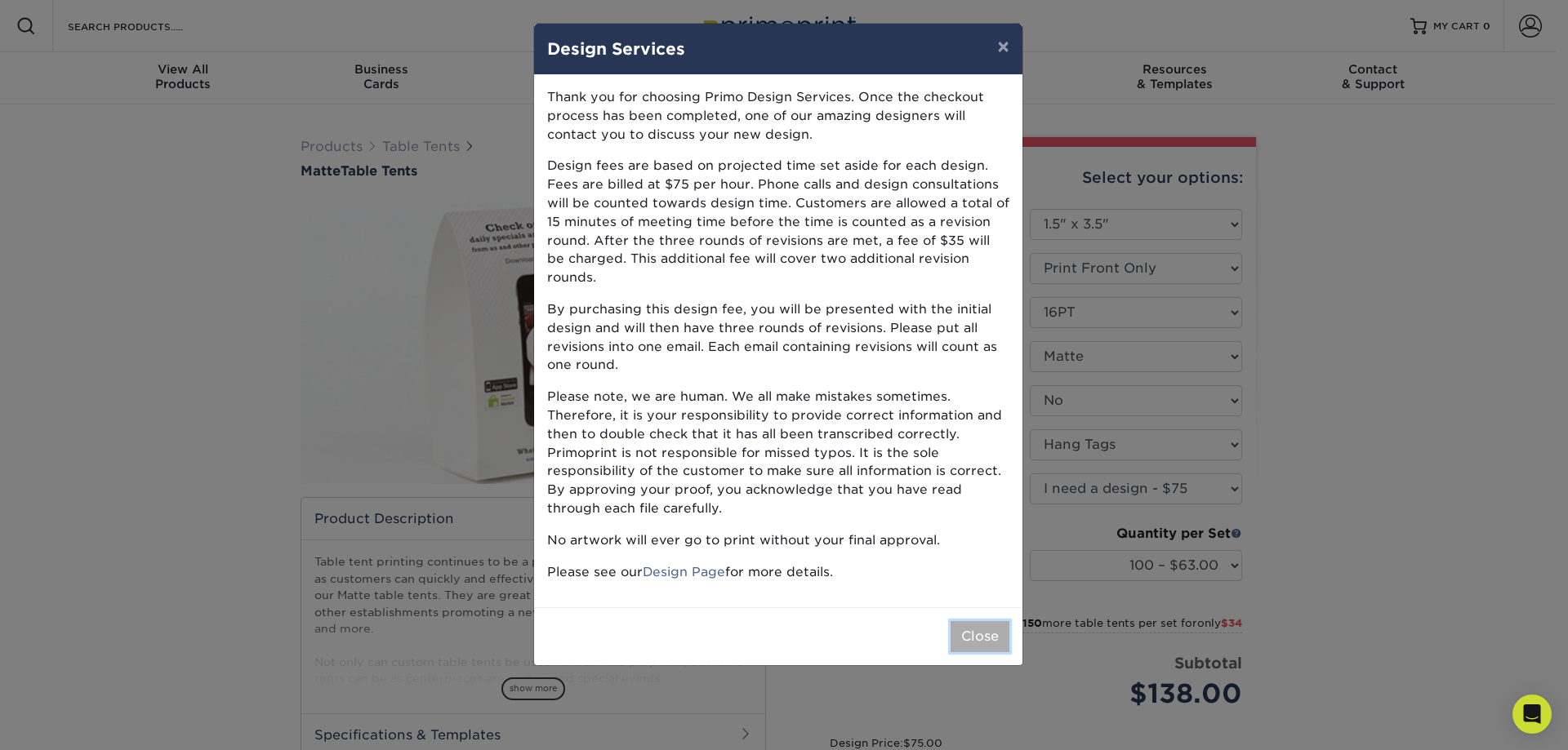
click at [986, 621] on button "Close" at bounding box center [980, 636] width 59 height 31
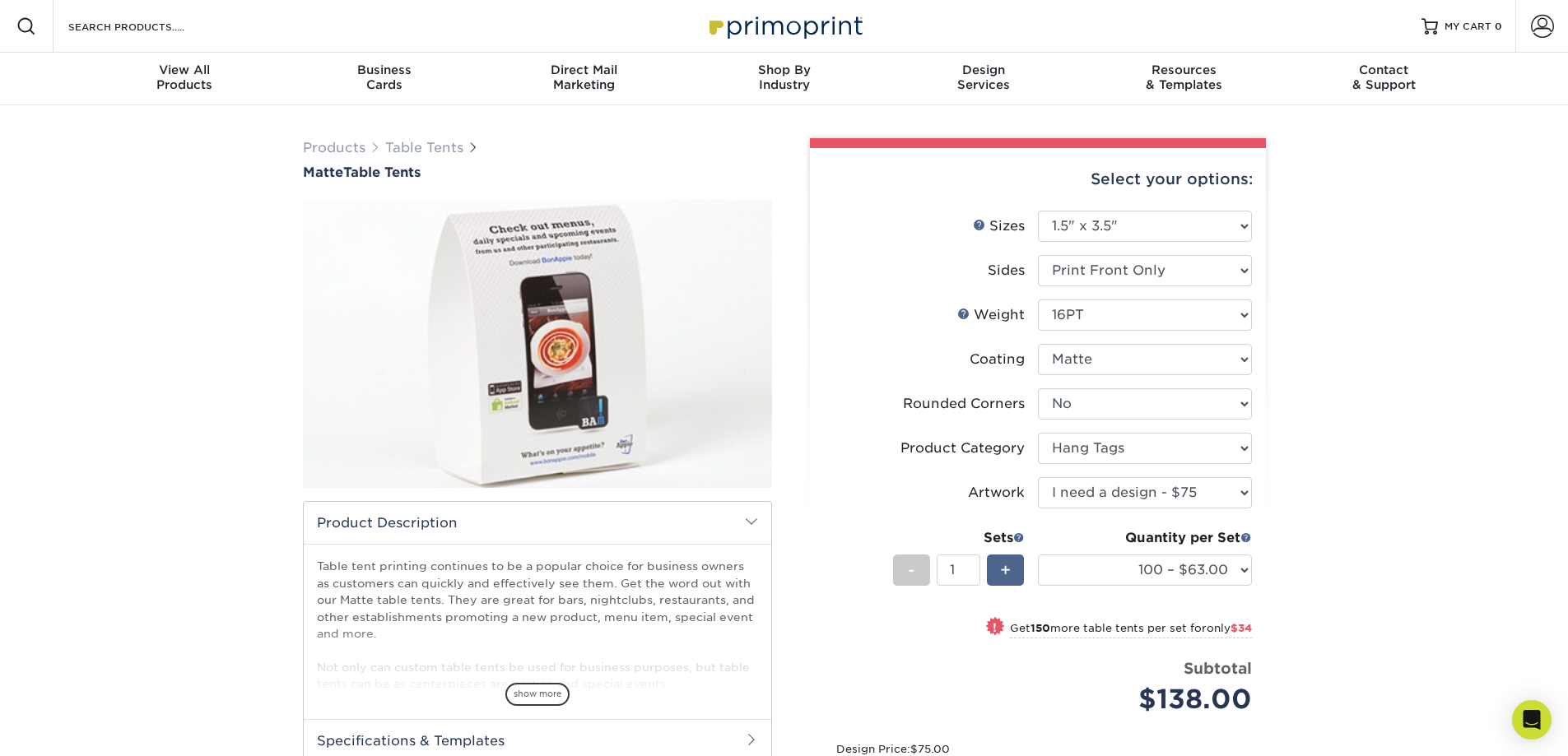
click at [1004, 566] on span "+" at bounding box center [1006, 570] width 11 height 25
click at [1243, 535] on span at bounding box center [1246, 537] width 12 height 12
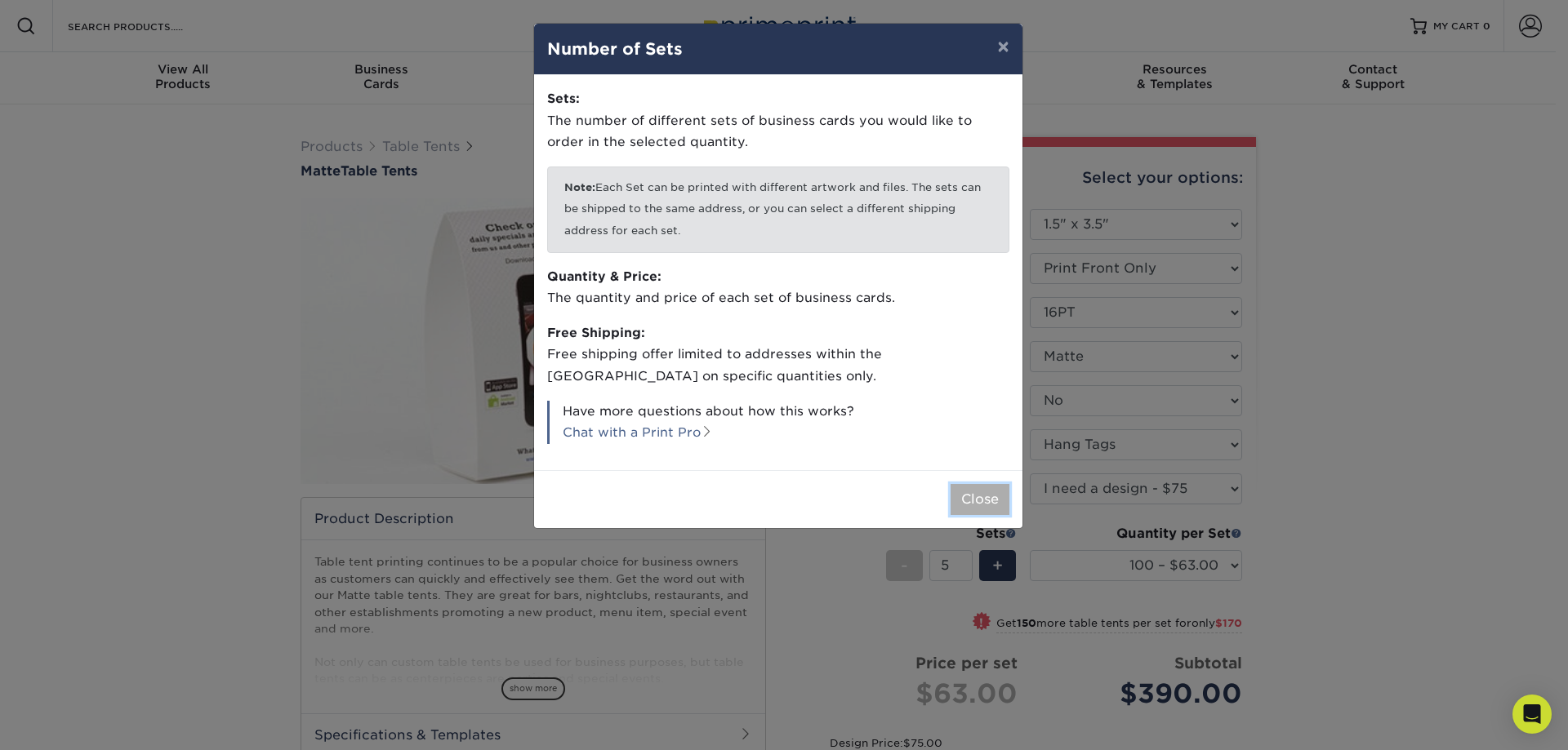
click at [997, 498] on button "Close" at bounding box center [980, 499] width 59 height 31
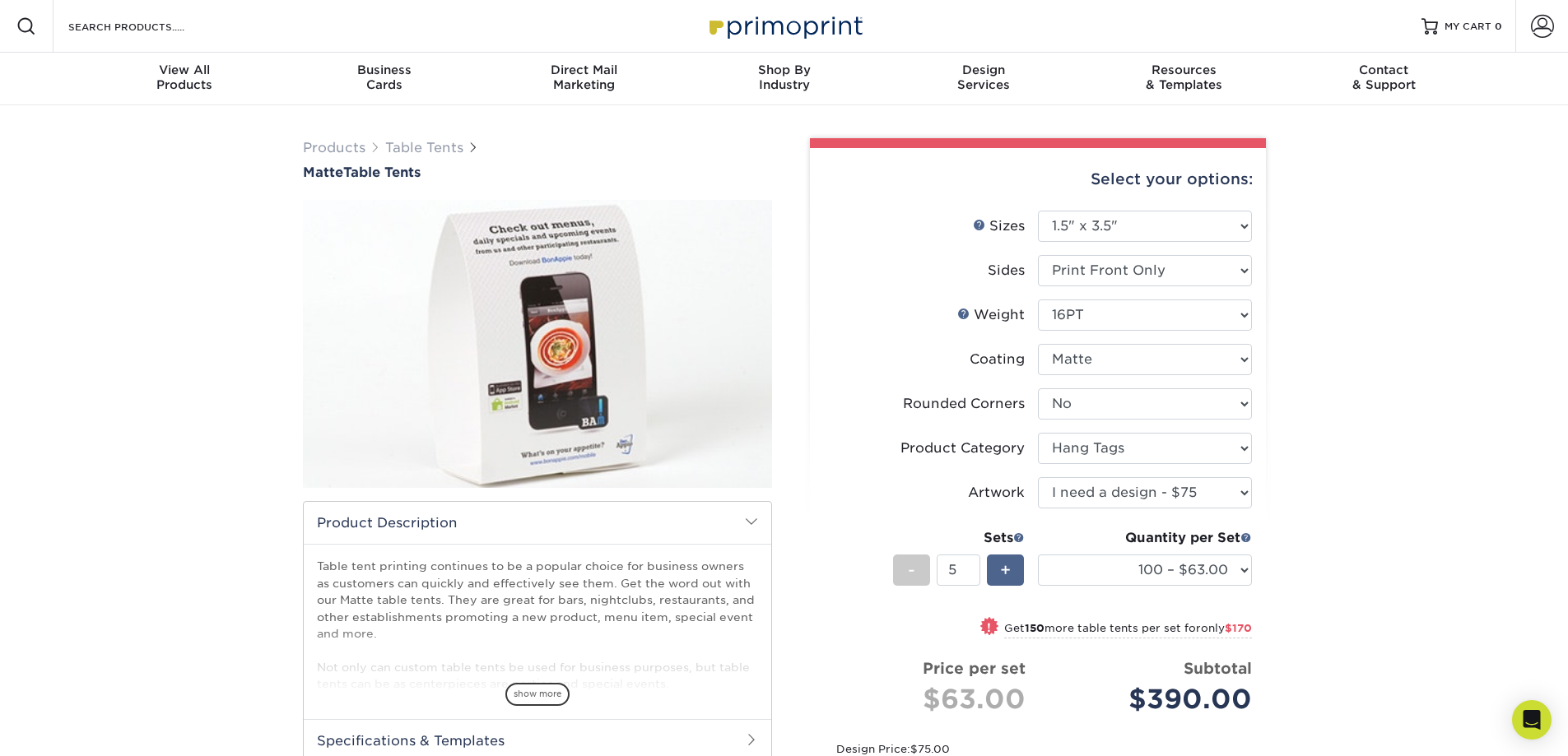
click at [1005, 573] on span "+" at bounding box center [1006, 570] width 11 height 25
click at [1013, 577] on div "+" at bounding box center [1006, 570] width 37 height 31
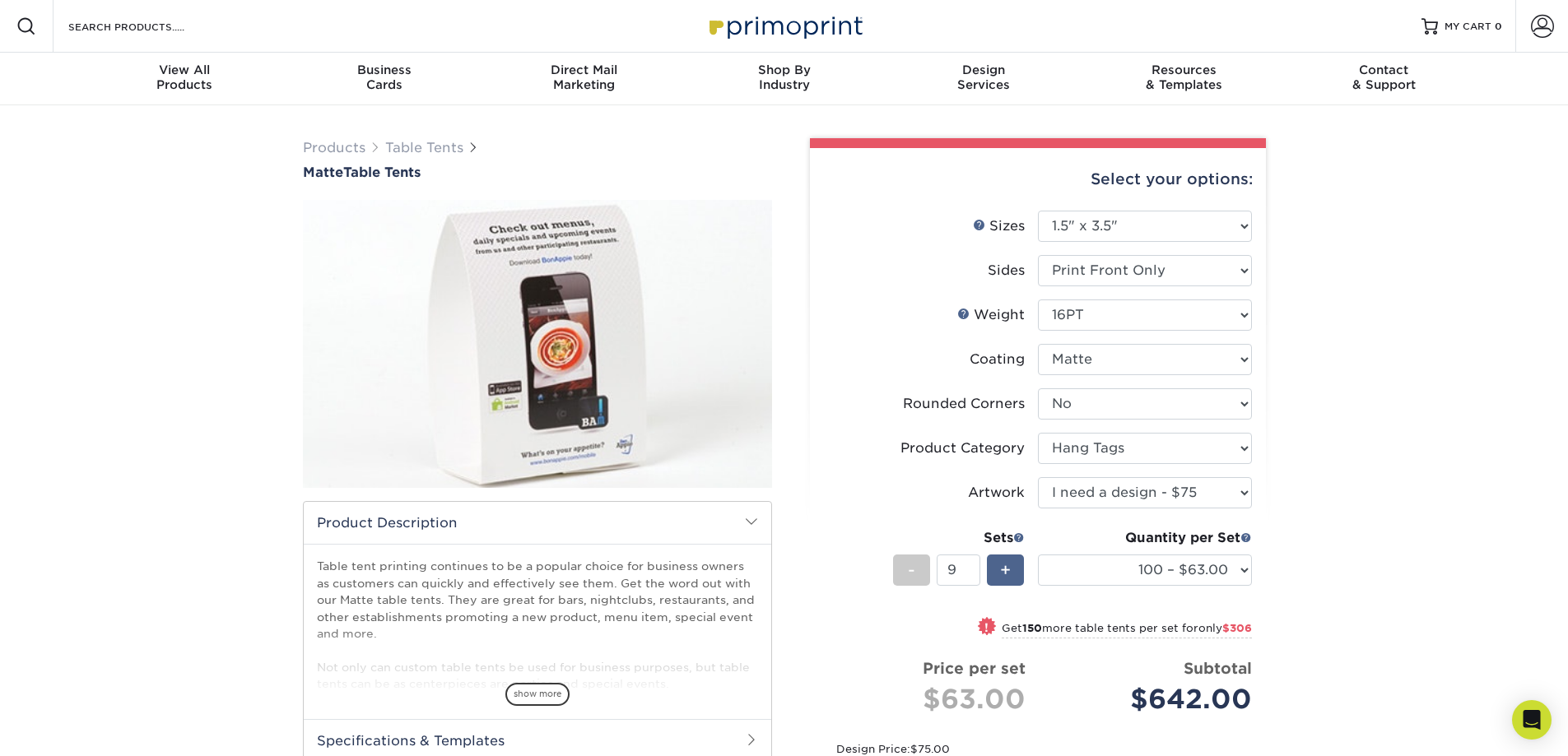
type input "10"
drag, startPoint x: 1155, startPoint y: 693, endPoint x: 1295, endPoint y: 685, distance: 140.2
click at [1295, 685] on div "Products Table Tents Matte Table Tents /" at bounding box center [784, 544] width 1568 height 878
click at [1326, 622] on div "Products Table Tents Matte Table Tents /" at bounding box center [784, 544] width 1568 height 878
click at [1240, 564] on select "100 – $63.00 250 – $97.00 500 – $133.00 1000 – $155.00 2500 – $250.00 5000 – $4…" at bounding box center [1145, 570] width 214 height 31
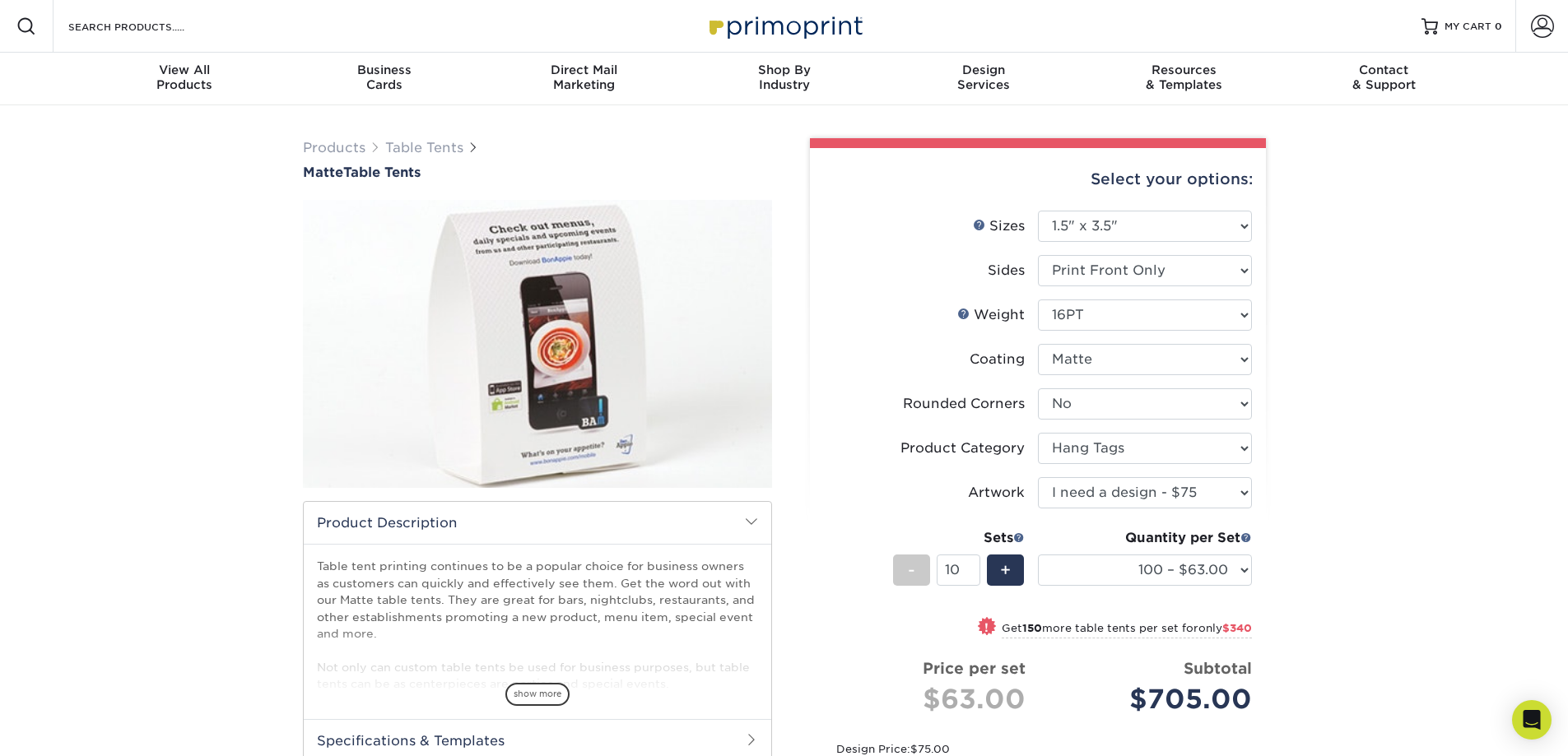
click at [1344, 563] on div "Products Table Tents Matte Table Tents /" at bounding box center [784, 544] width 1568 height 878
